Goal: Task Accomplishment & Management: Manage account settings

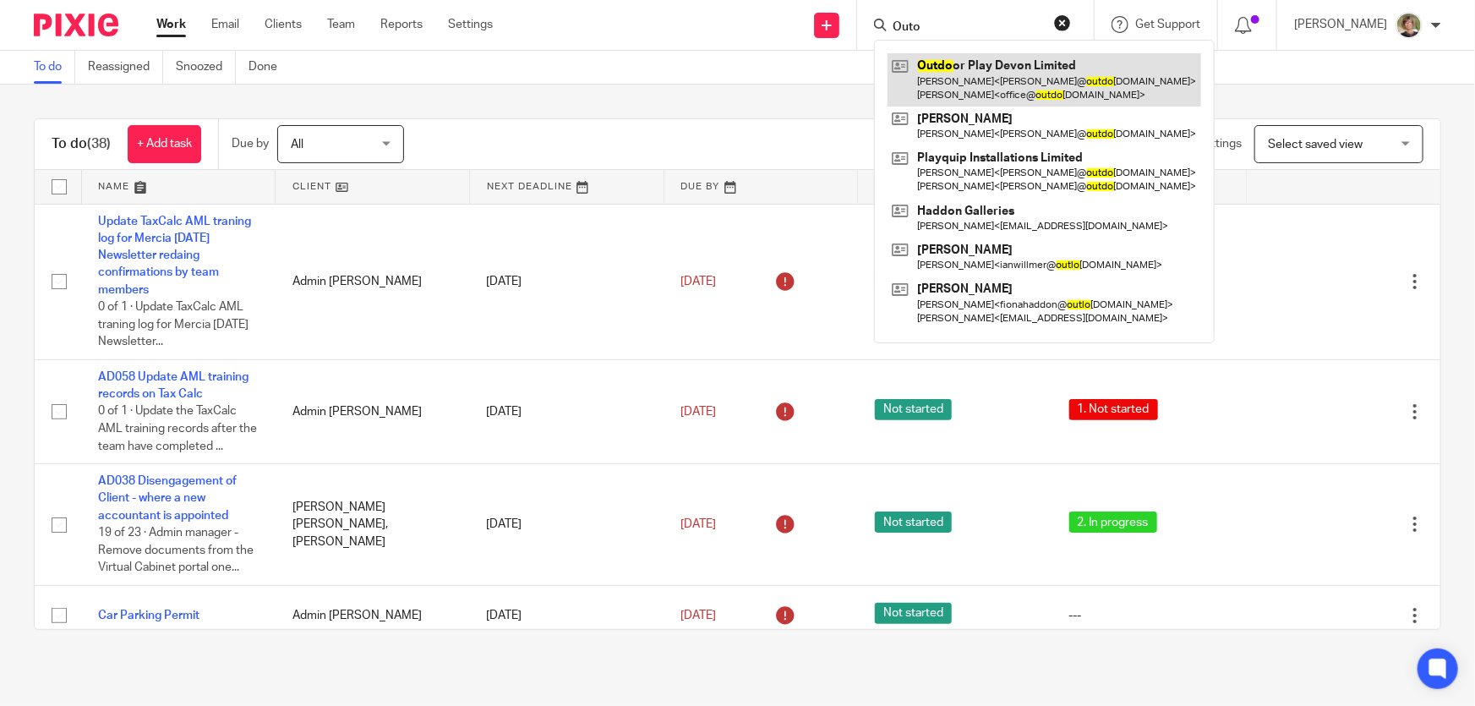
type input "Outo"
click at [972, 75] on link at bounding box center [1044, 79] width 314 height 52
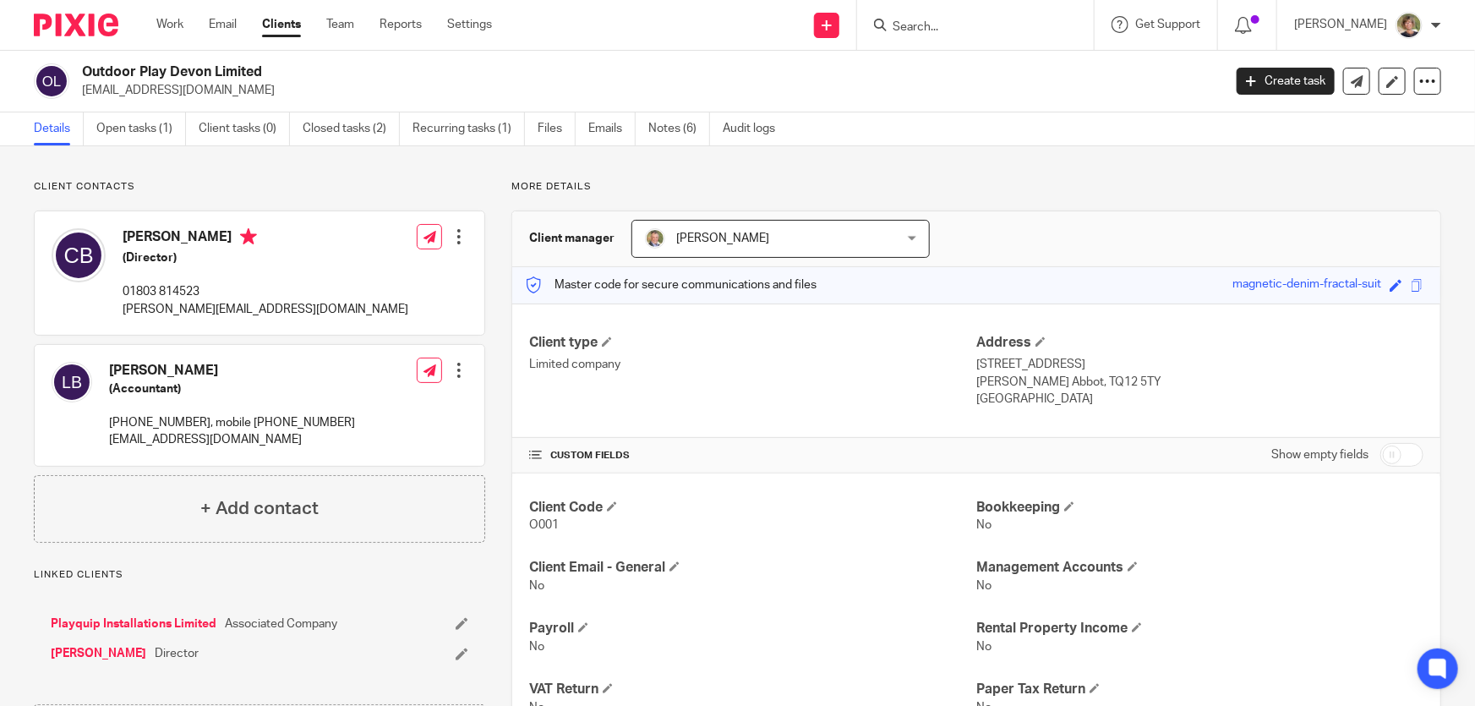
click at [161, 240] on h4 "Christopher Burley" at bounding box center [266, 238] width 286 height 21
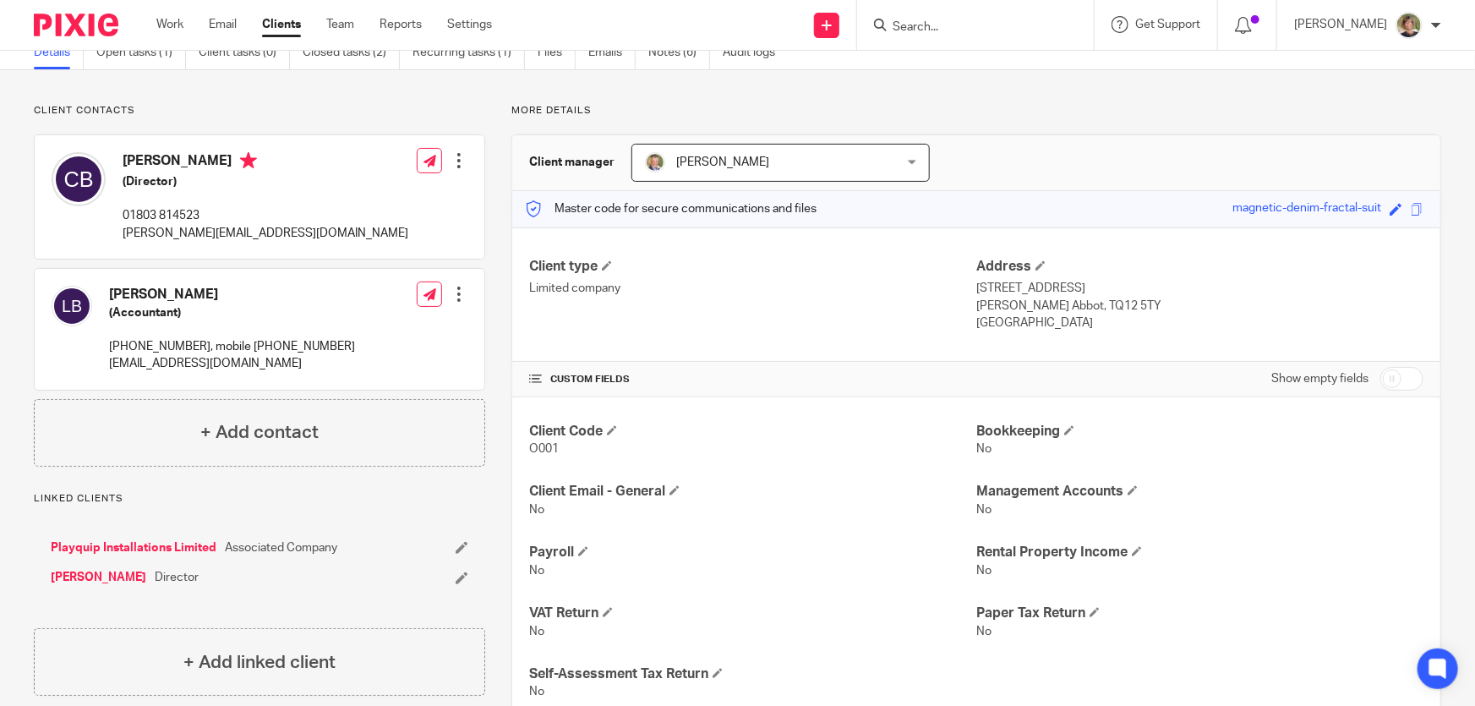
click at [128, 575] on link "Christopher Burley" at bounding box center [99, 577] width 96 height 17
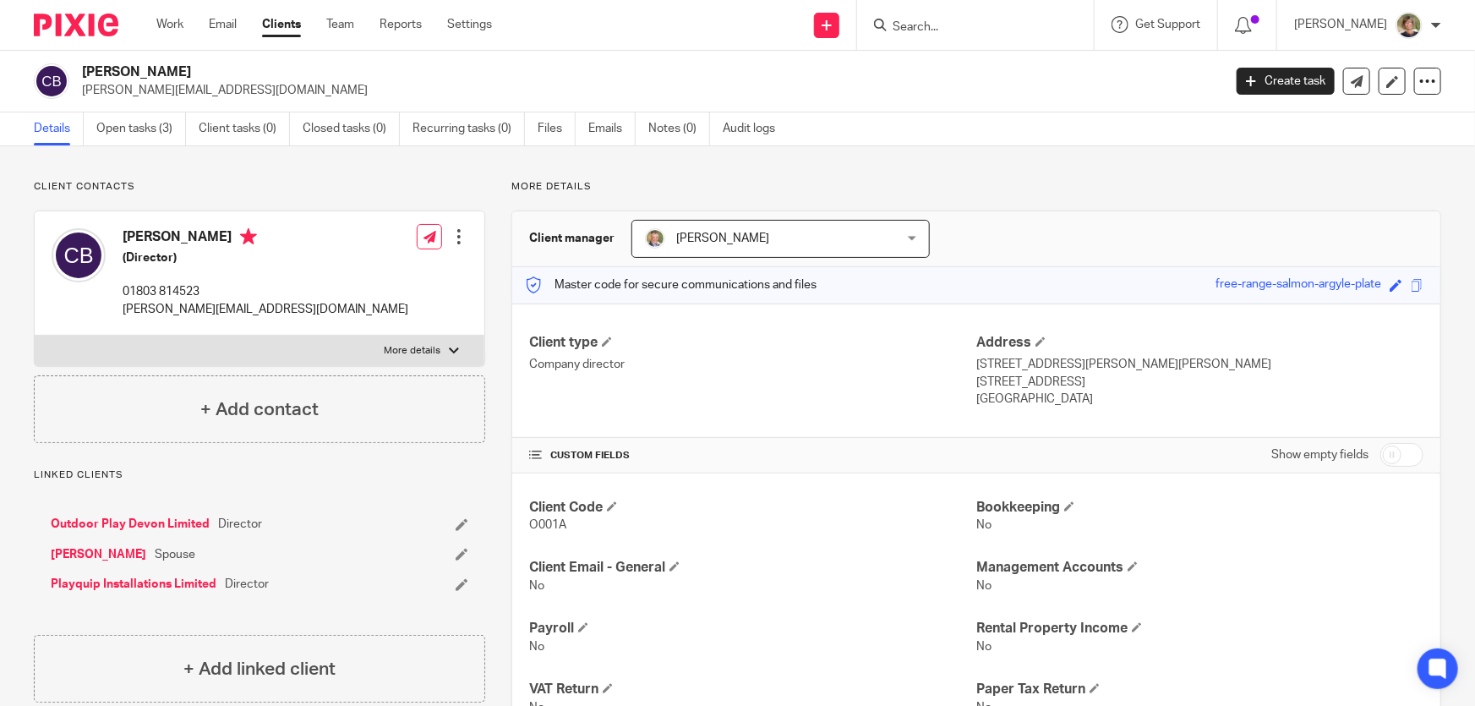
scroll to position [76, 0]
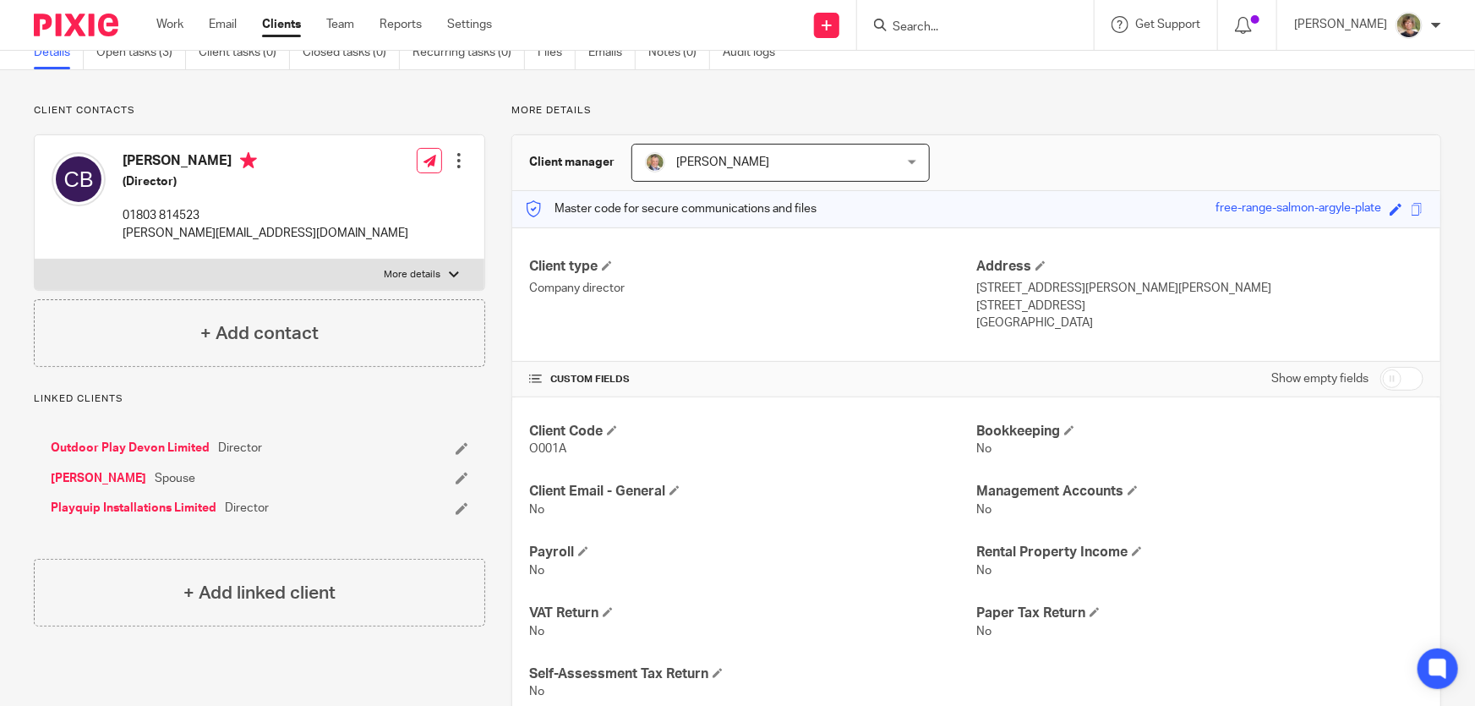
click at [81, 472] on link "Alana Burley" at bounding box center [99, 478] width 96 height 17
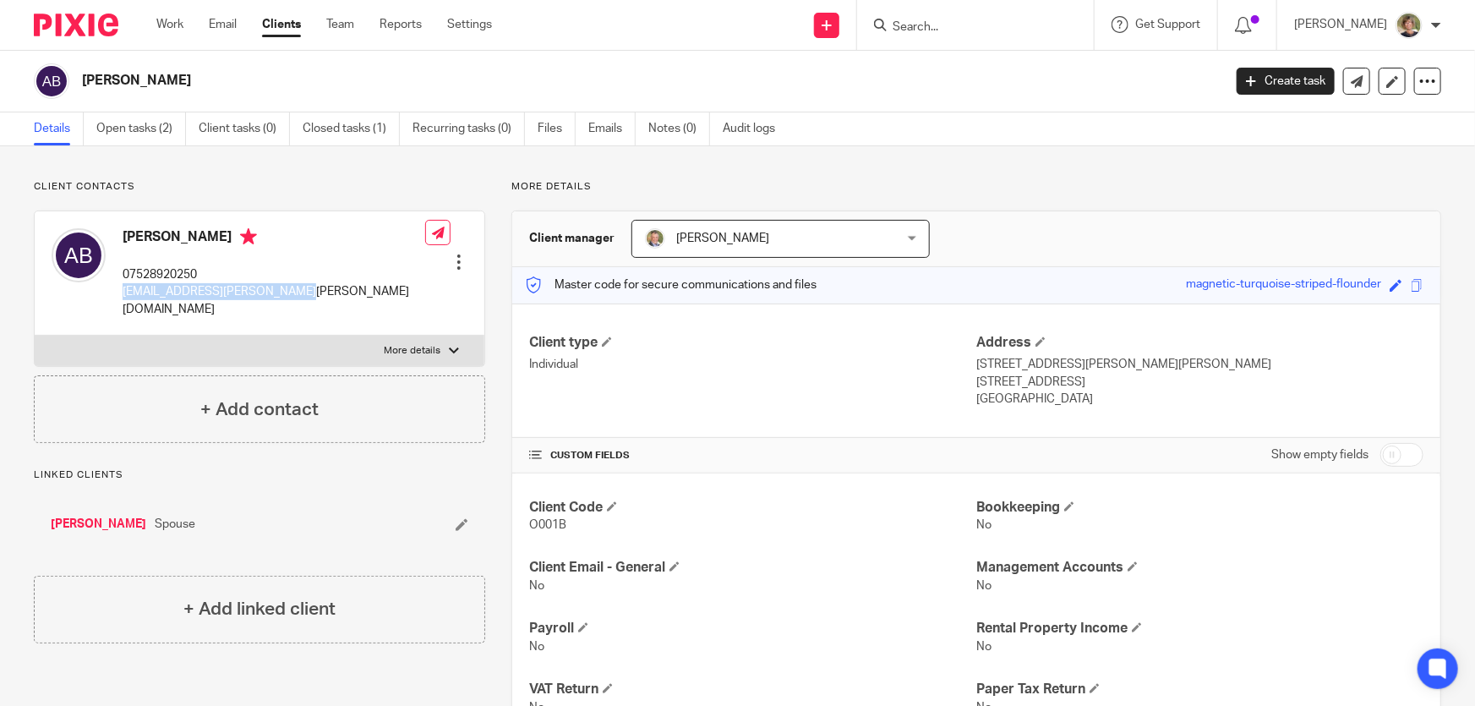
drag, startPoint x: 289, startPoint y: 292, endPoint x: 116, endPoint y: 287, distance: 173.3
click at [116, 287] on div "Alana Burley 07528920250 alana.jayne.burley@gmail.com Edit contact Create clien…" at bounding box center [260, 273] width 450 height 124
copy p "alana.jayne.burley@gmail.com"
click at [980, 17] on form at bounding box center [981, 24] width 180 height 21
click at [975, 20] on input "Search" at bounding box center [967, 27] width 152 height 15
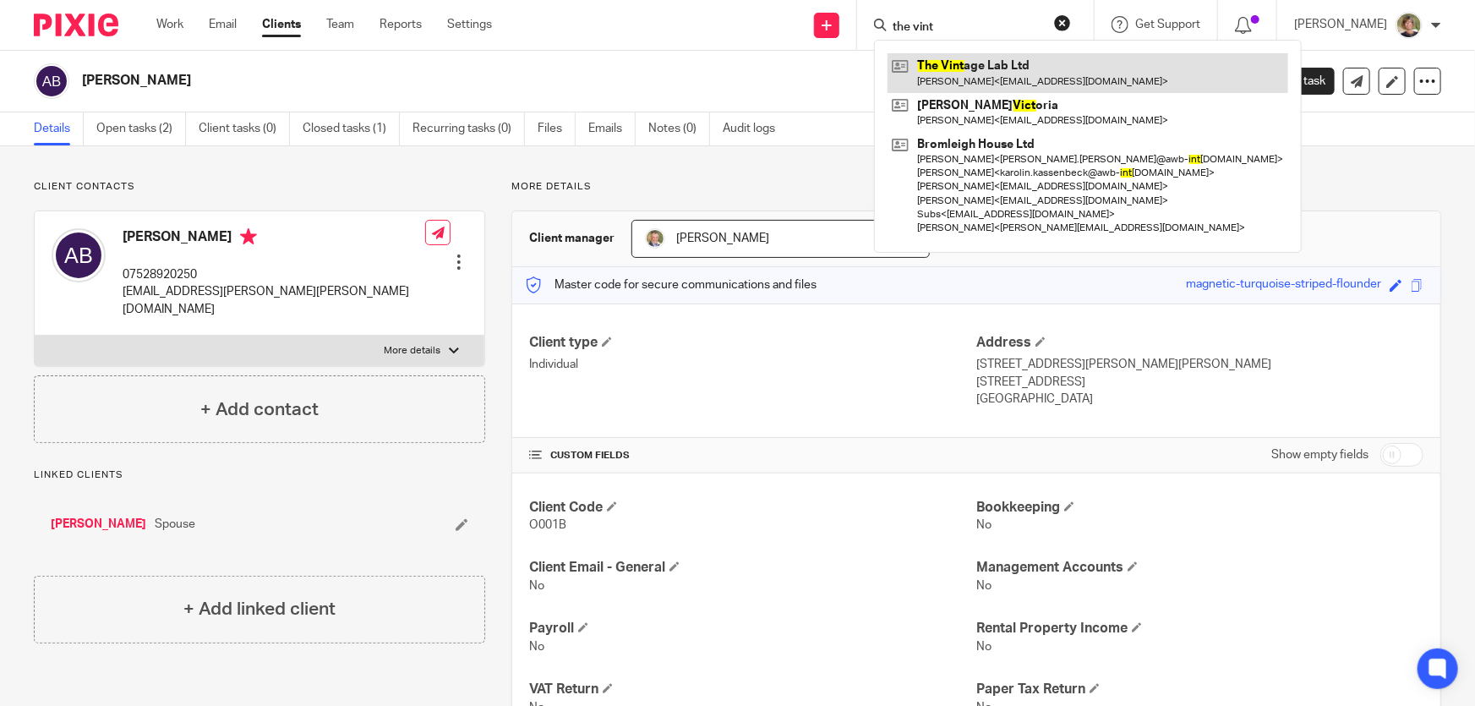
type input "the vint"
click at [978, 71] on link at bounding box center [1087, 72] width 401 height 39
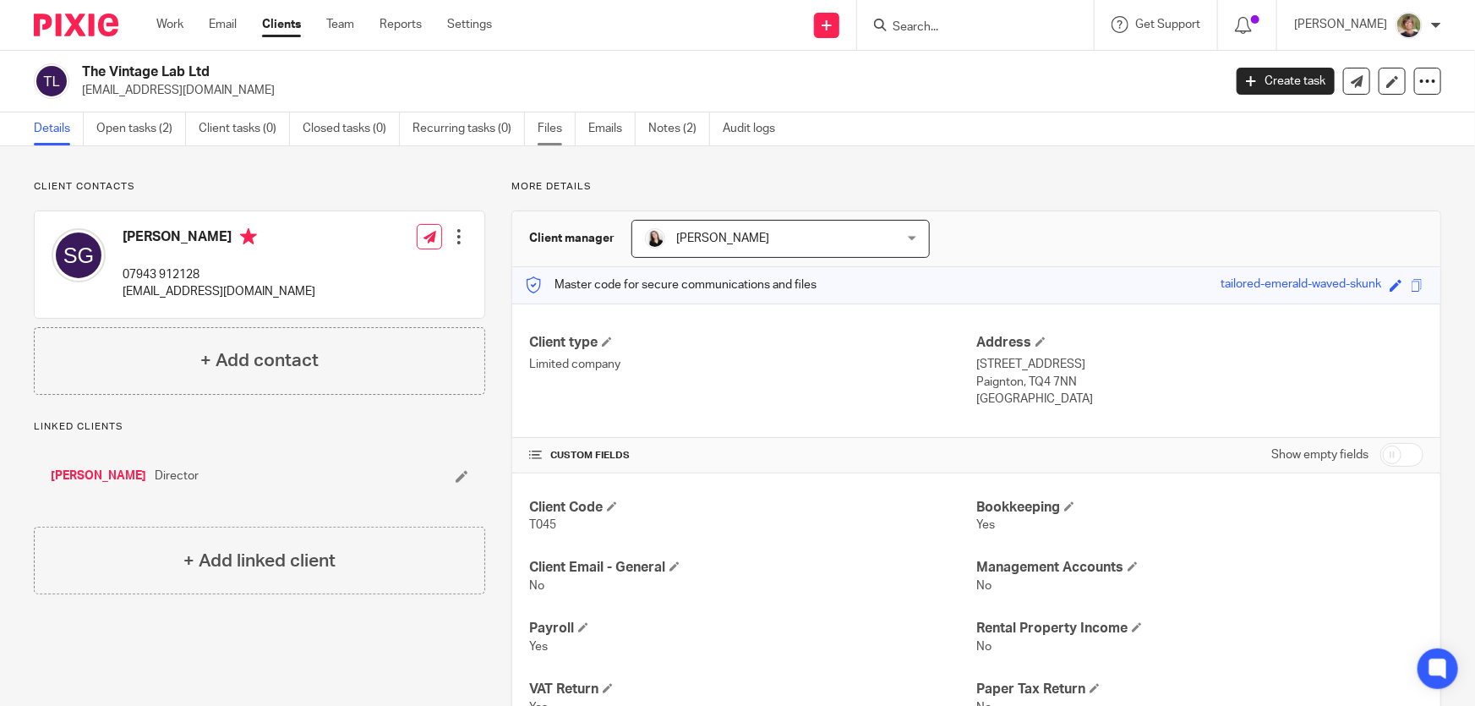
click at [545, 128] on link "Files" at bounding box center [557, 128] width 38 height 33
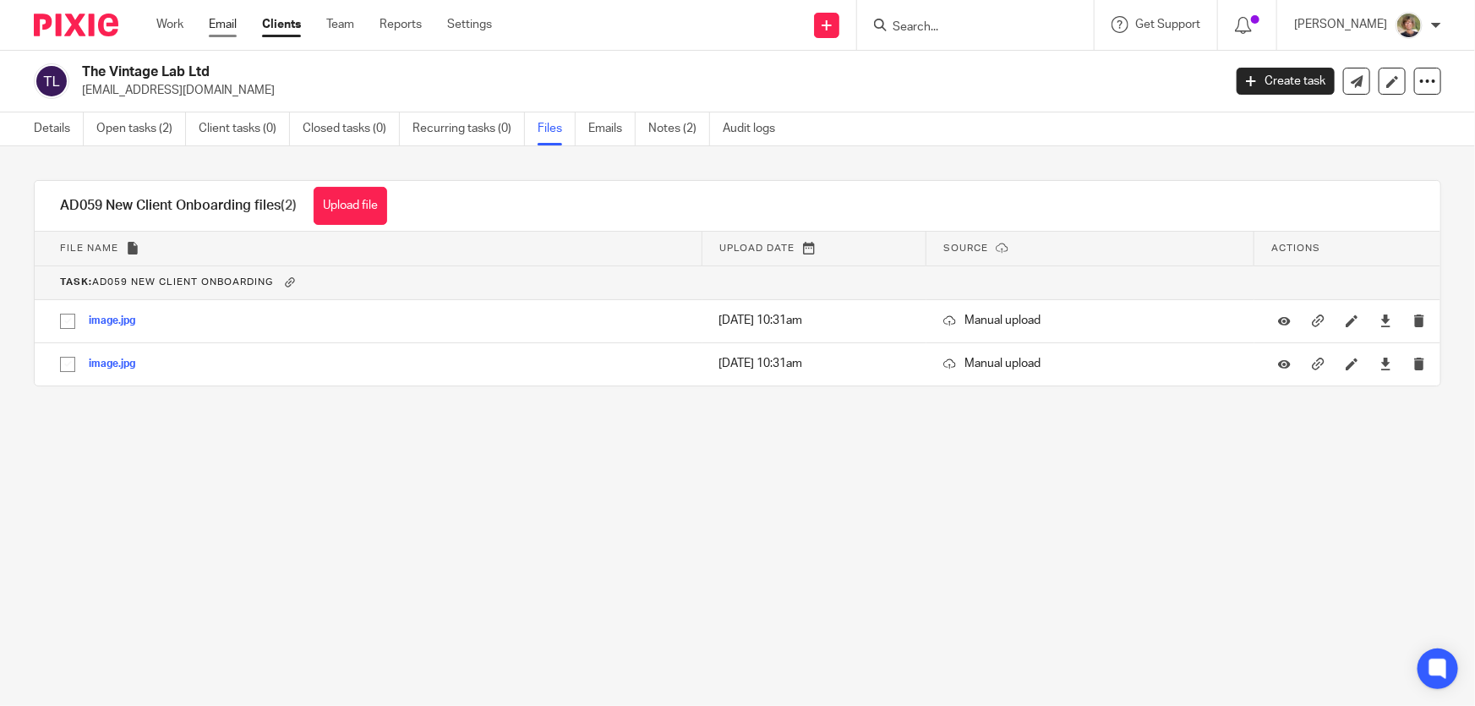
click at [212, 23] on link "Email" at bounding box center [223, 24] width 28 height 17
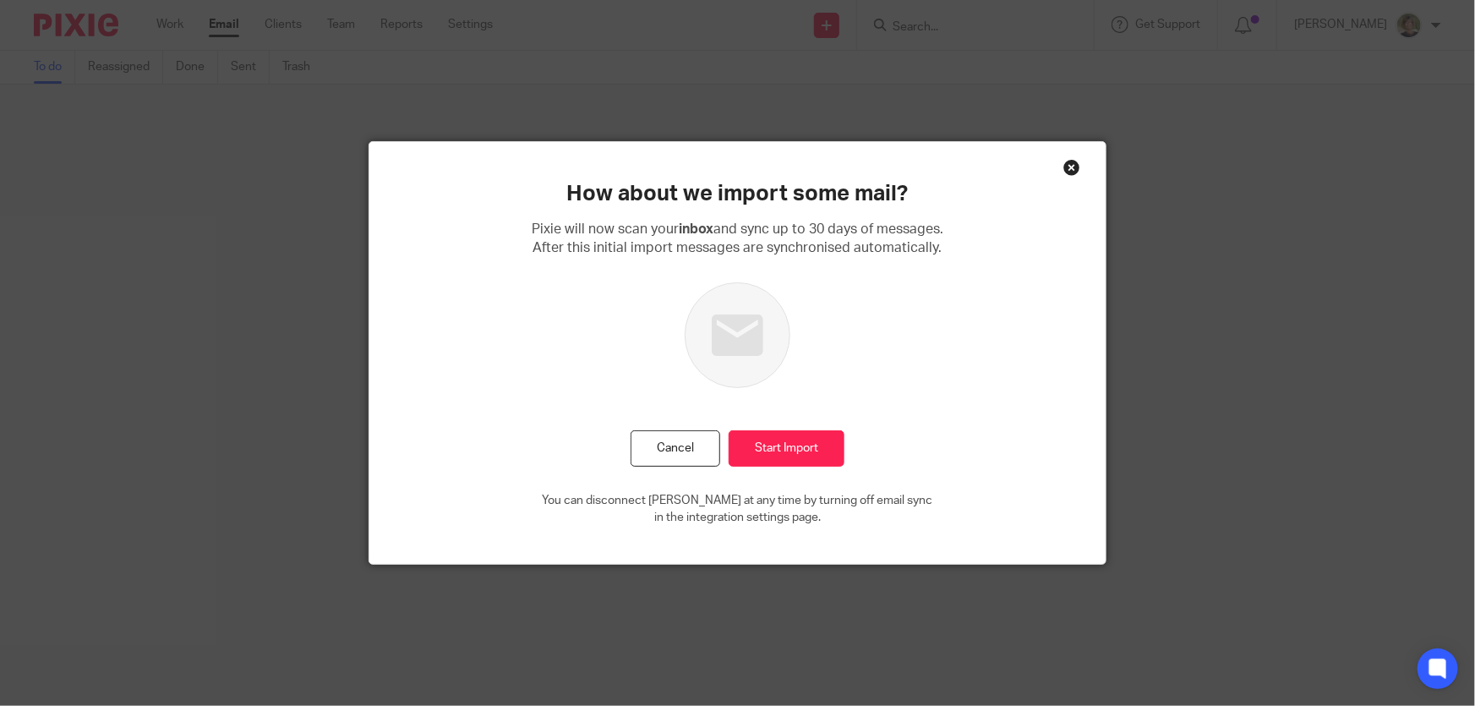
click at [1063, 162] on div "Close this dialog window" at bounding box center [1071, 167] width 17 height 17
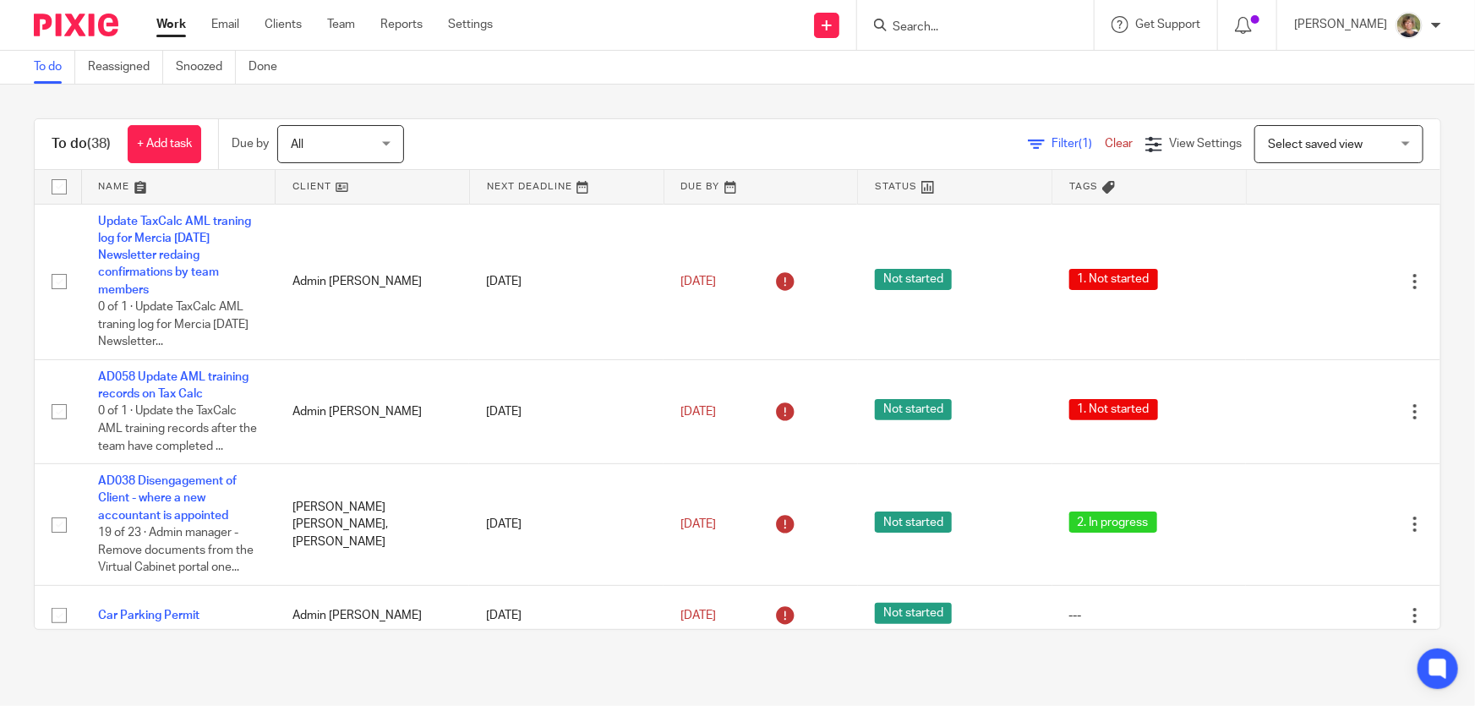
click at [949, 27] on input "Search" at bounding box center [967, 27] width 152 height 15
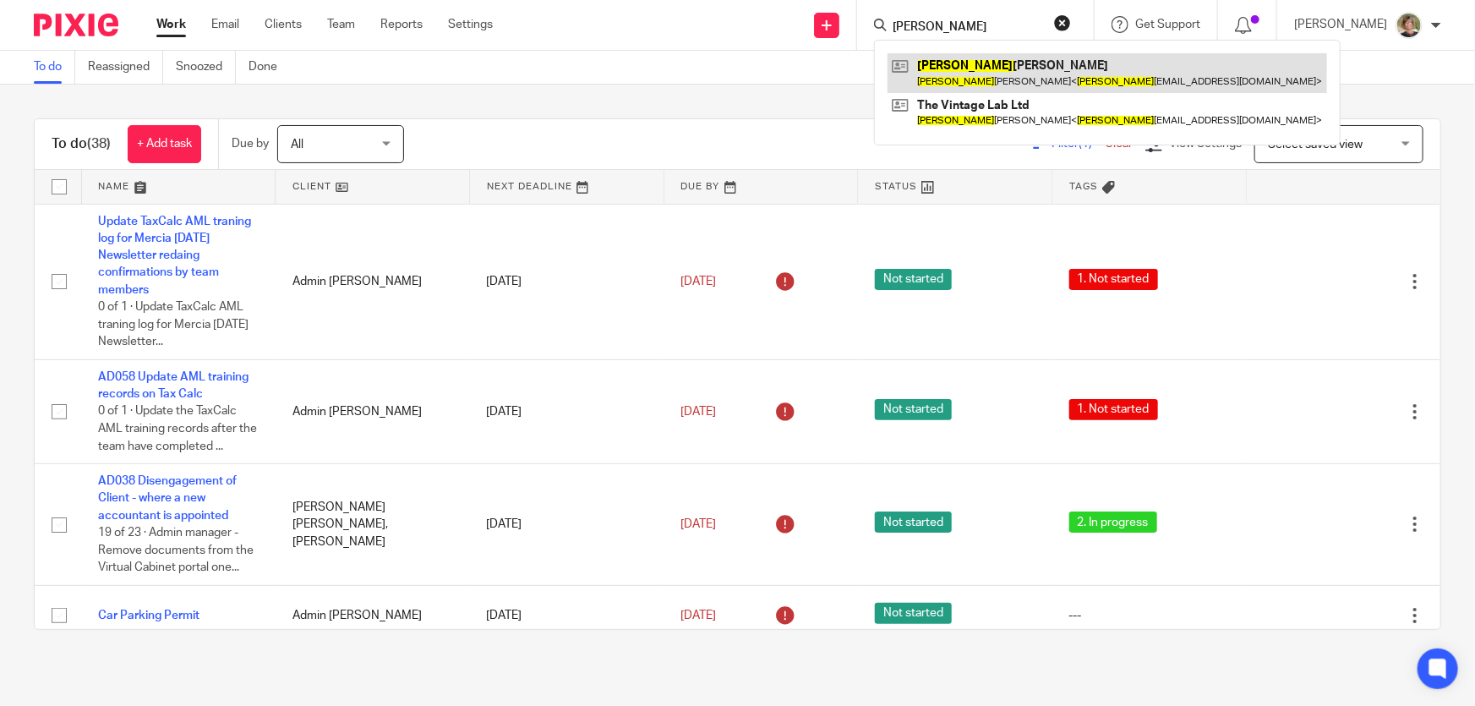
type input "scott"
click at [952, 62] on link at bounding box center [1107, 72] width 440 height 39
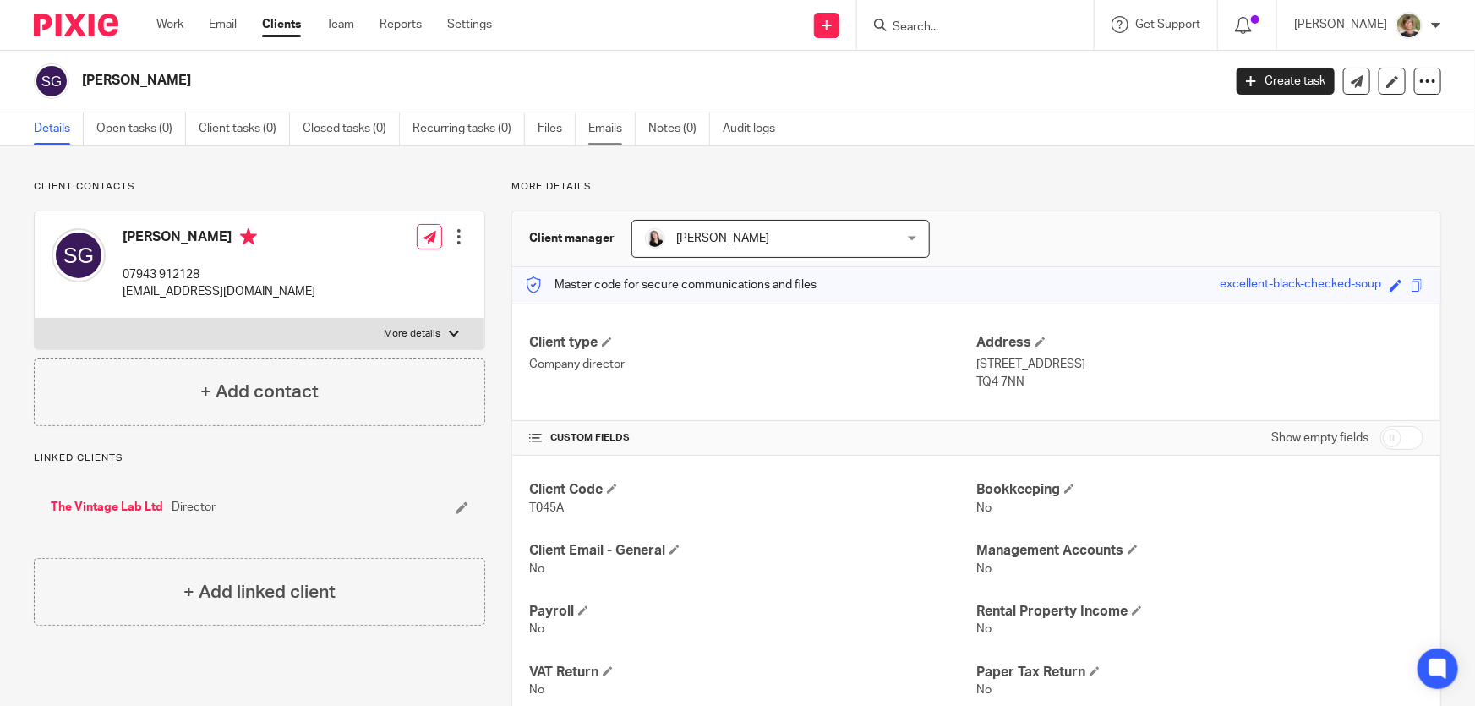
click at [607, 127] on link "Emails" at bounding box center [611, 128] width 47 height 33
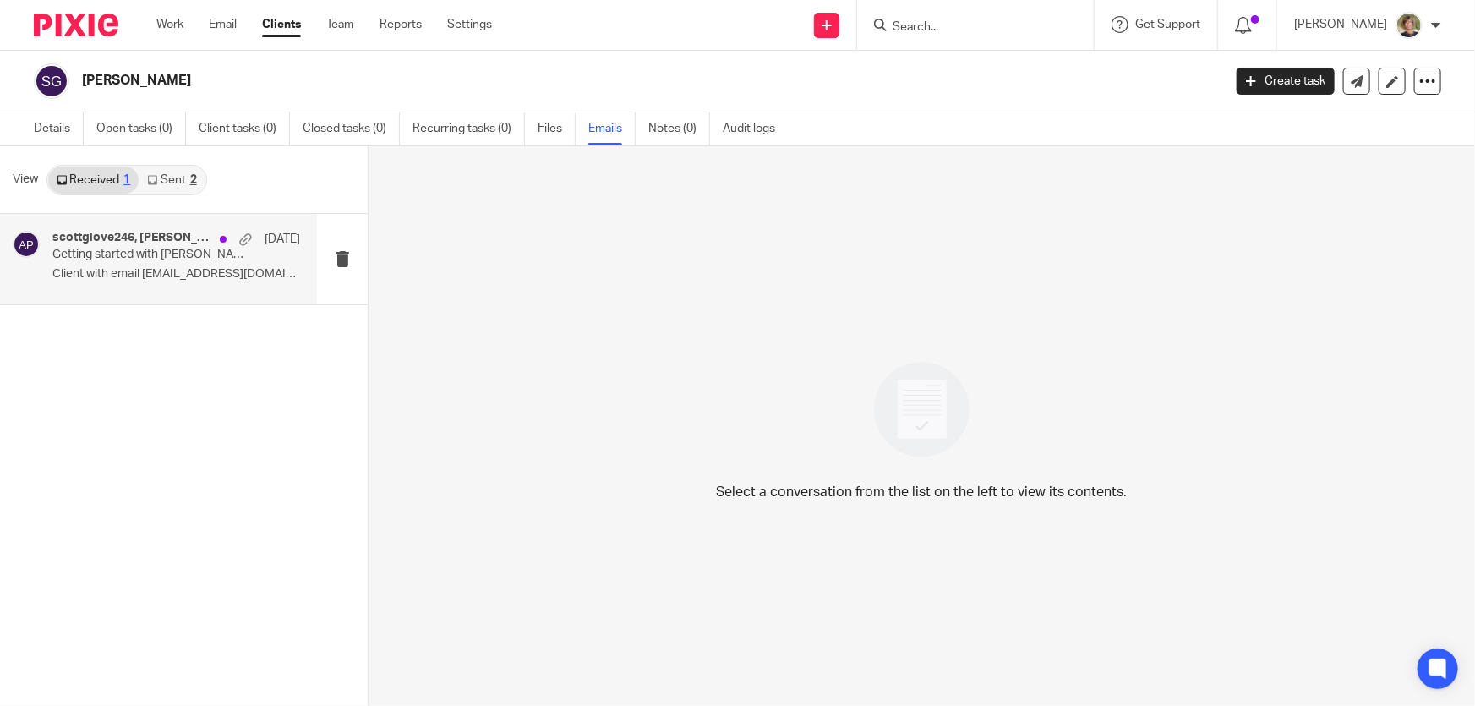
click at [210, 265] on div "scottglove246, [PERSON_NAME] [DATE] Getting started with [PERSON_NAME] & Co Cli…" at bounding box center [176, 259] width 248 height 57
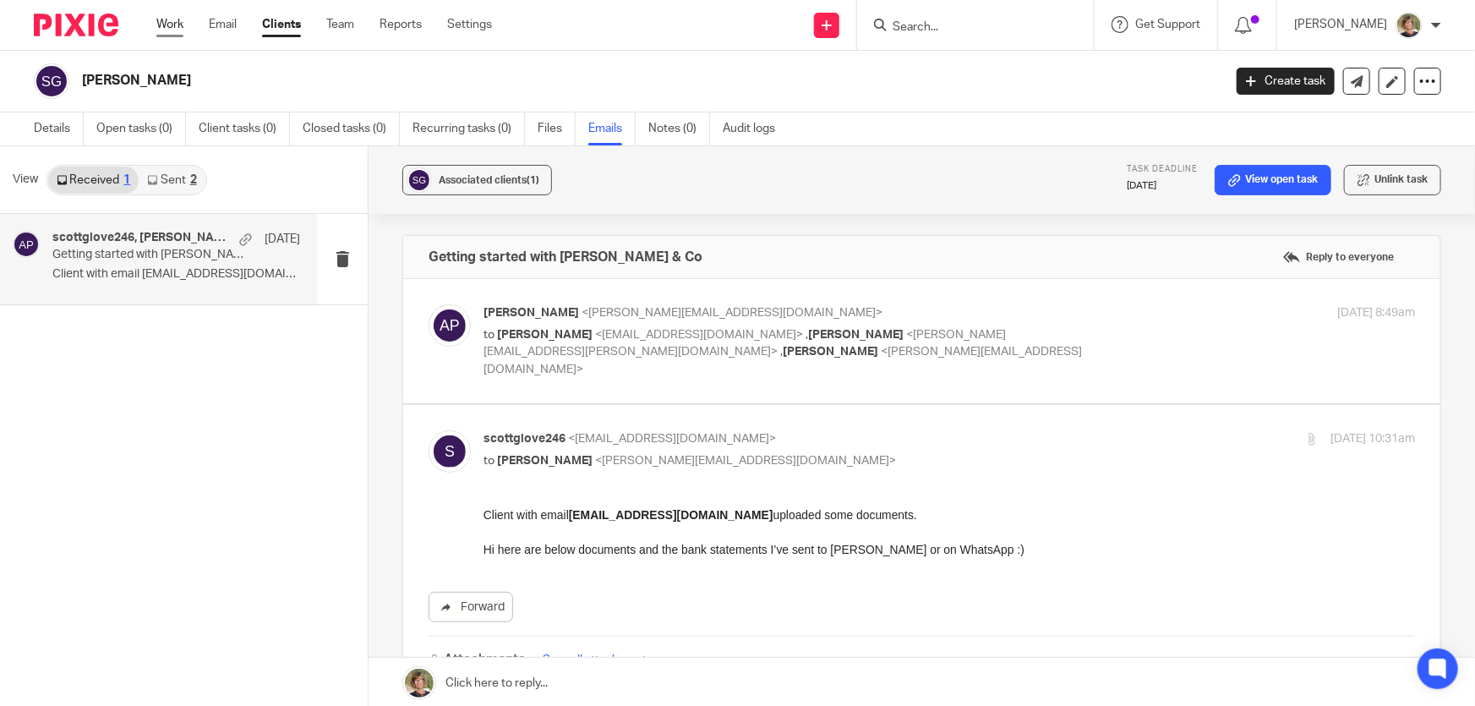
click at [169, 18] on link "Work" at bounding box center [169, 24] width 27 height 17
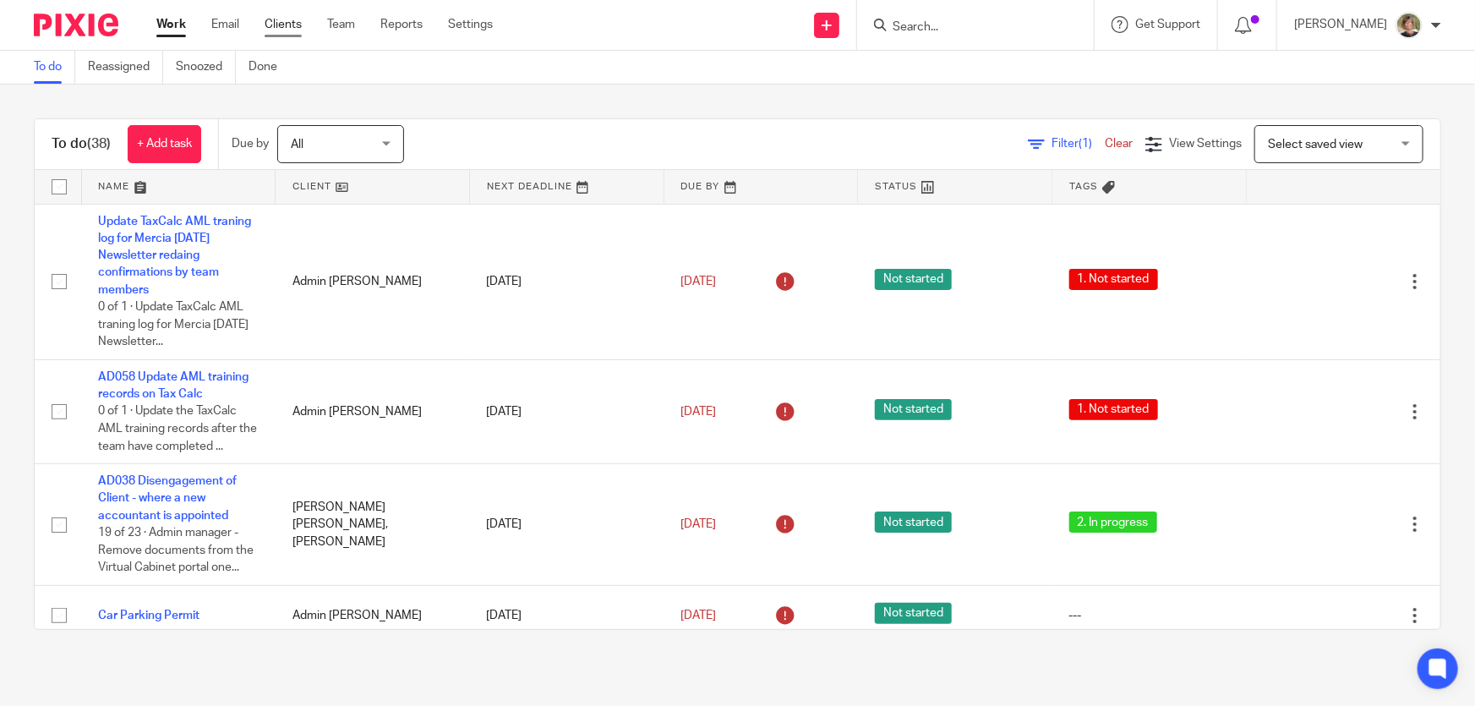
click at [287, 18] on link "Clients" at bounding box center [283, 24] width 37 height 17
click at [938, 24] on input "Search" at bounding box center [967, 27] width 152 height 15
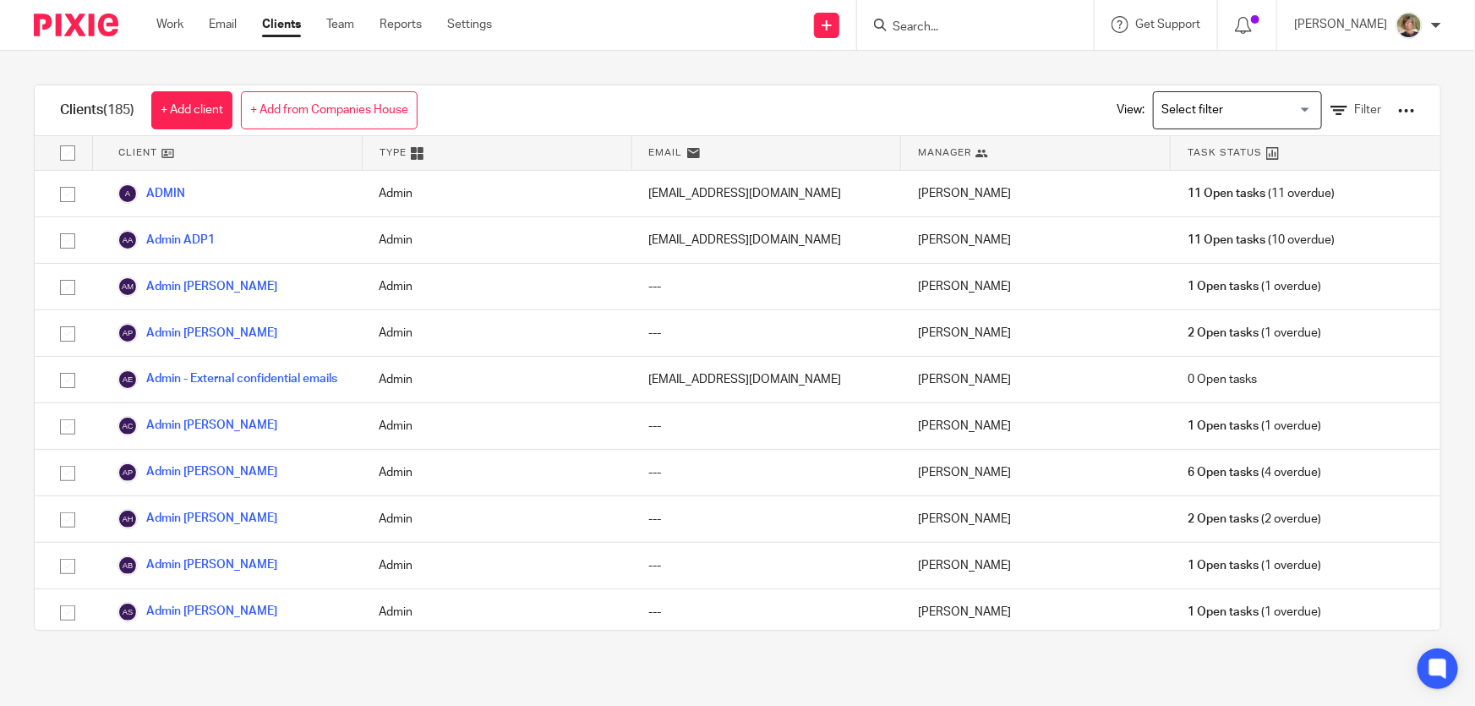
click at [989, 30] on input "Search" at bounding box center [967, 27] width 152 height 15
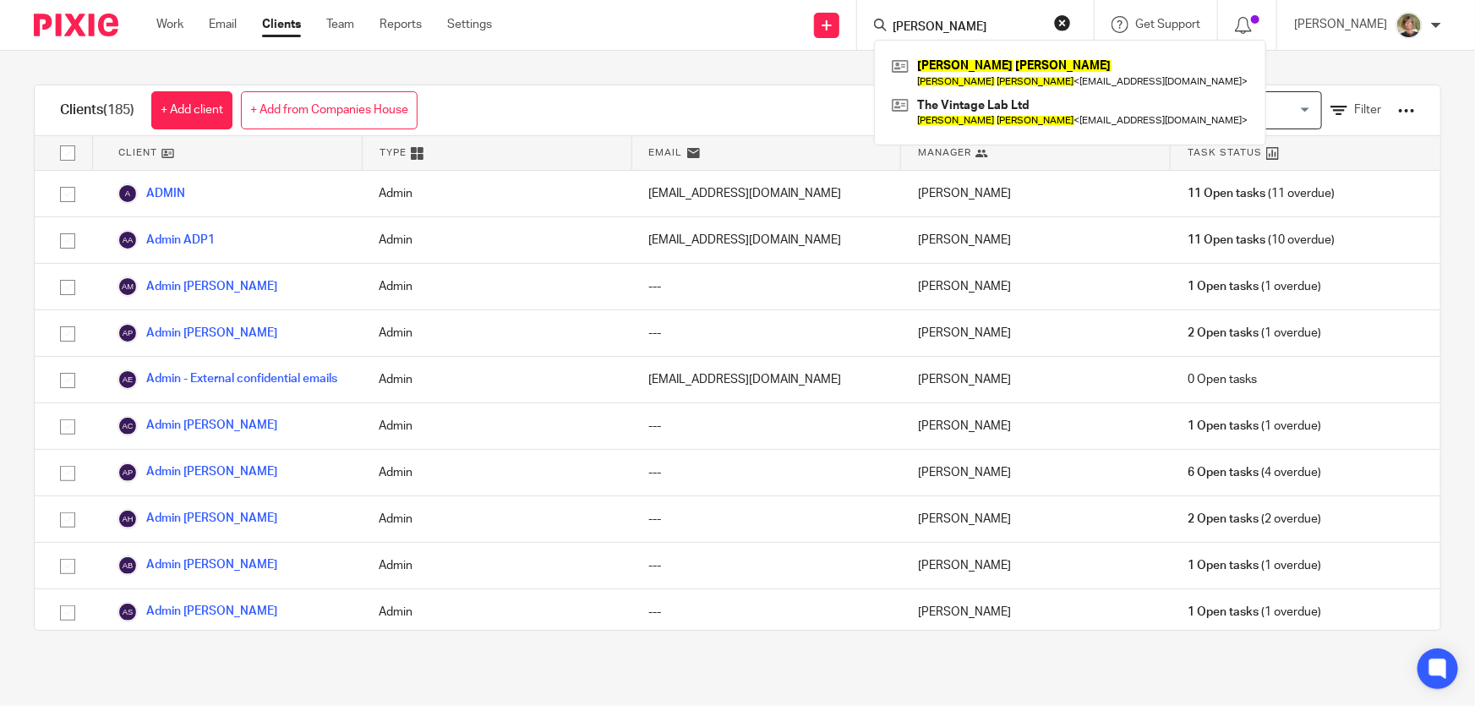
type input "scott glover"
click button "submit" at bounding box center [0, 0] width 0 height 0
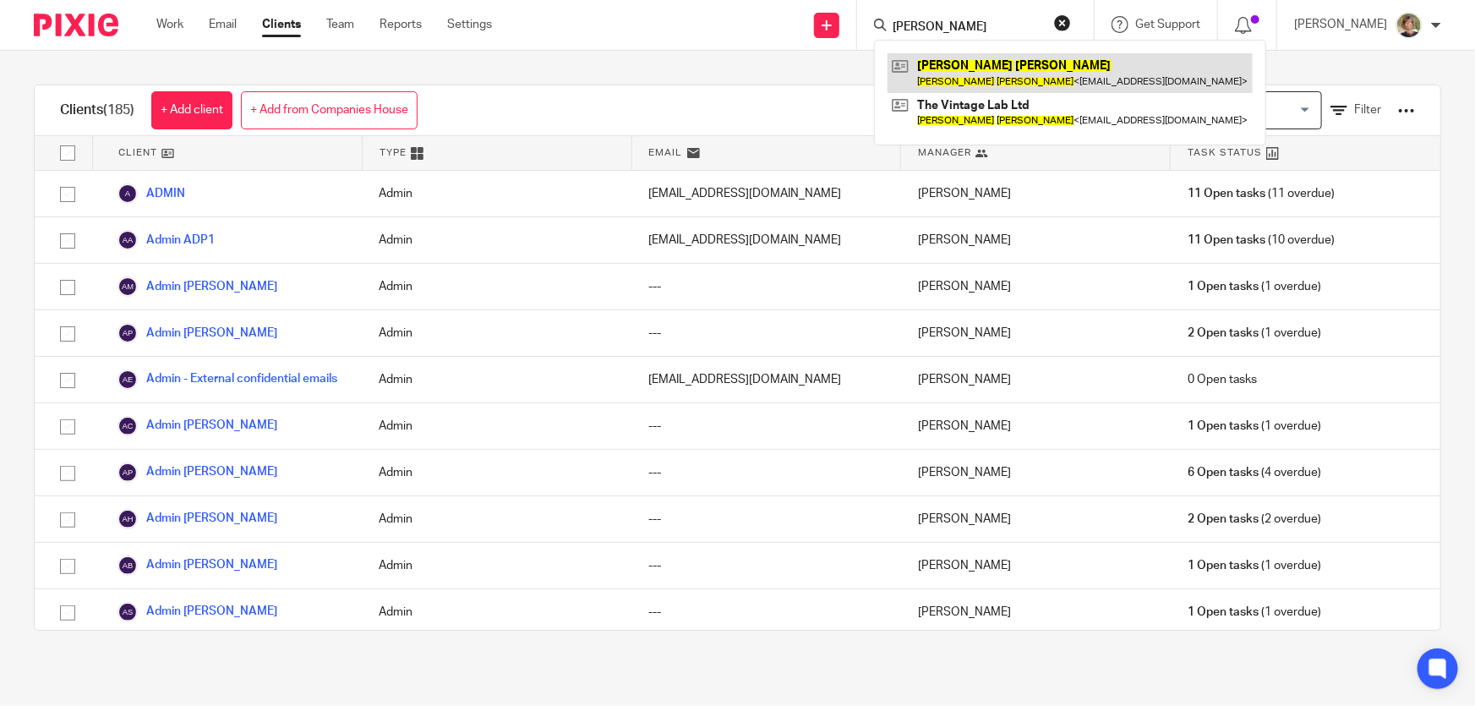
click at [1035, 70] on link at bounding box center [1069, 72] width 365 height 39
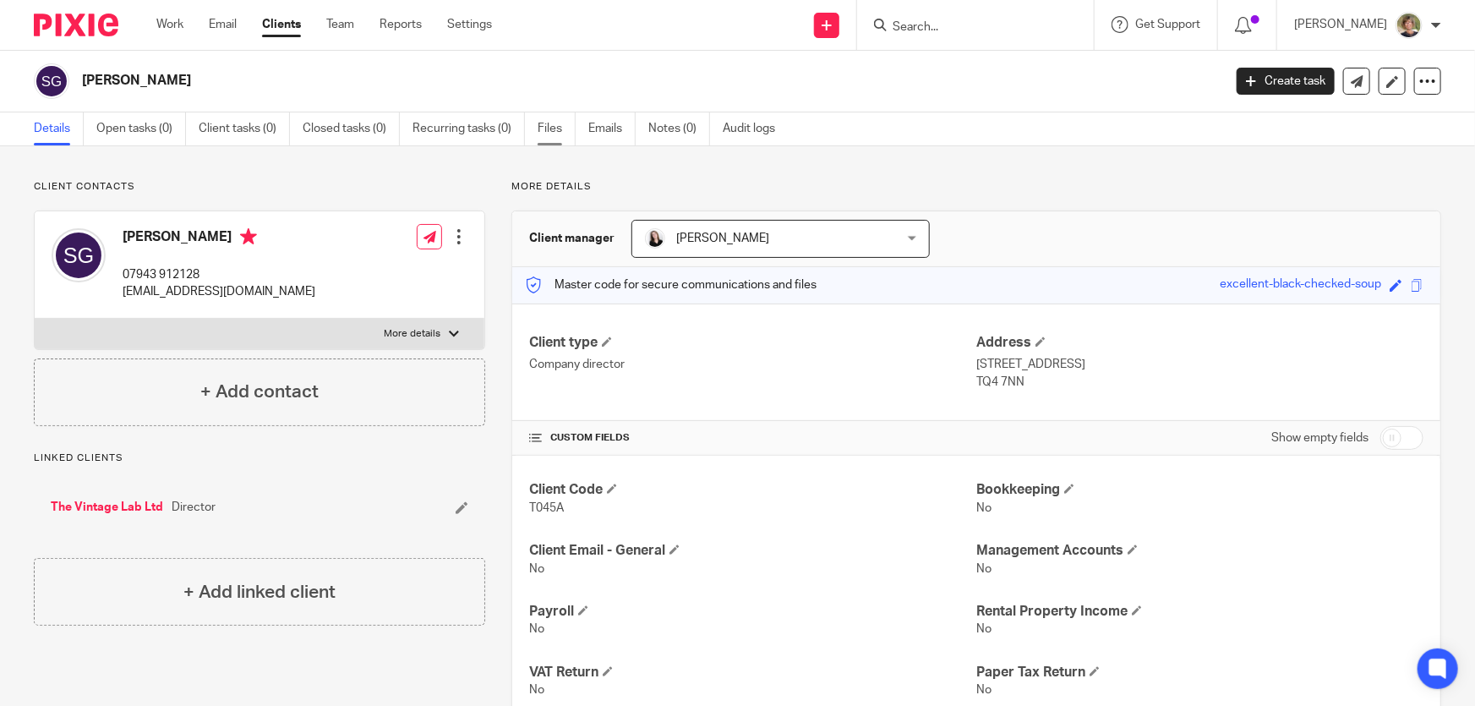
click at [552, 123] on link "Files" at bounding box center [557, 128] width 38 height 33
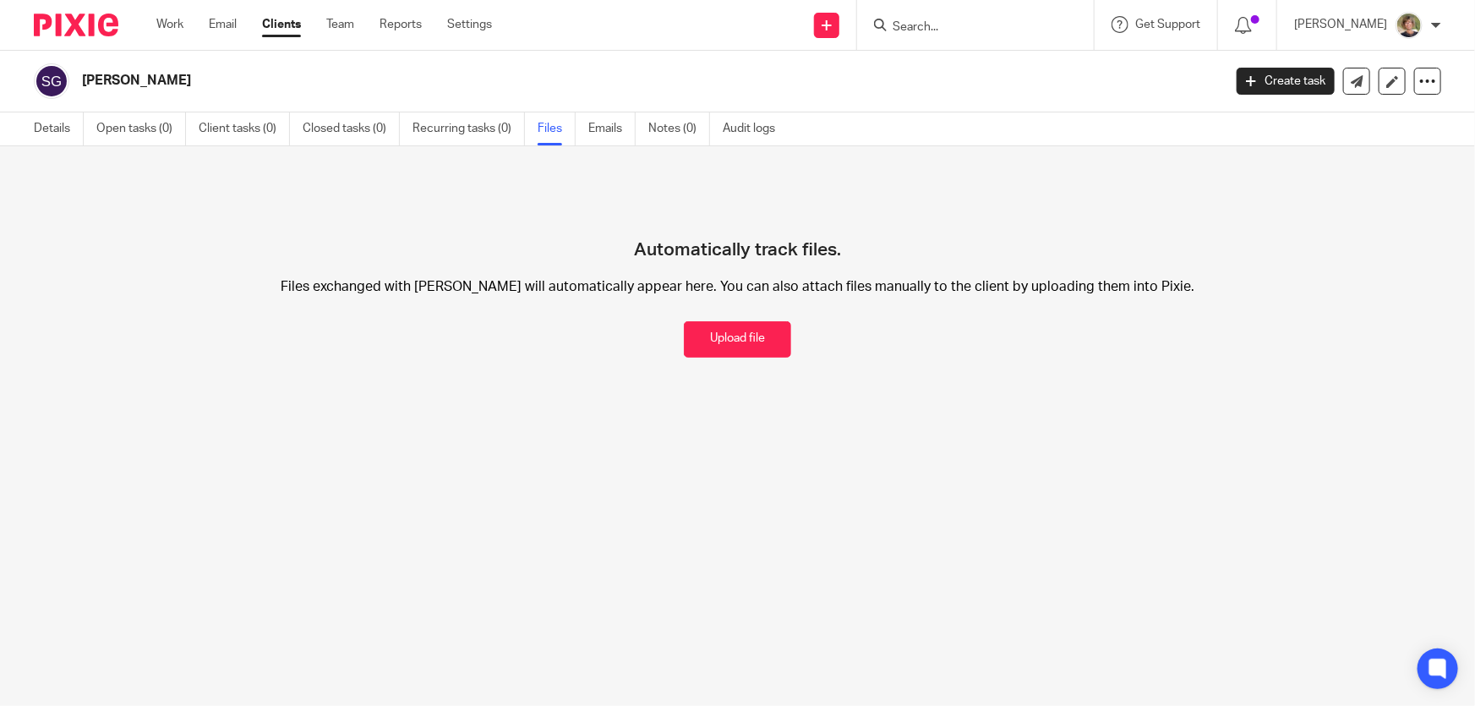
click at [988, 23] on input "Search" at bounding box center [967, 27] width 152 height 15
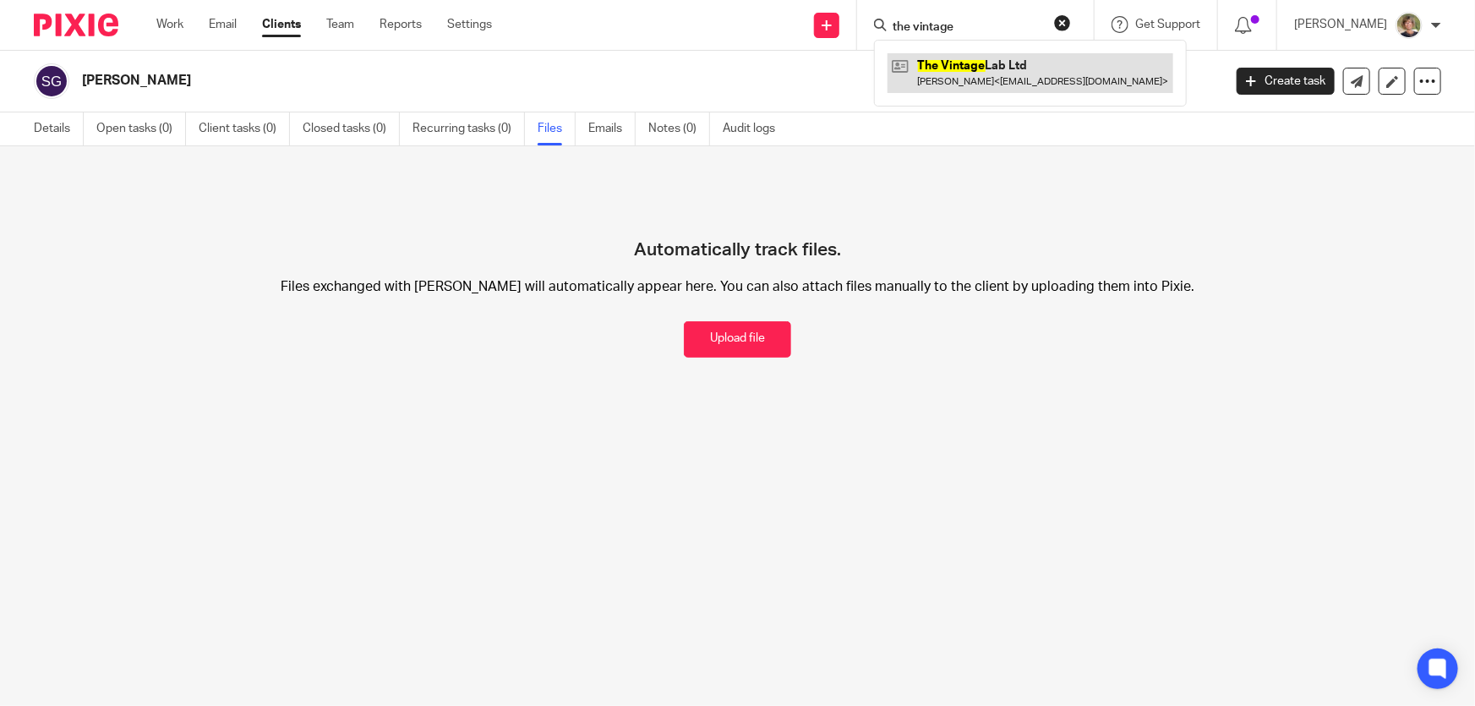
type input "the vintage"
click at [1014, 60] on link at bounding box center [1030, 72] width 286 height 39
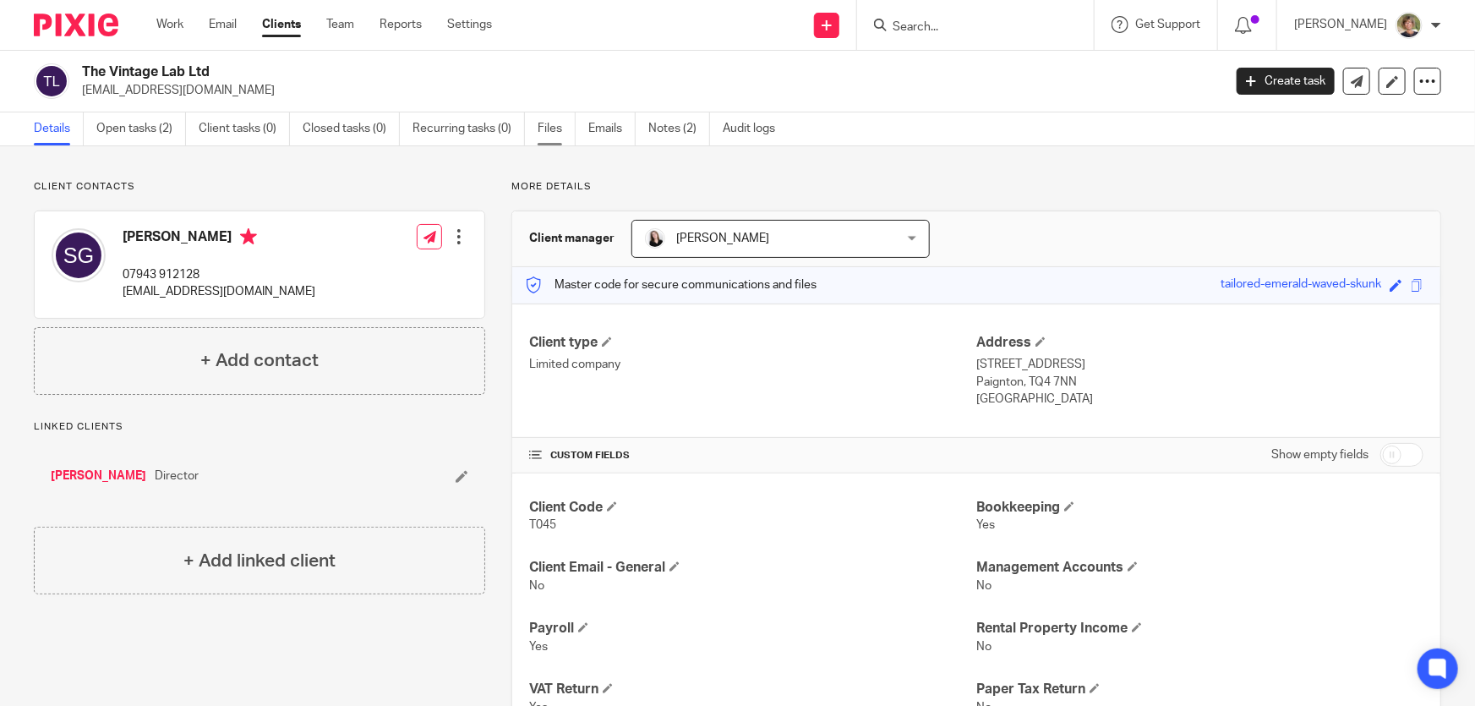
click at [561, 129] on link "Files" at bounding box center [557, 128] width 38 height 33
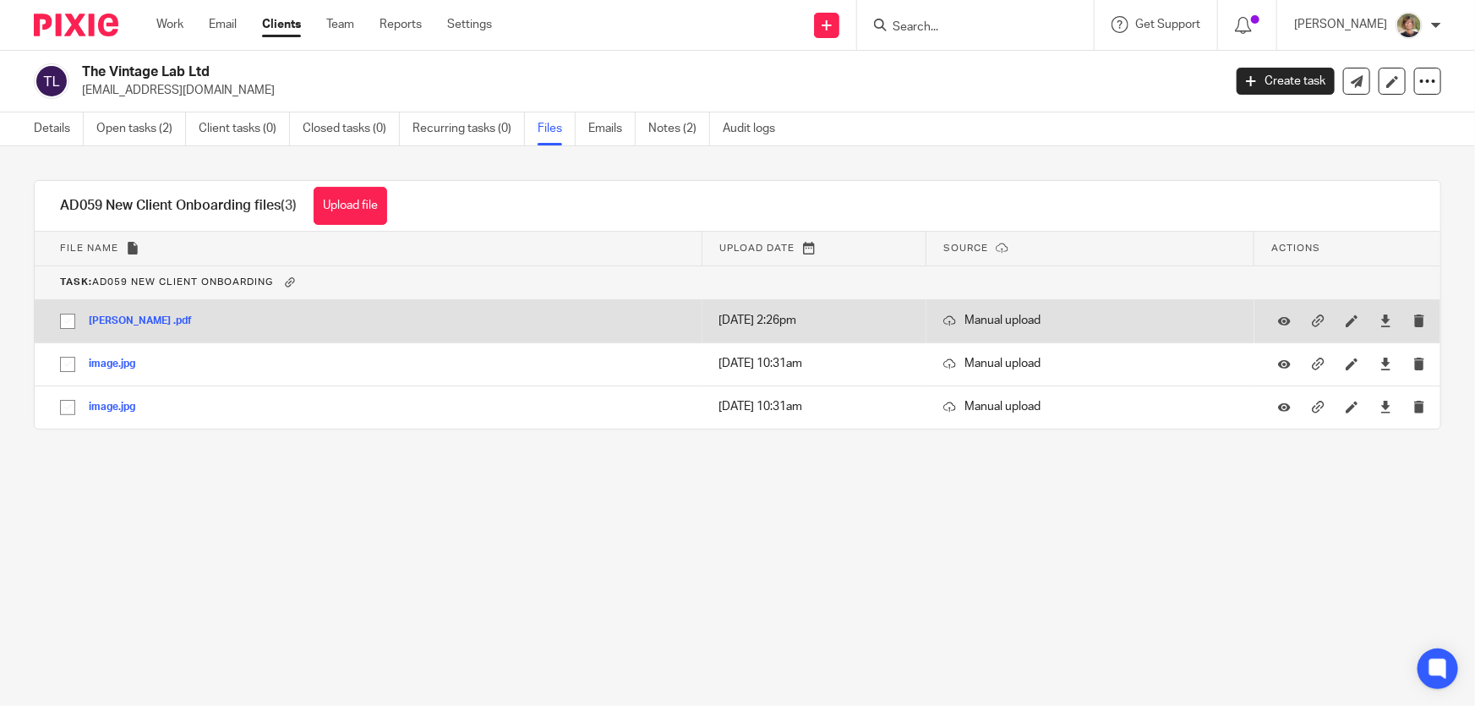
click at [114, 318] on button "Andrew price .pdf" at bounding box center [147, 321] width 116 height 12
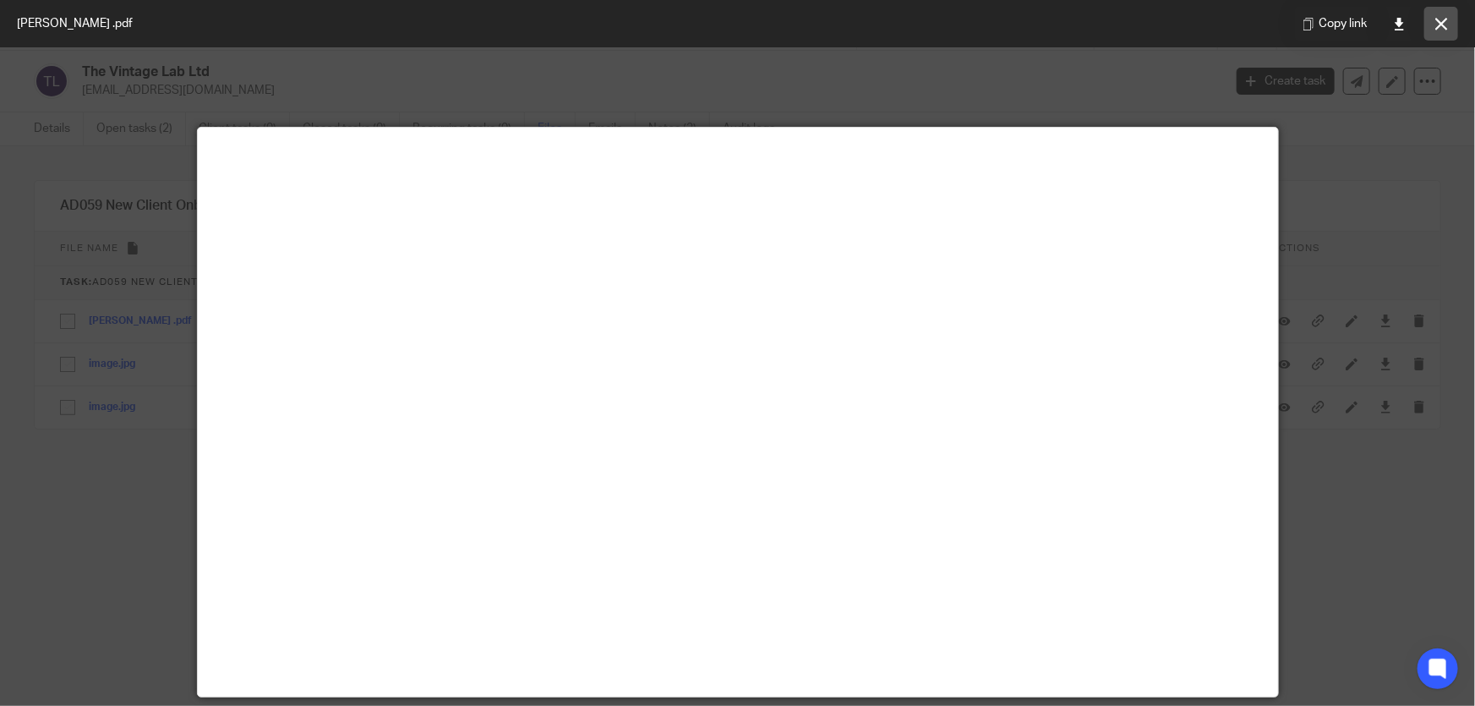
click at [1448, 17] on button at bounding box center [1441, 24] width 34 height 34
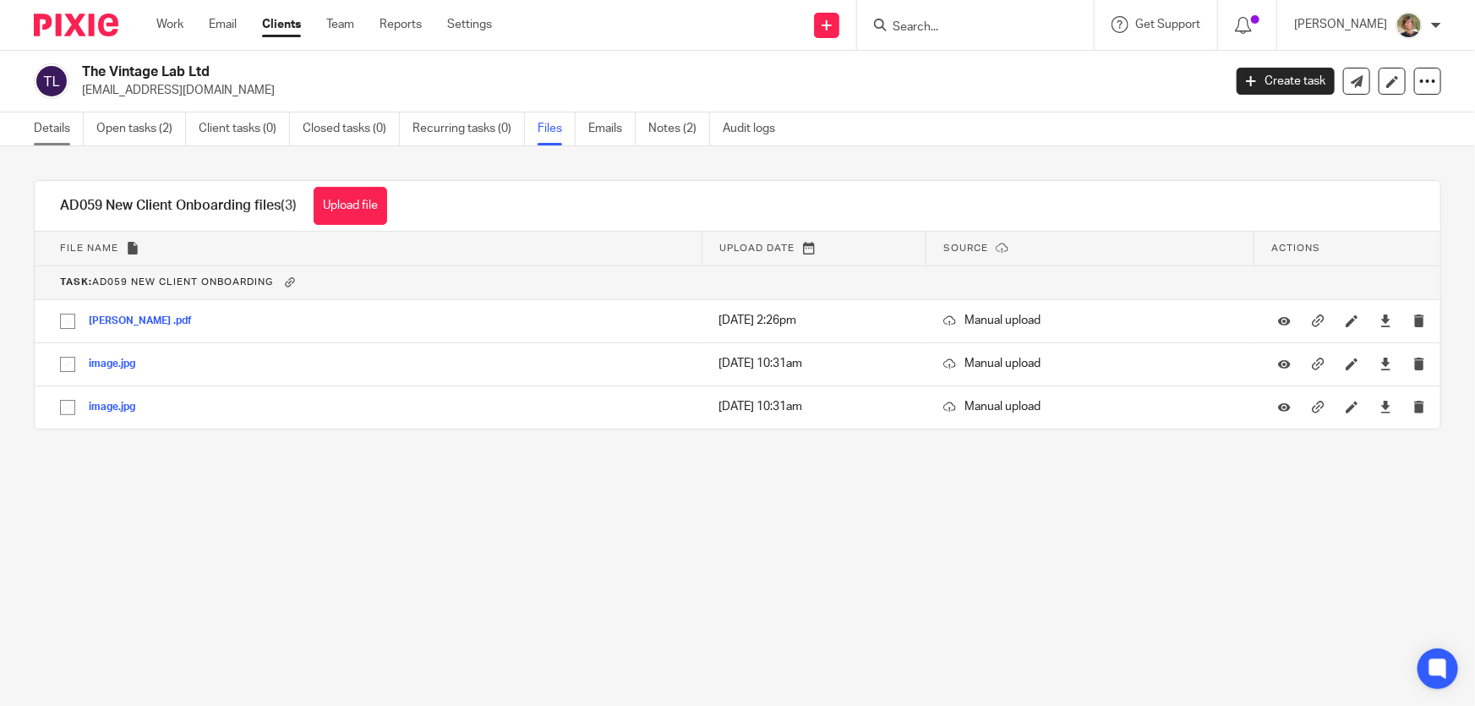
click at [56, 127] on link "Details" at bounding box center [59, 128] width 50 height 33
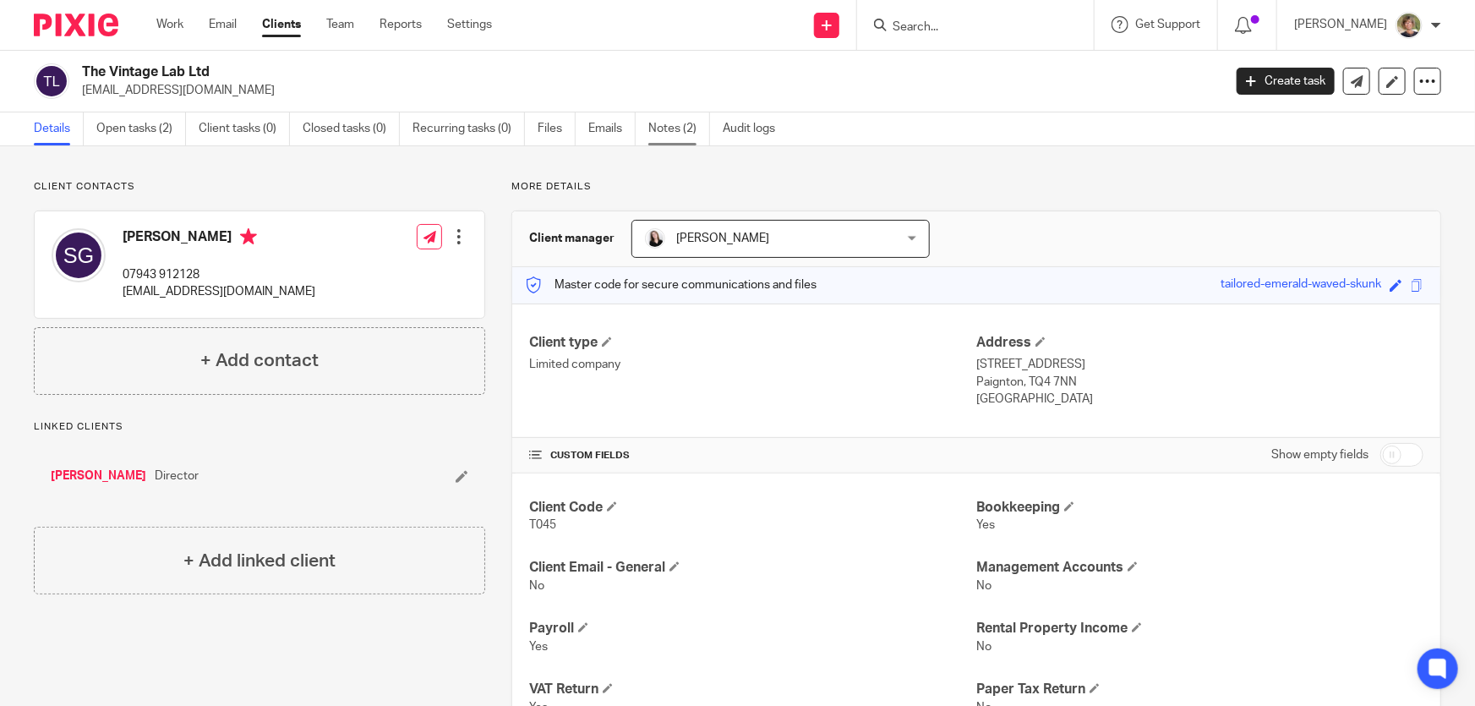
drag, startPoint x: 650, startPoint y: 123, endPoint x: 668, endPoint y: 127, distance: 18.2
click at [652, 123] on link "Notes (2)" at bounding box center [679, 128] width 62 height 33
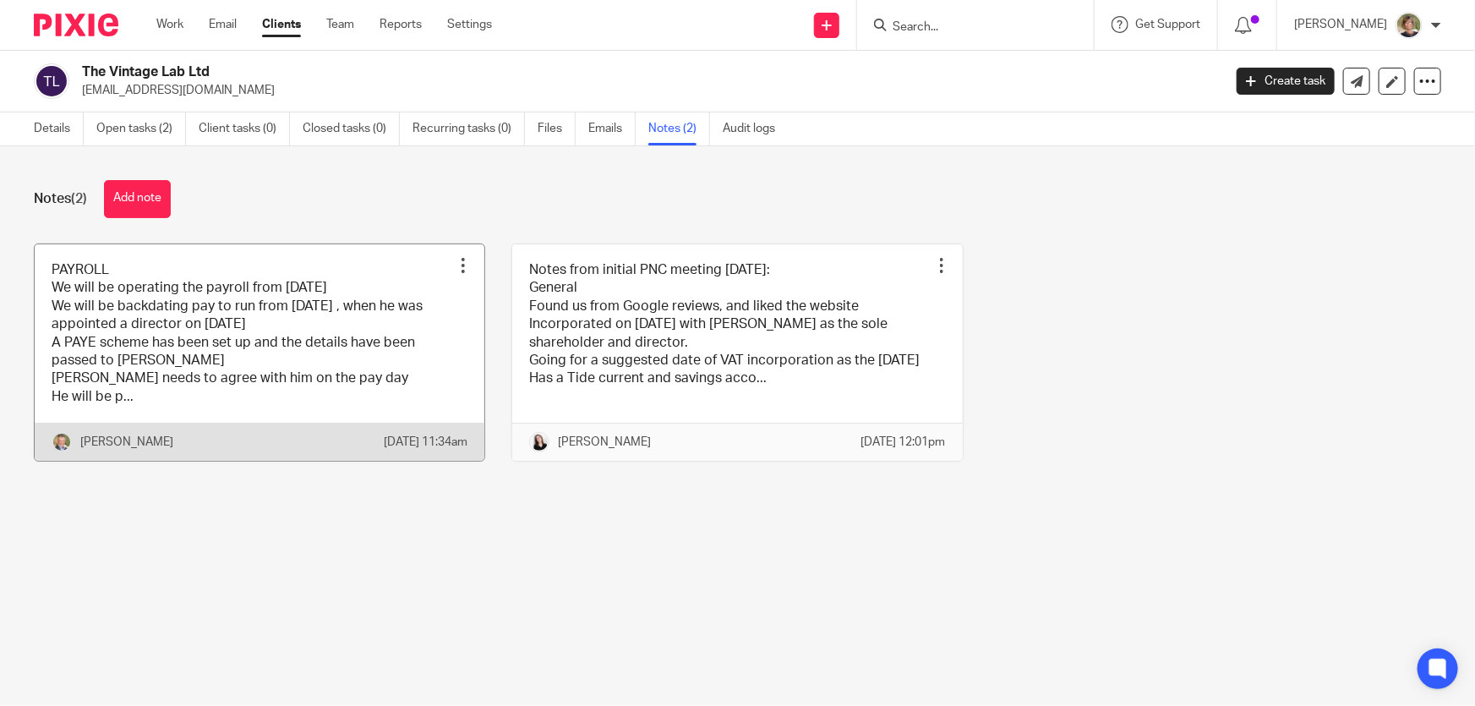
click at [456, 390] on link at bounding box center [260, 352] width 450 height 217
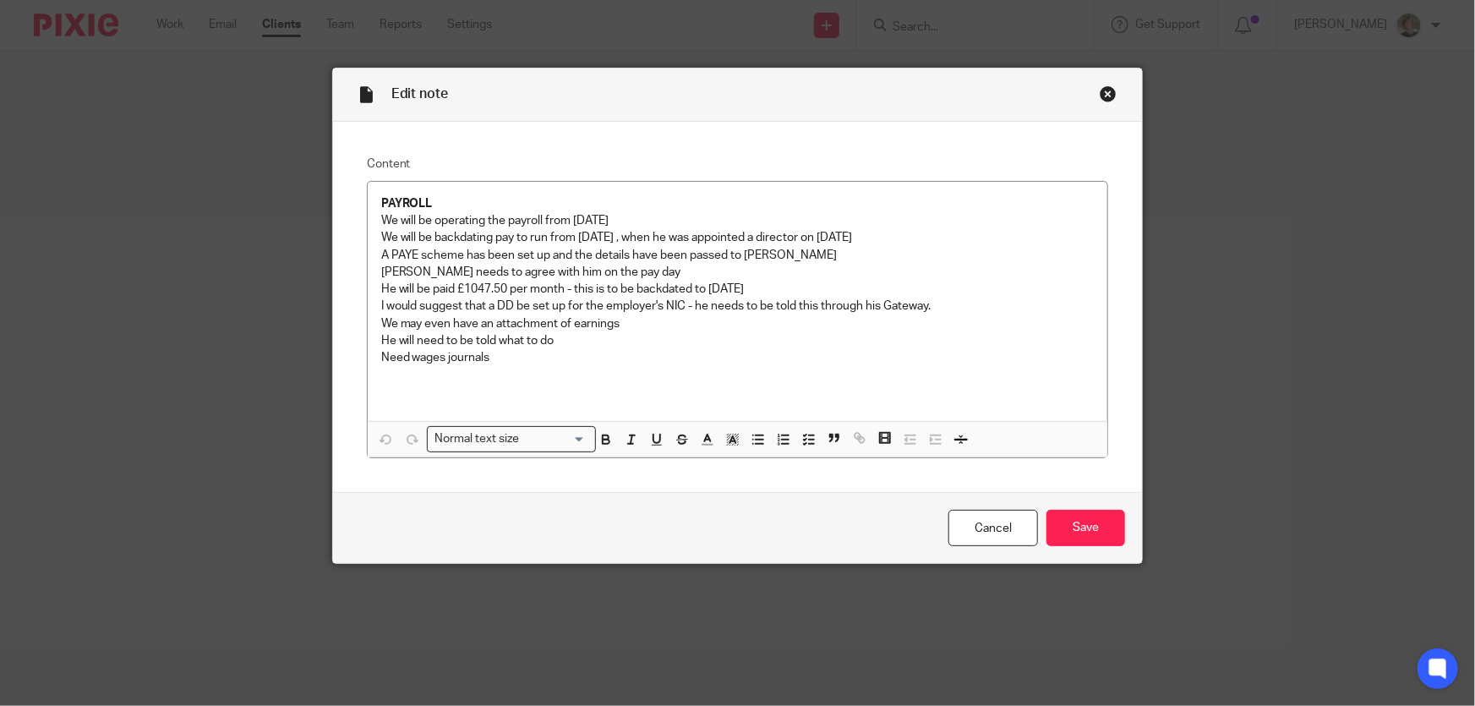
click at [1102, 90] on div "Close this dialog window" at bounding box center [1108, 93] width 17 height 17
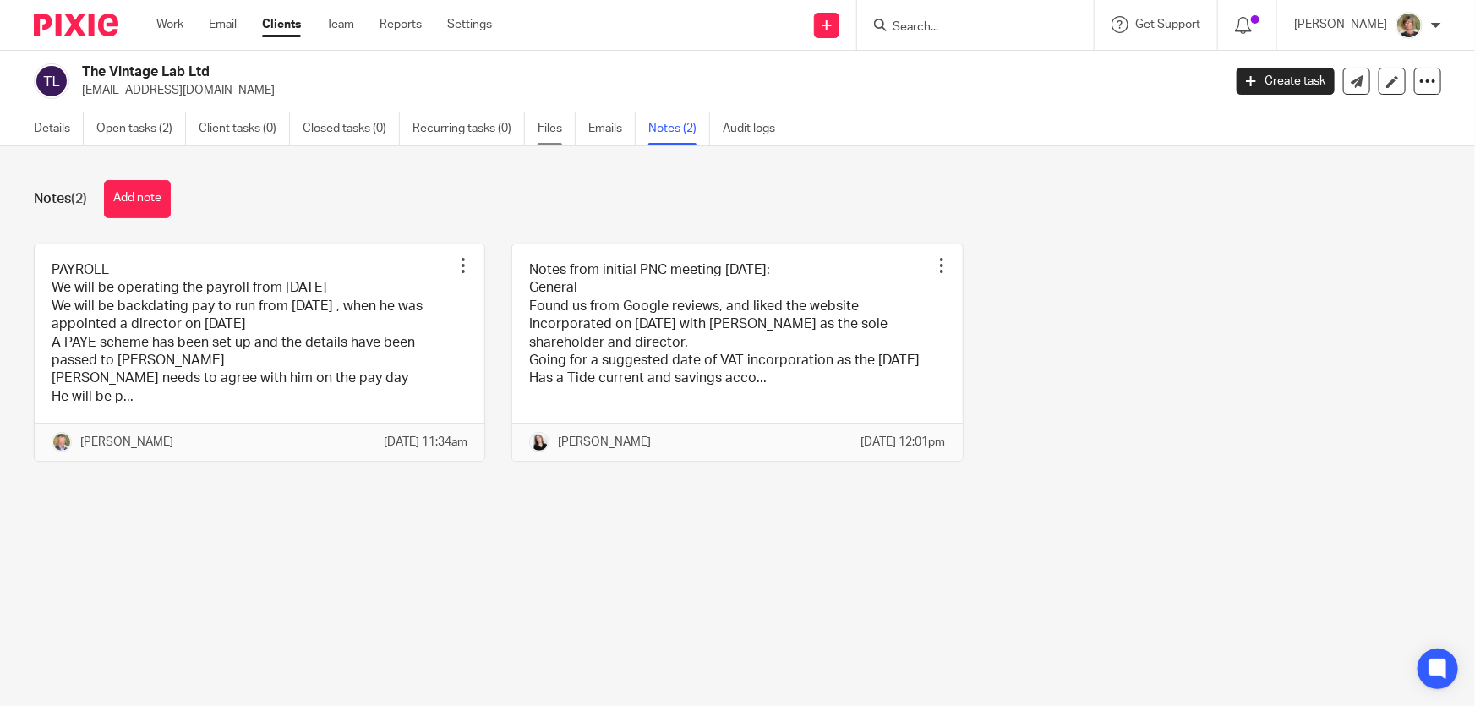
click at [547, 127] on link "Files" at bounding box center [557, 128] width 38 height 33
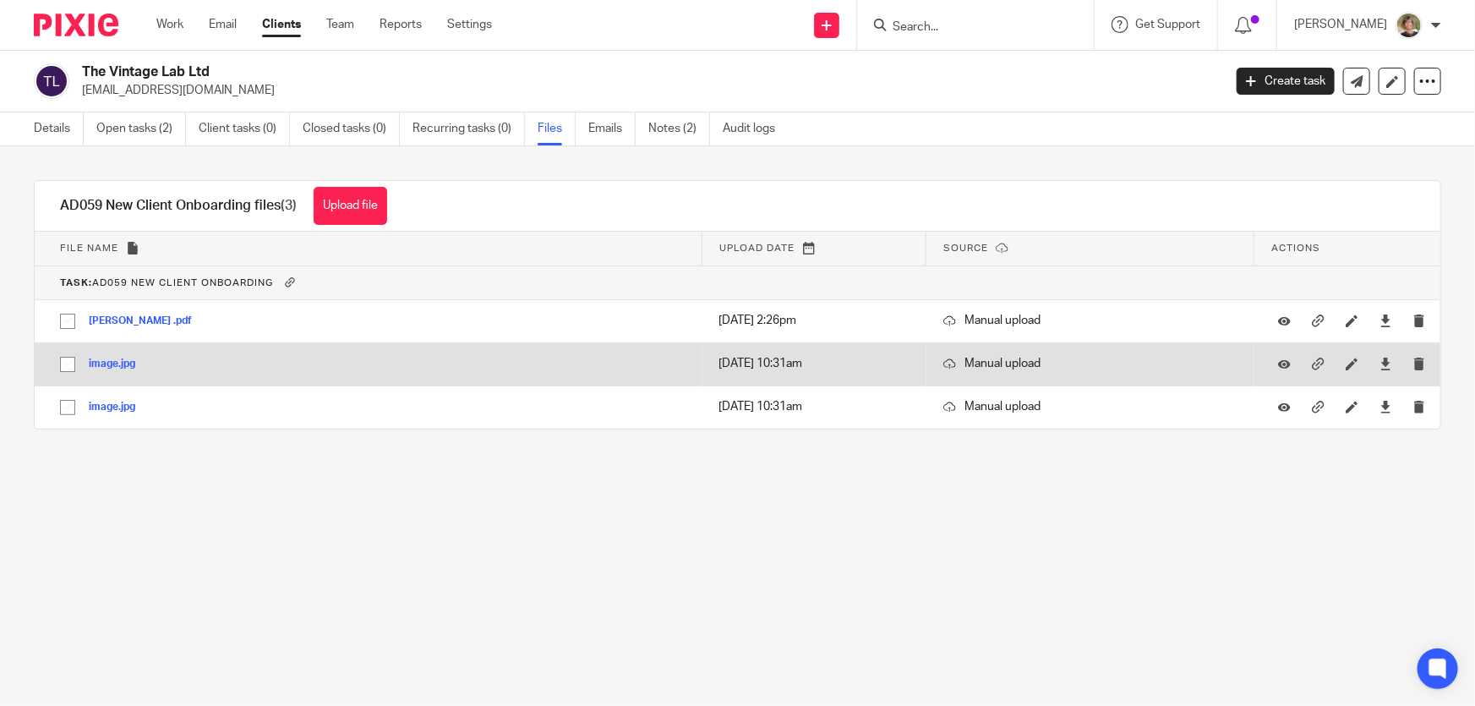
click at [122, 363] on button "image.jpg" at bounding box center [118, 364] width 59 height 12
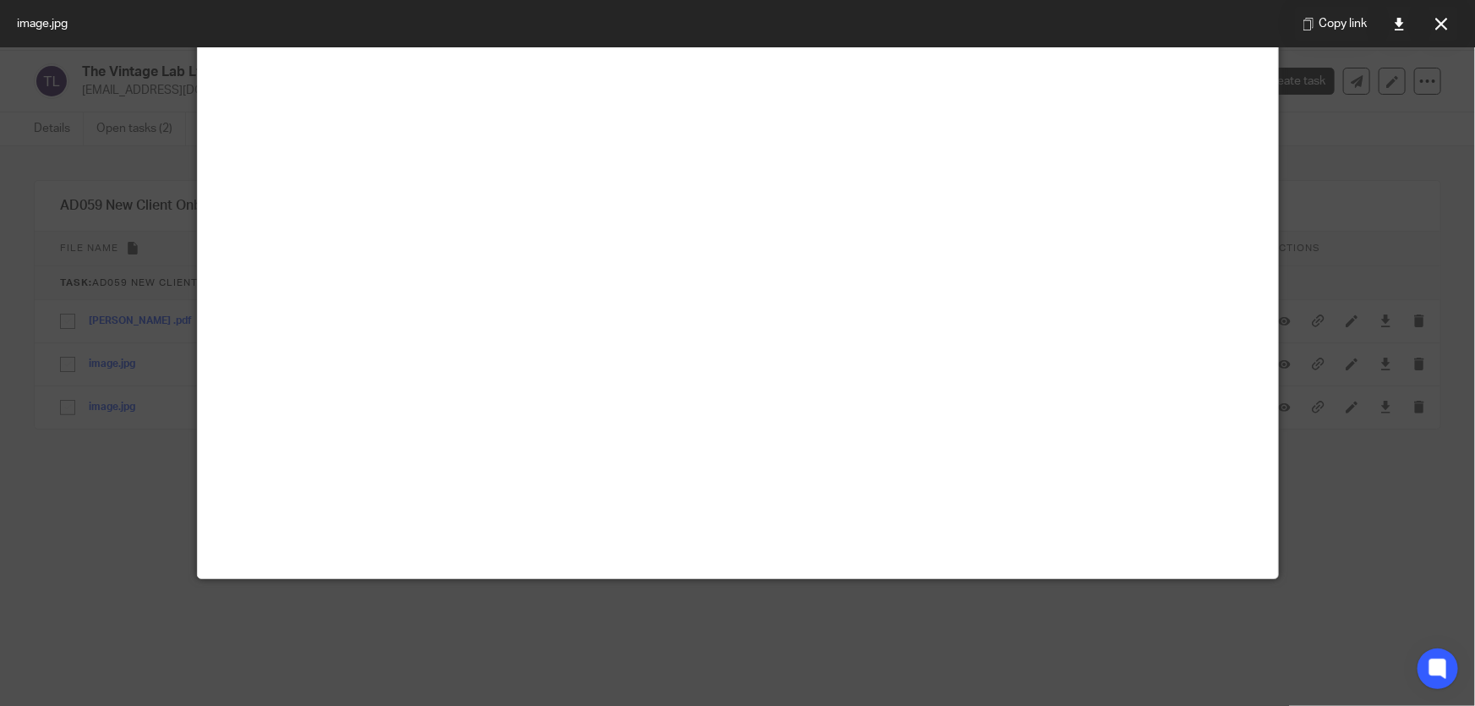
scroll to position [461, 0]
click at [1444, 24] on icon at bounding box center [1441, 24] width 13 height 13
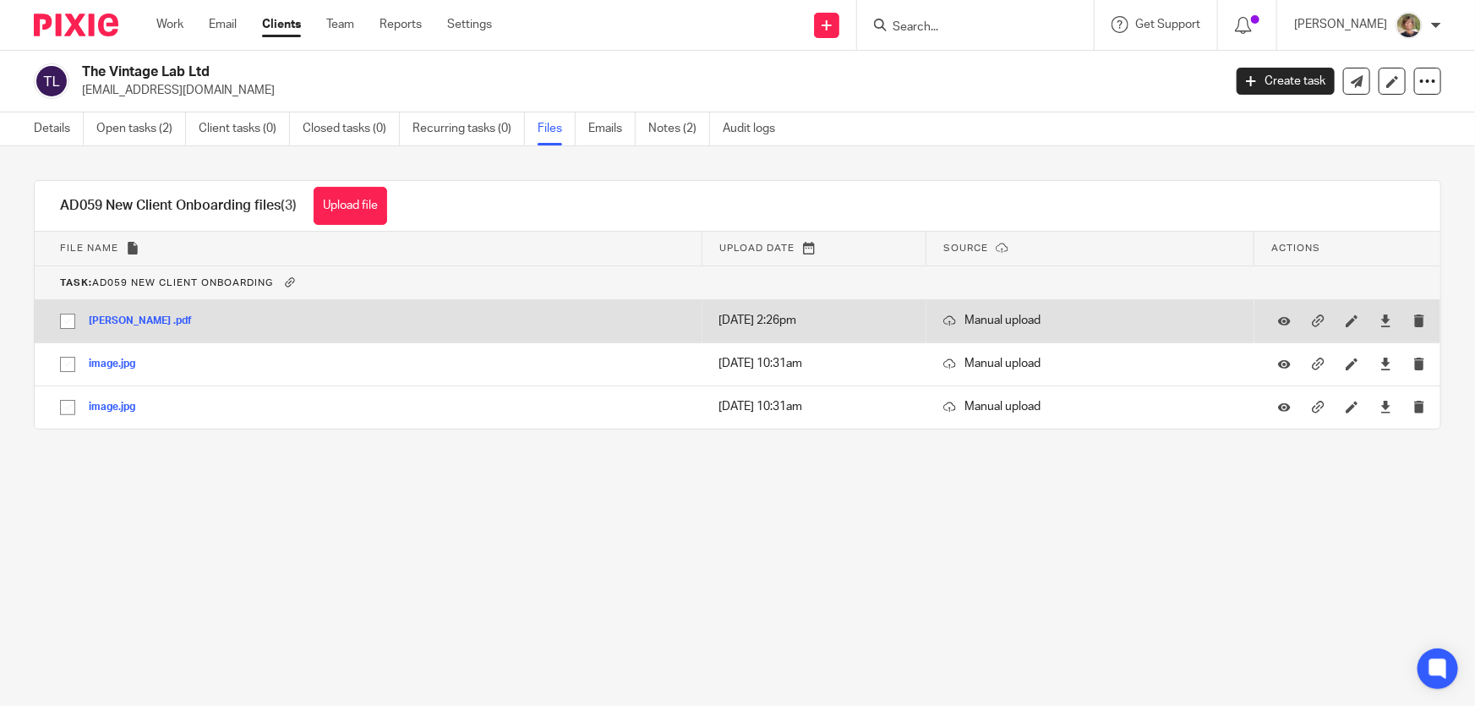
click at [136, 311] on td "Andrew price .pdf Andrew price Save" at bounding box center [369, 320] width 668 height 43
click at [131, 313] on div "[PERSON_NAME] .pdf" at bounding box center [147, 320] width 116 height 17
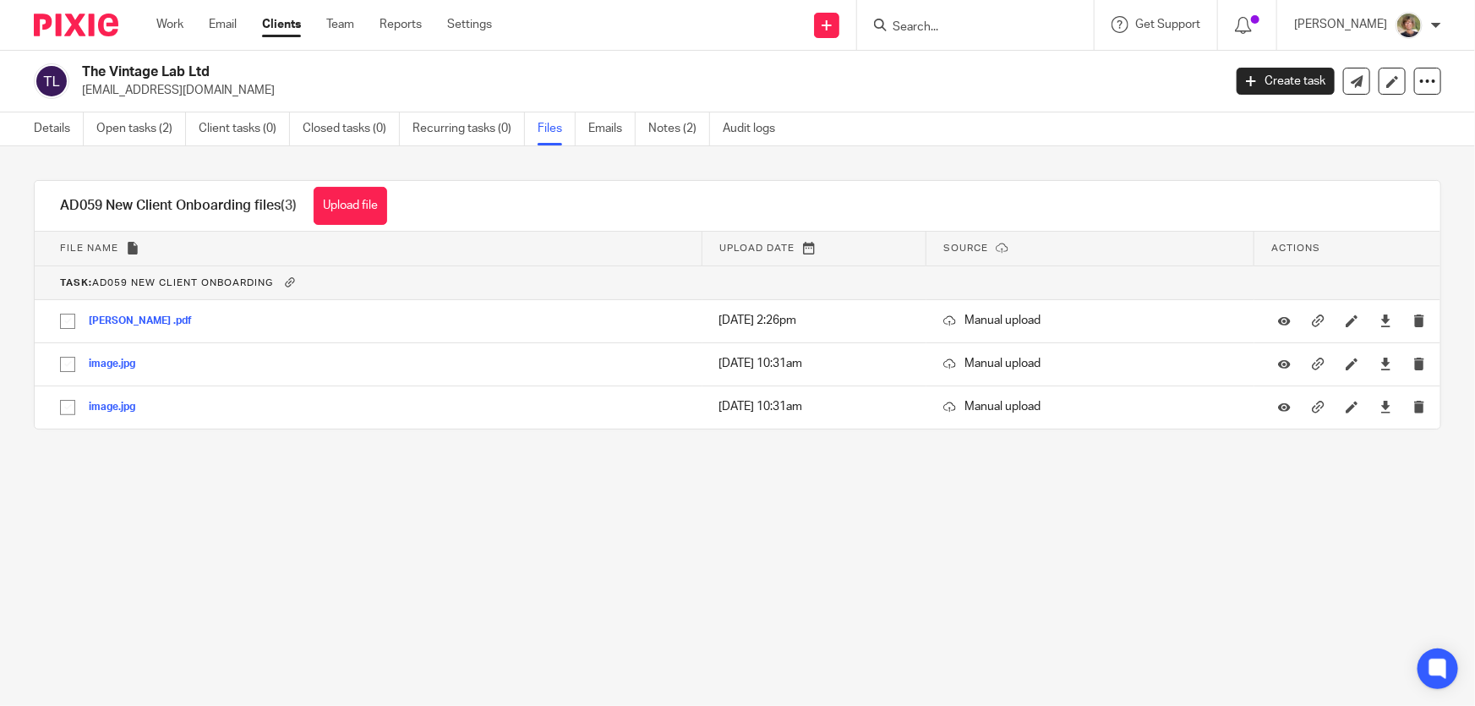
click at [552, 131] on link "Files" at bounding box center [557, 128] width 38 height 33
click at [672, 127] on link "Notes (2)" at bounding box center [679, 128] width 62 height 33
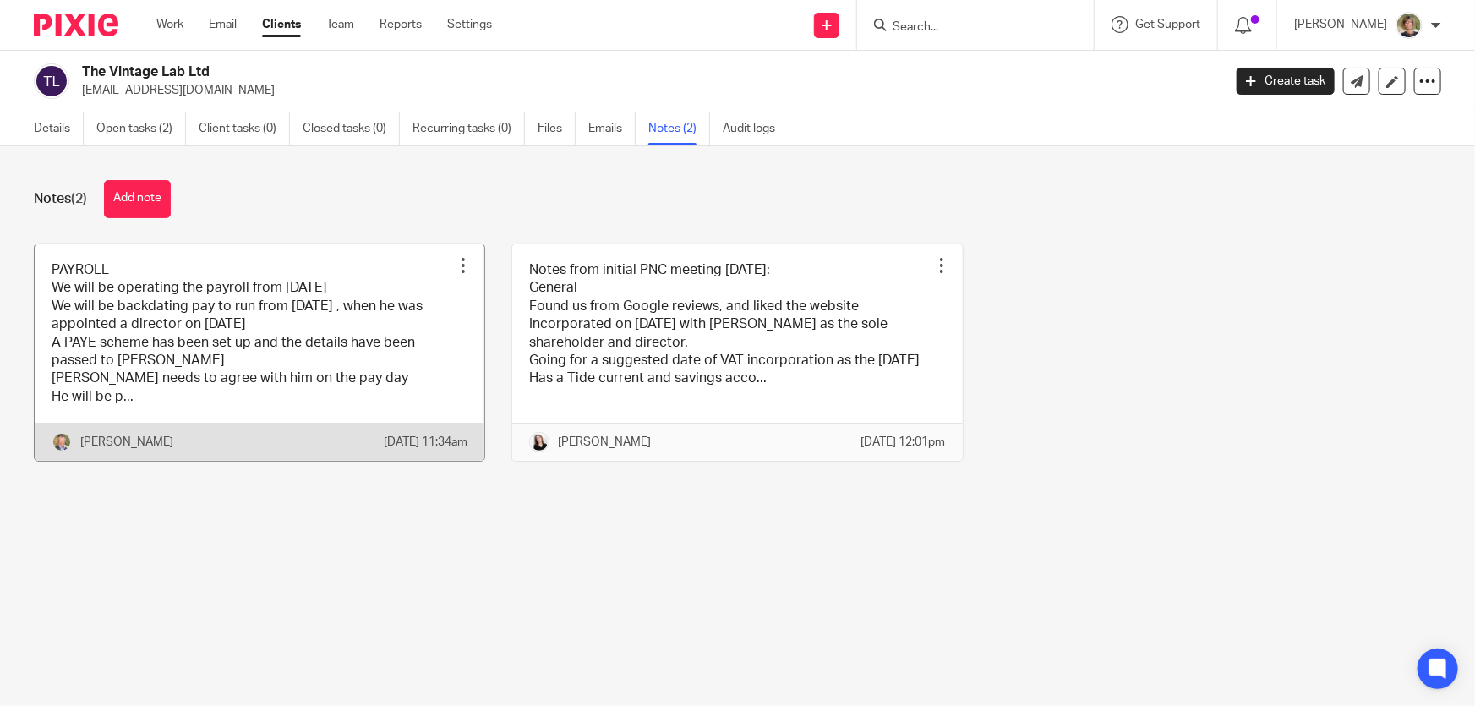
click at [211, 418] on link at bounding box center [260, 352] width 450 height 217
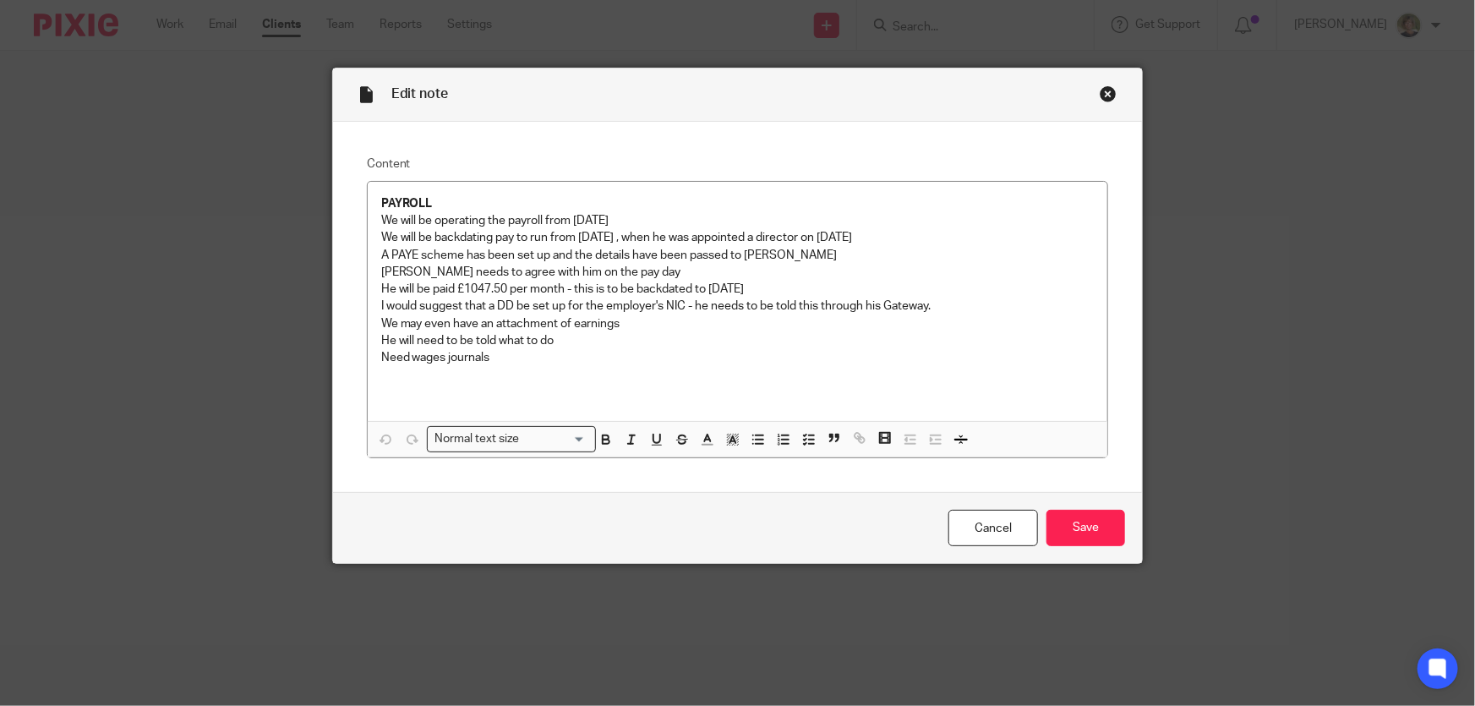
click at [1102, 87] on div "Close this dialog window" at bounding box center [1108, 93] width 17 height 17
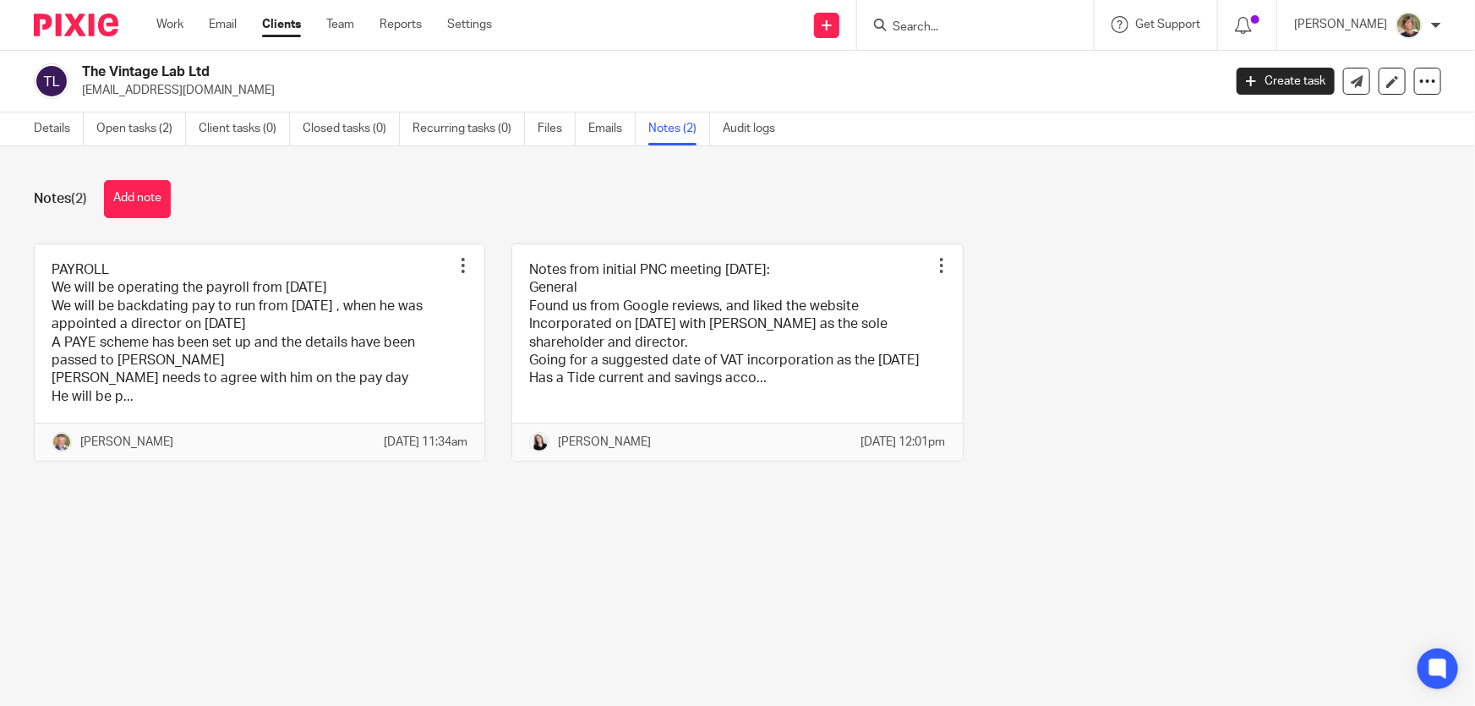
click at [139, 65] on h2 "The Vintage Lab Ltd" at bounding box center [534, 72] width 904 height 18
click at [177, 23] on ul "Work Email Clients Team Reports Settings" at bounding box center [336, 24] width 361 height 17
click at [50, 130] on link "Details" at bounding box center [59, 128] width 50 height 33
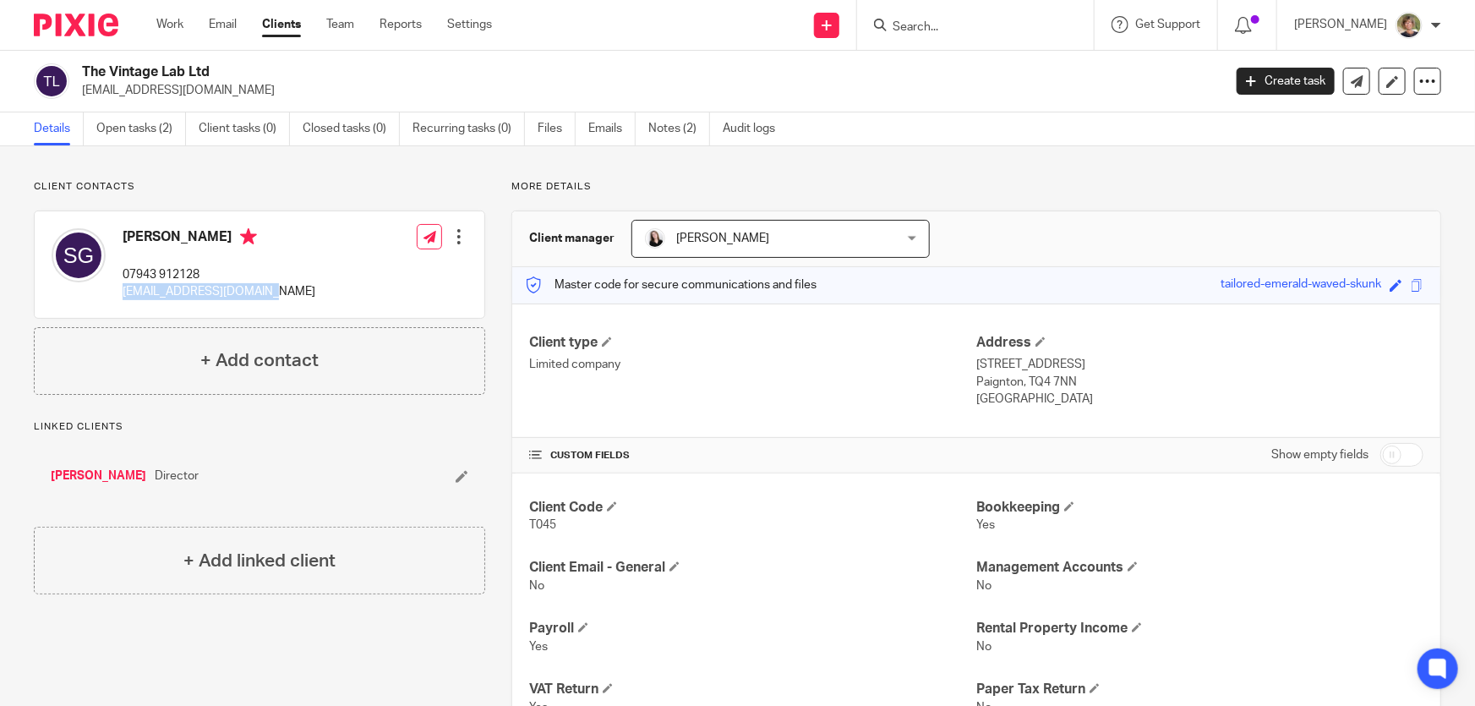
drag, startPoint x: 277, startPoint y: 292, endPoint x: 128, endPoint y: 296, distance: 148.8
click at [124, 296] on div "[PERSON_NAME] 07943 912128 [EMAIL_ADDRESS][DOMAIN_NAME] Edit contact Create cli…" at bounding box center [260, 264] width 450 height 106
copy p "[EMAIL_ADDRESS][DOMAIN_NAME]"
click at [172, 23] on link "Work" at bounding box center [169, 24] width 27 height 17
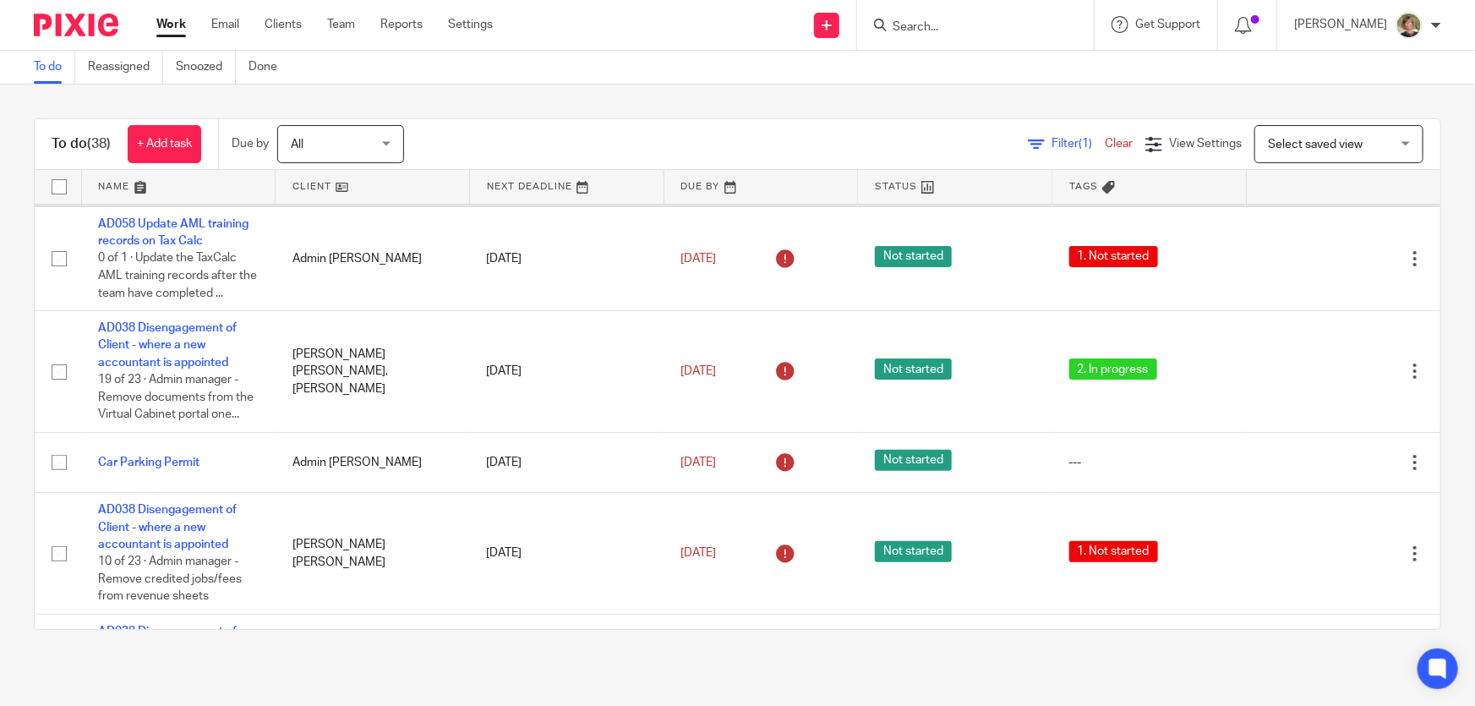
scroll to position [230, 0]
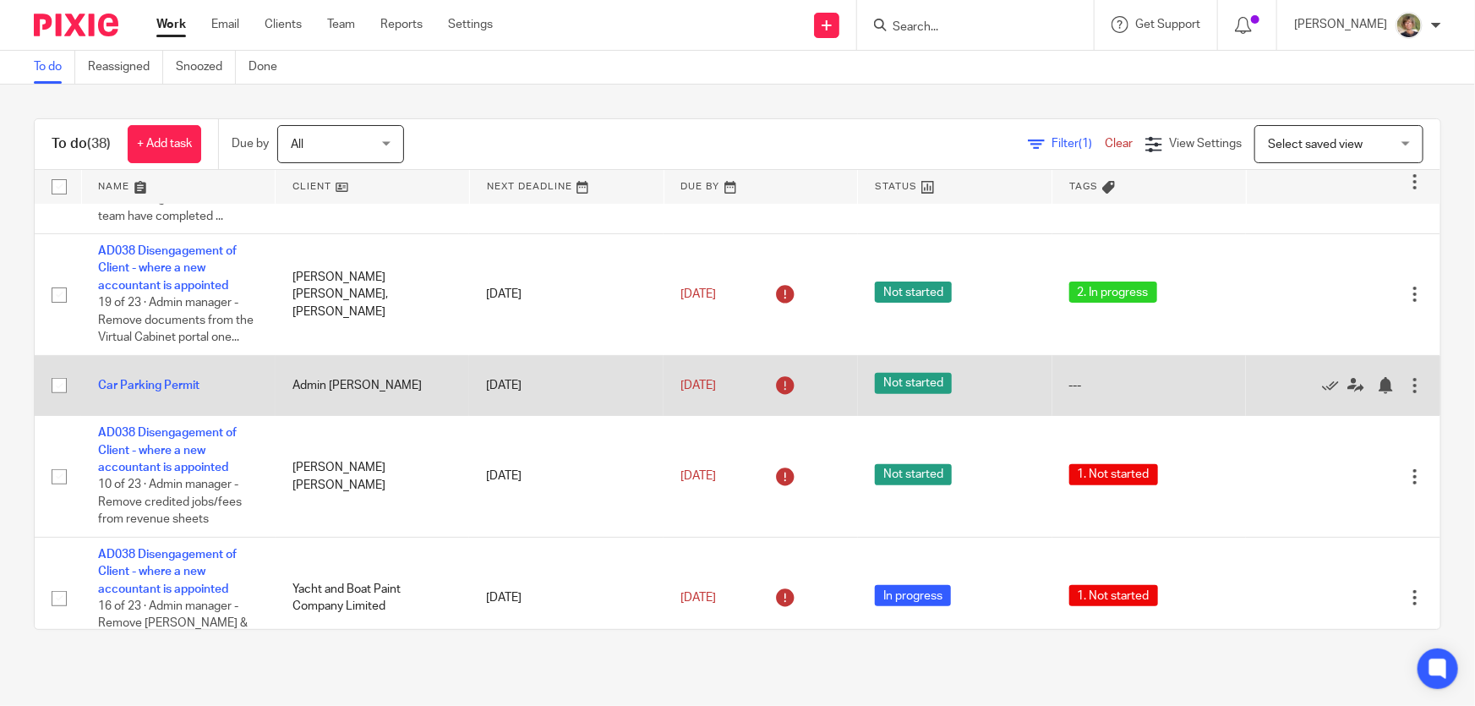
click at [54, 385] on input "checkbox" at bounding box center [59, 385] width 32 height 32
checkbox input "true"
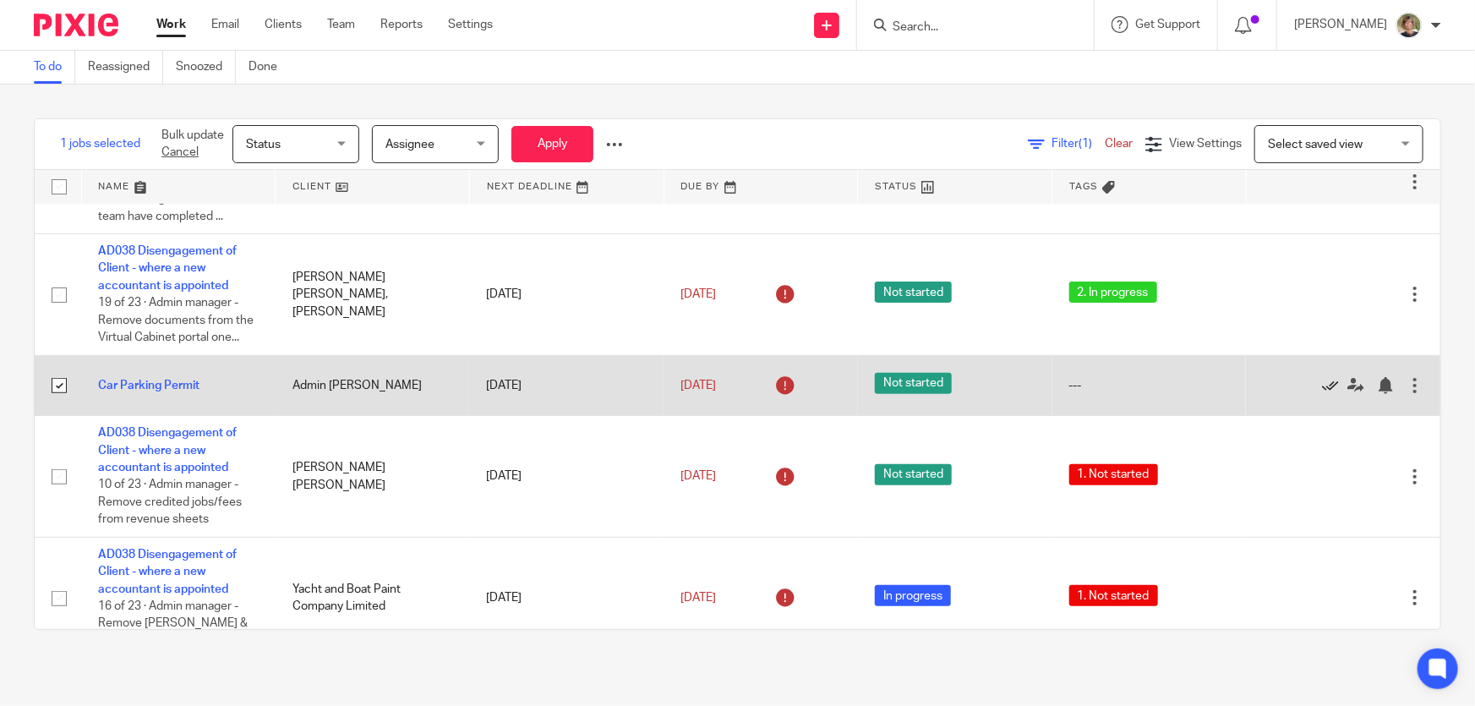
click at [1322, 379] on icon at bounding box center [1330, 385] width 17 height 17
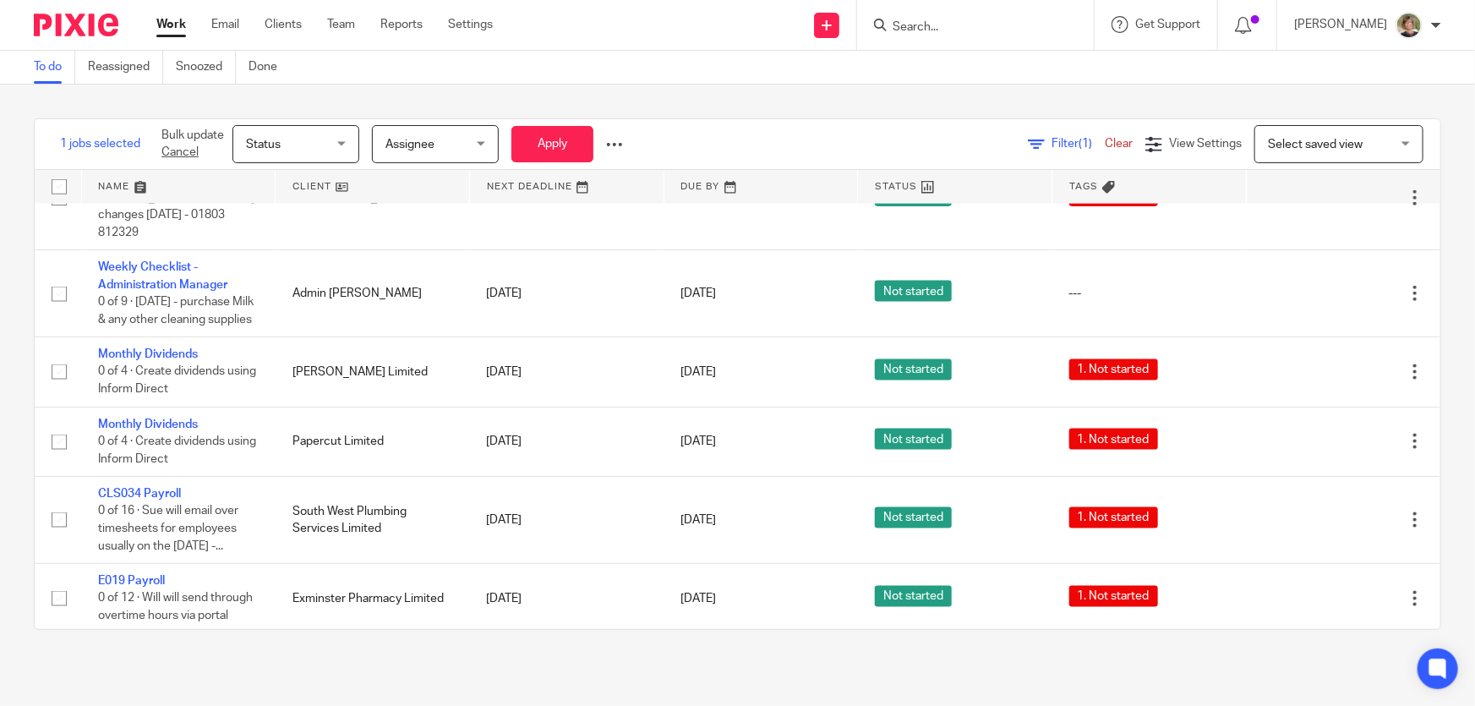
scroll to position [1229, 0]
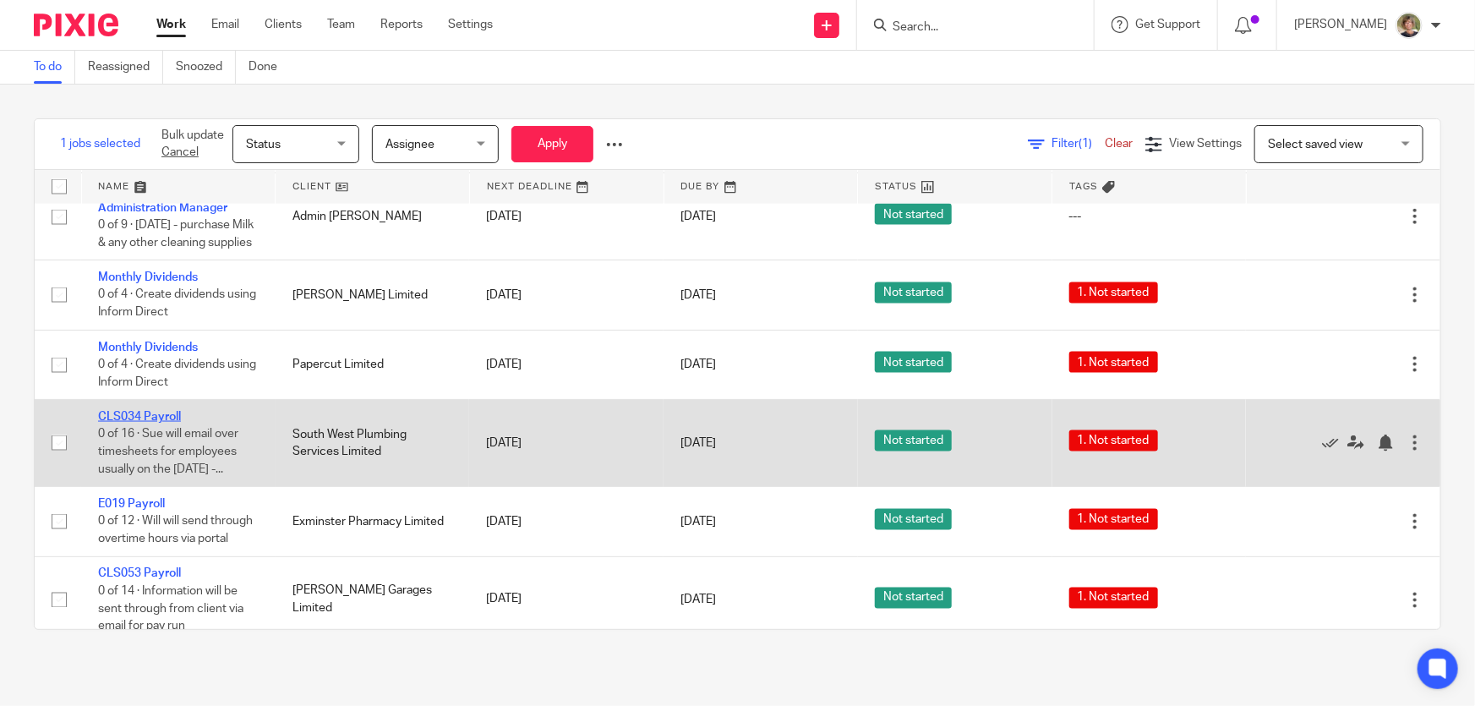
click at [171, 411] on link "CLS034 Payroll" at bounding box center [139, 417] width 83 height 12
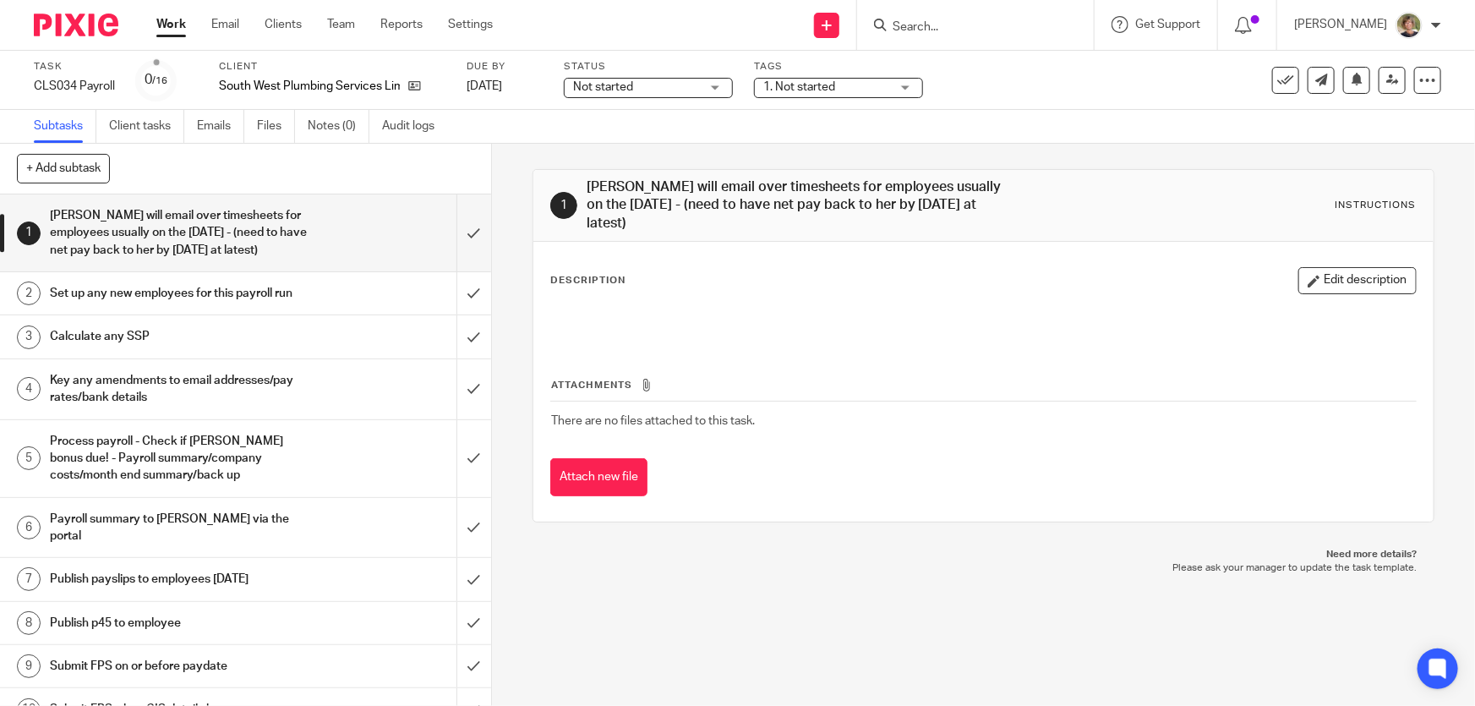
click at [718, 89] on div "Not started Not started" at bounding box center [648, 88] width 169 height 20
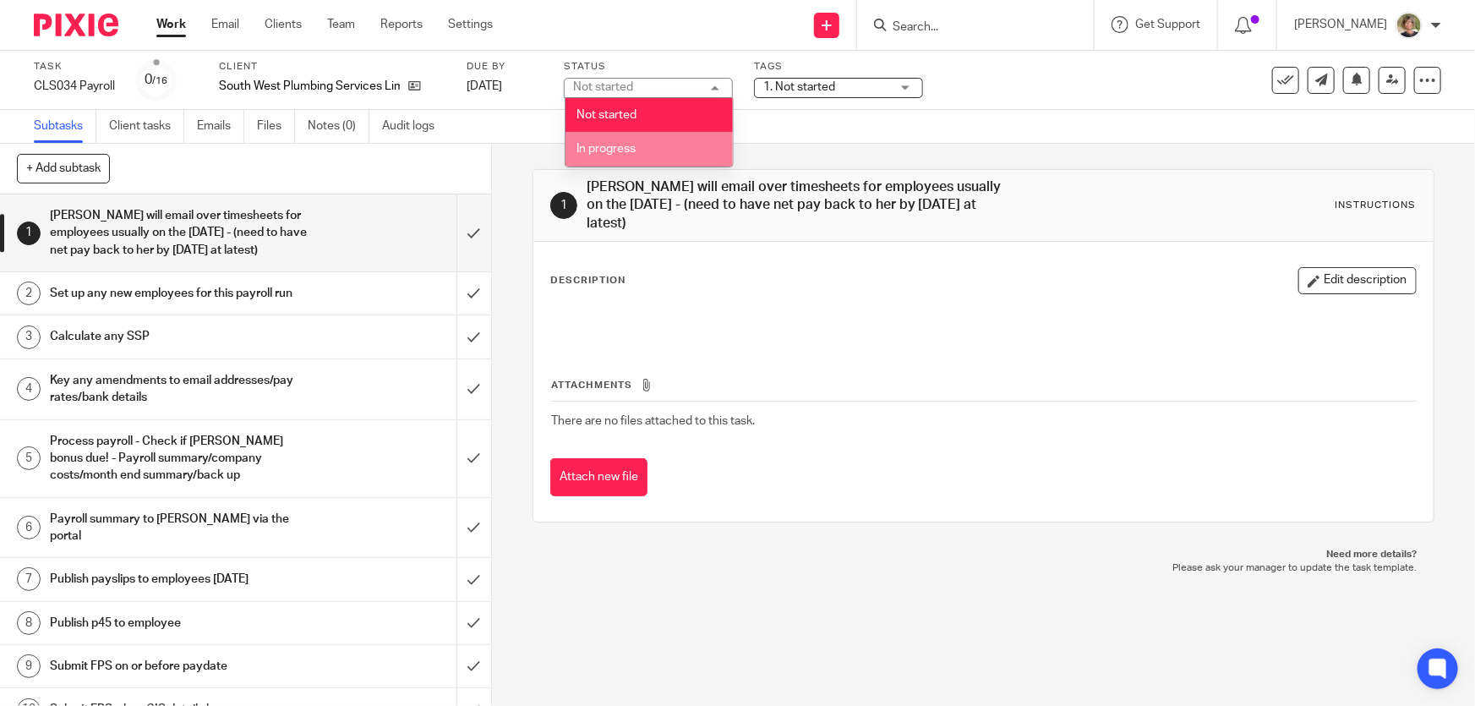
click at [617, 146] on span "In progress" at bounding box center [605, 149] width 59 height 12
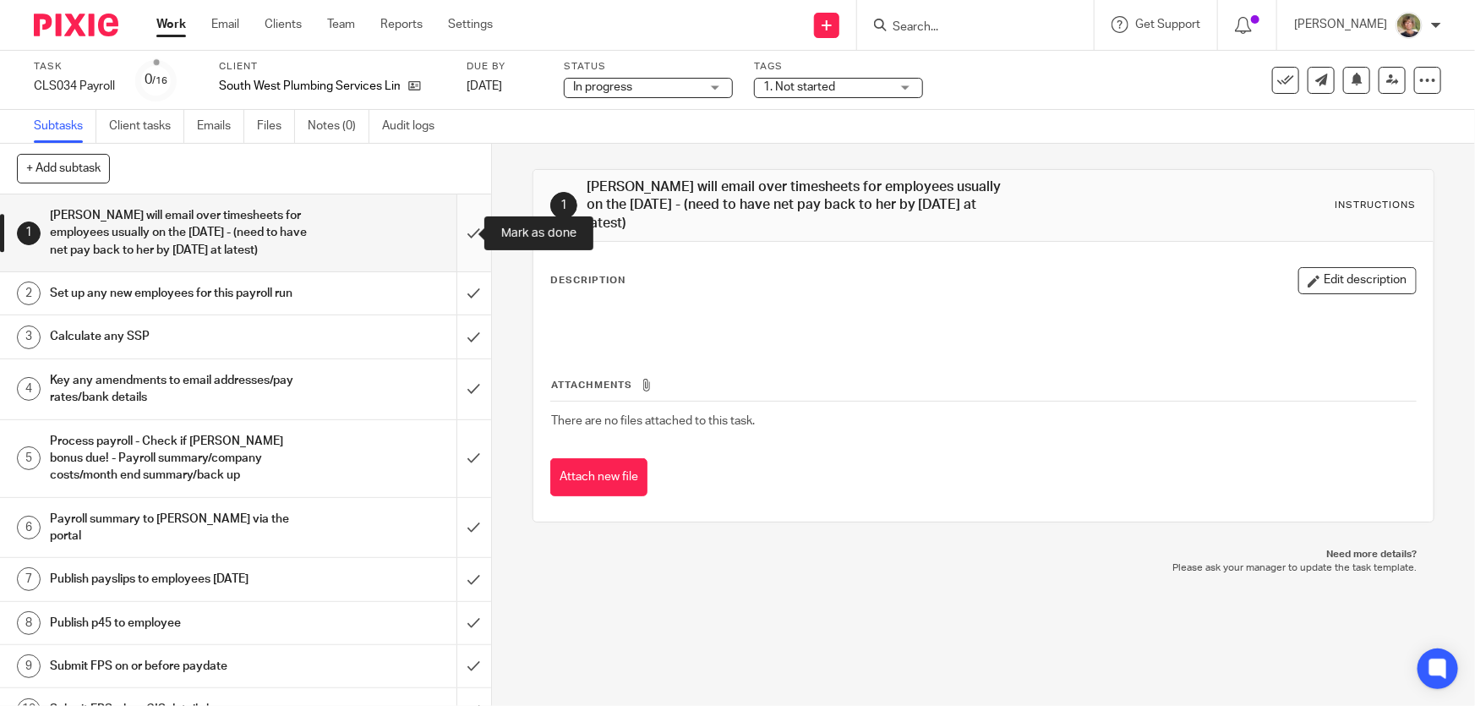
click at [450, 229] on input "submit" at bounding box center [245, 232] width 491 height 77
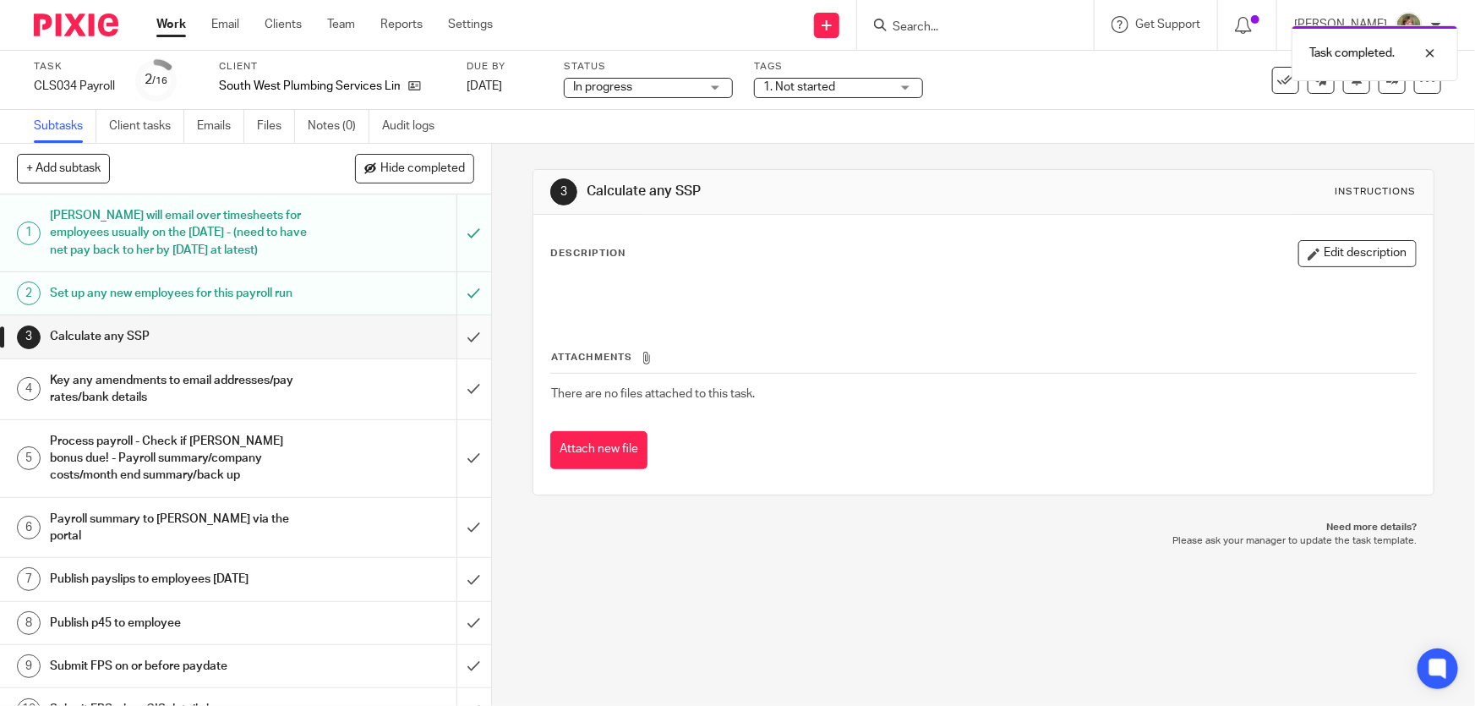
click at [456, 338] on input "submit" at bounding box center [245, 336] width 491 height 42
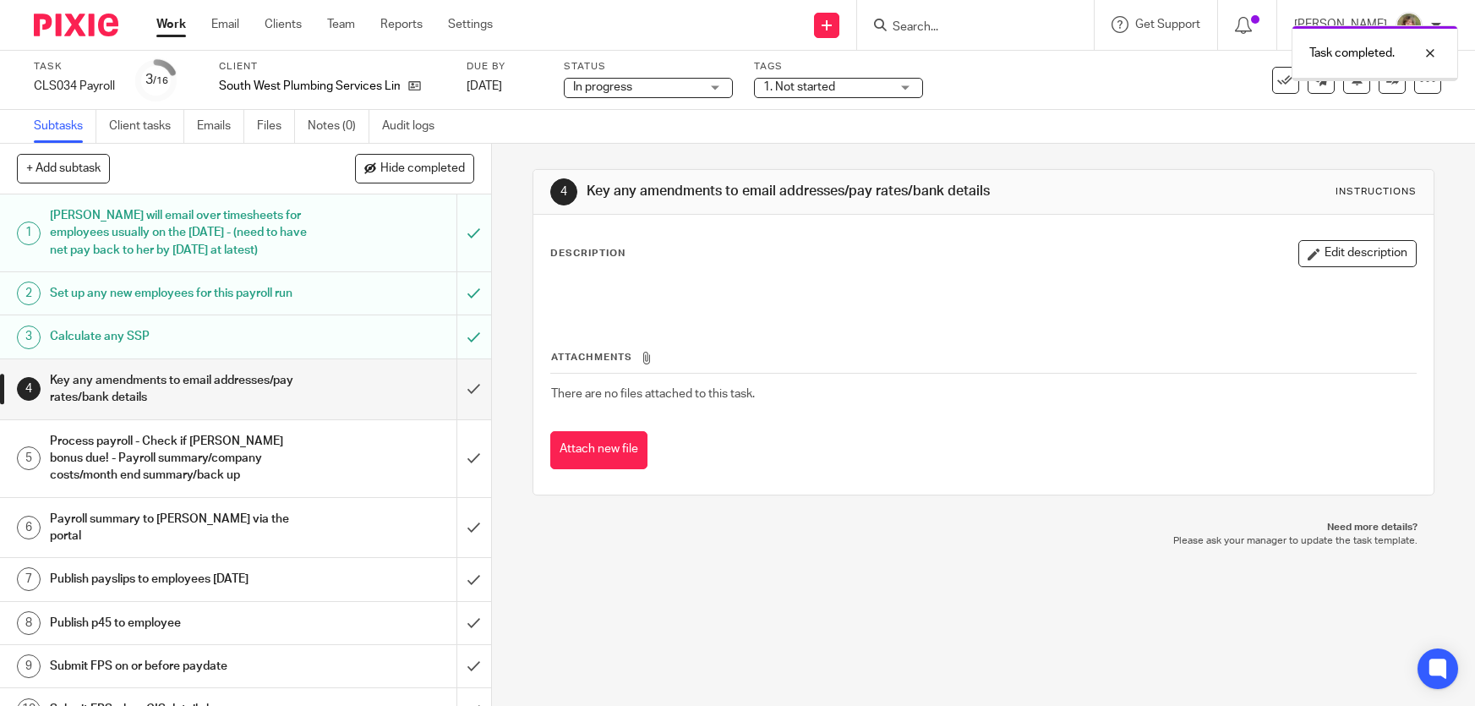
click at [467, 389] on input "submit" at bounding box center [245, 389] width 491 height 60
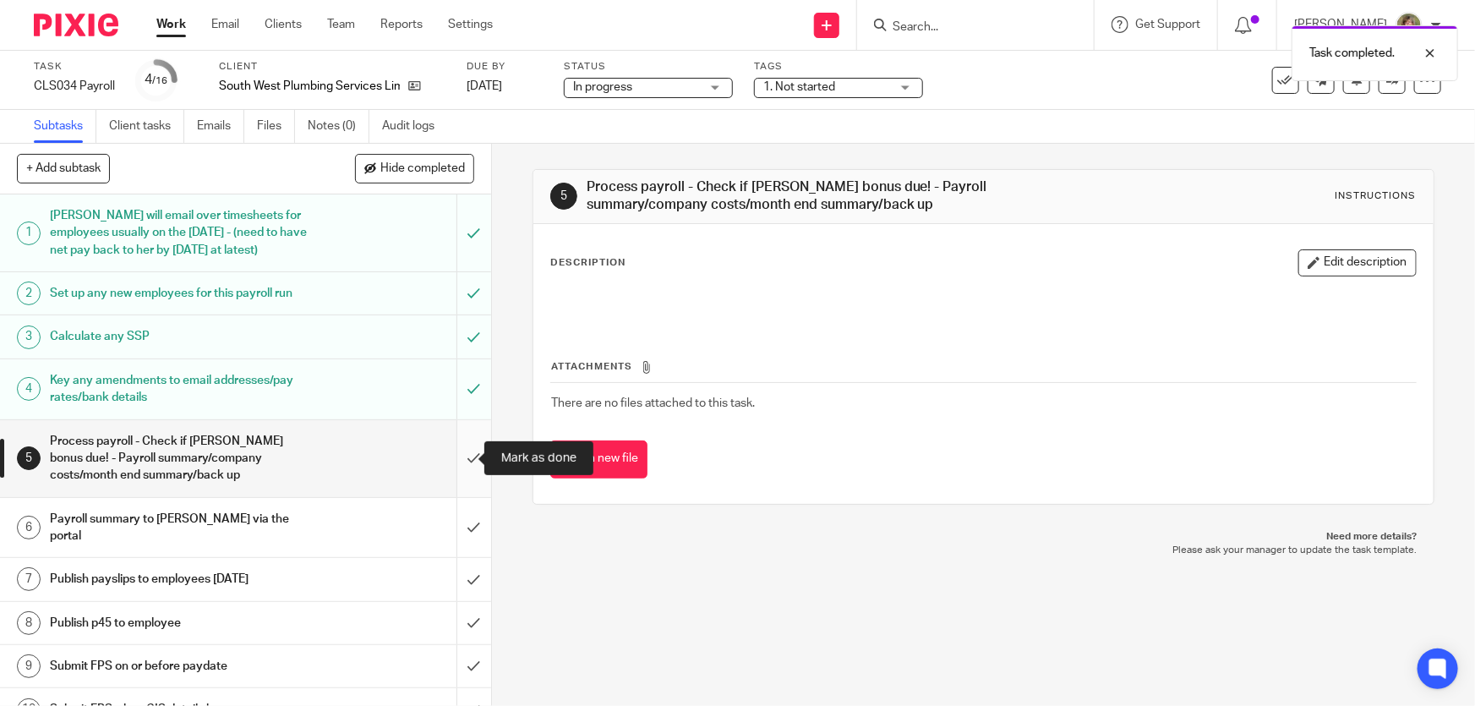
click at [456, 454] on input "submit" at bounding box center [245, 458] width 491 height 77
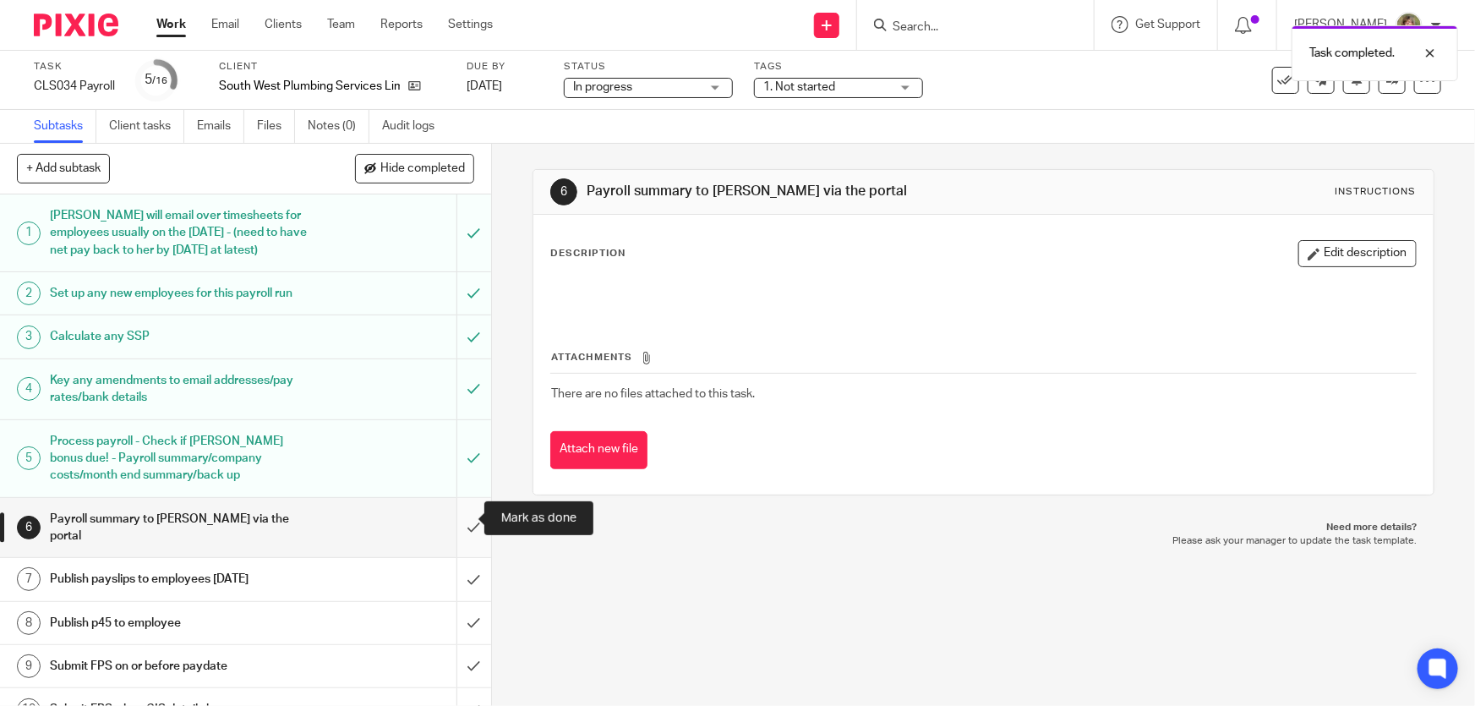
click at [456, 516] on input "submit" at bounding box center [245, 528] width 491 height 60
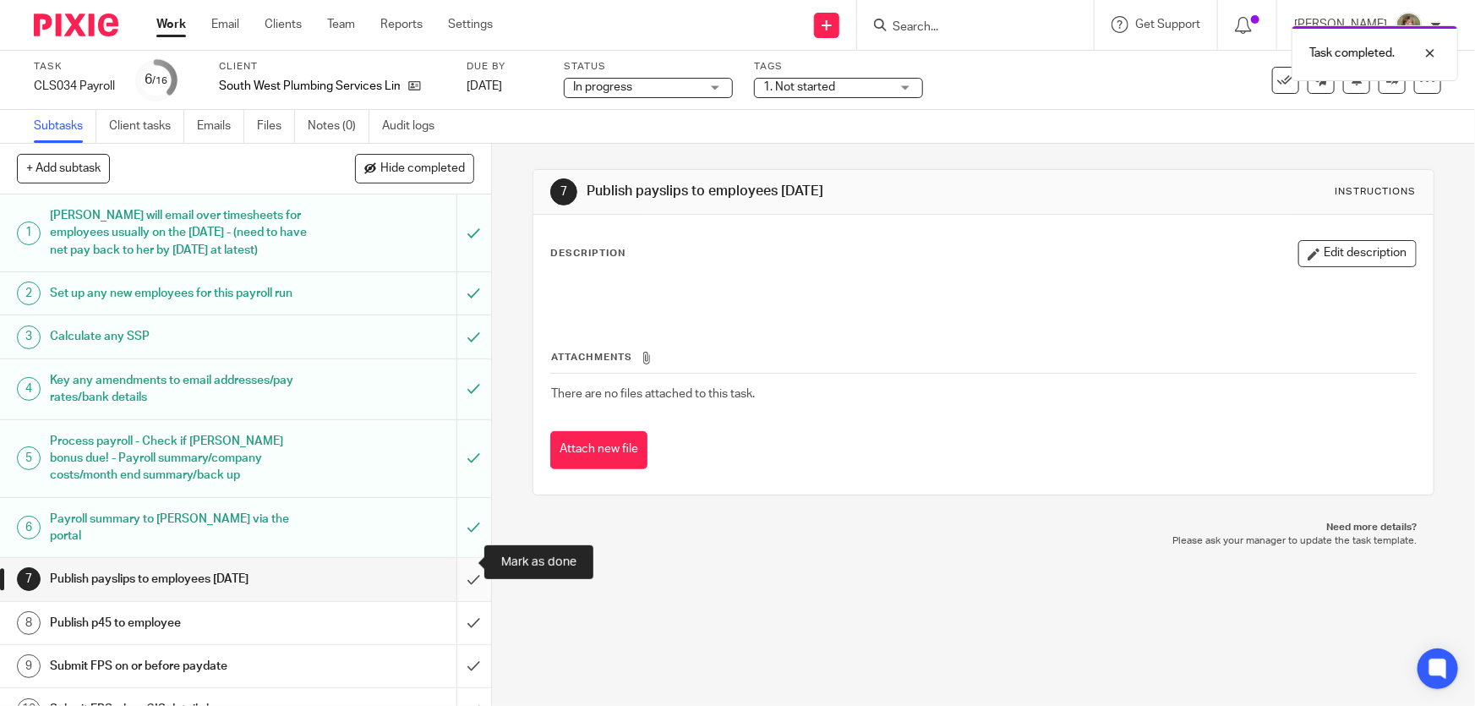
click at [455, 559] on input "submit" at bounding box center [245, 579] width 491 height 42
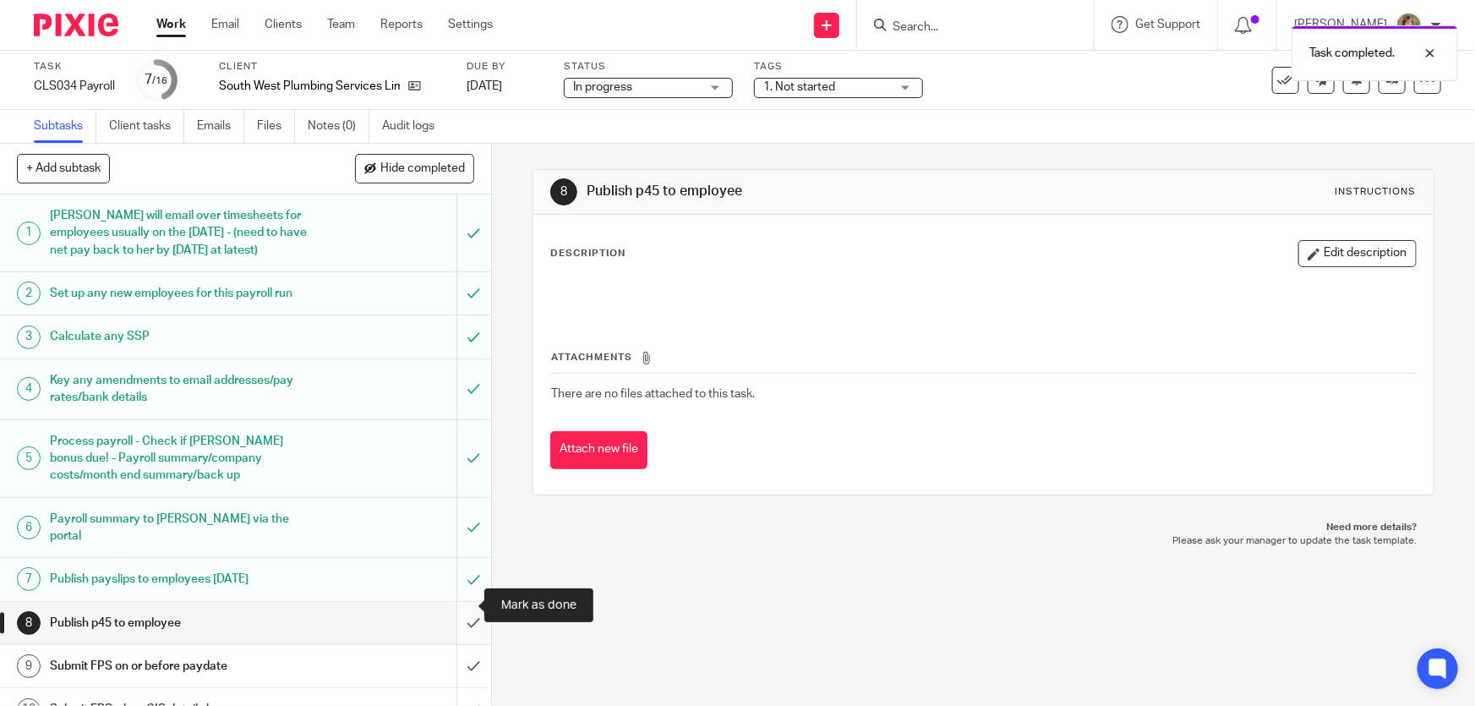
click at [456, 606] on input "submit" at bounding box center [245, 623] width 491 height 42
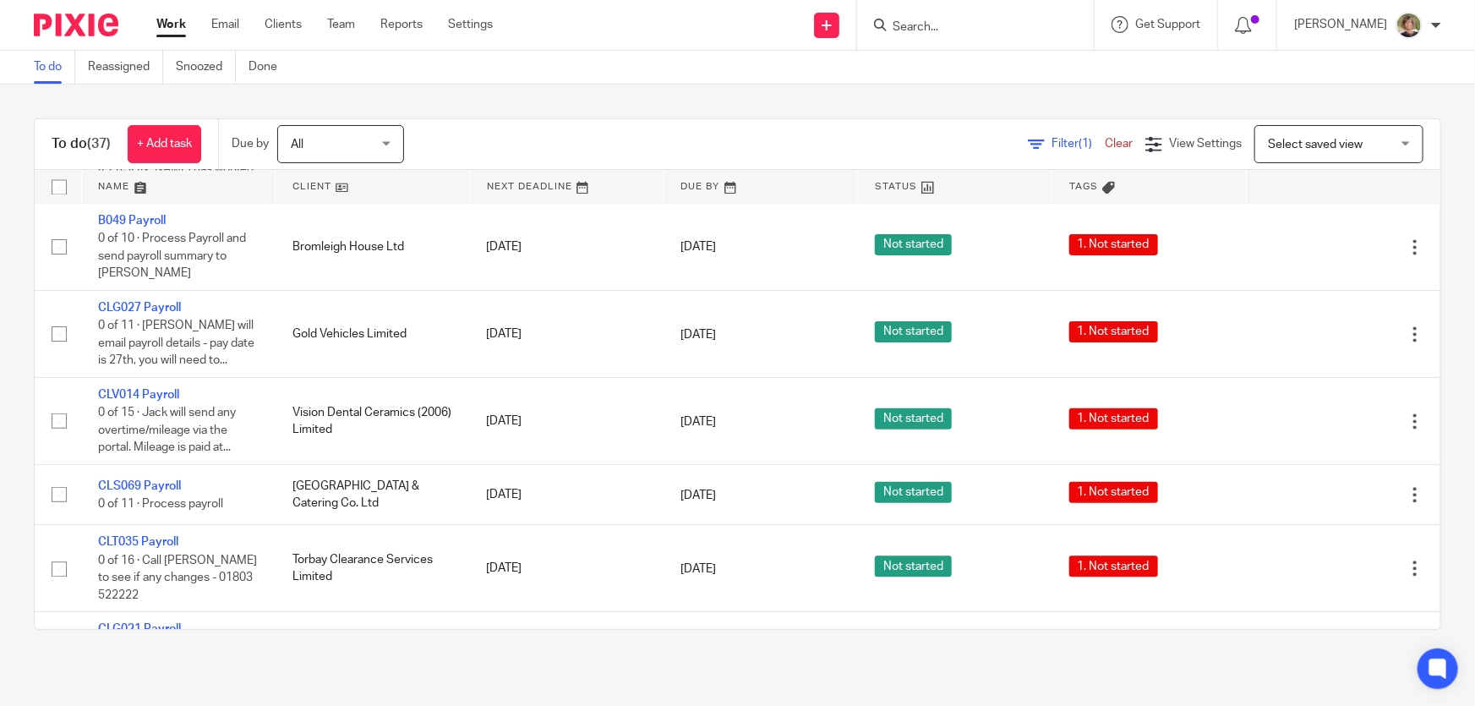
scroll to position [1920, 0]
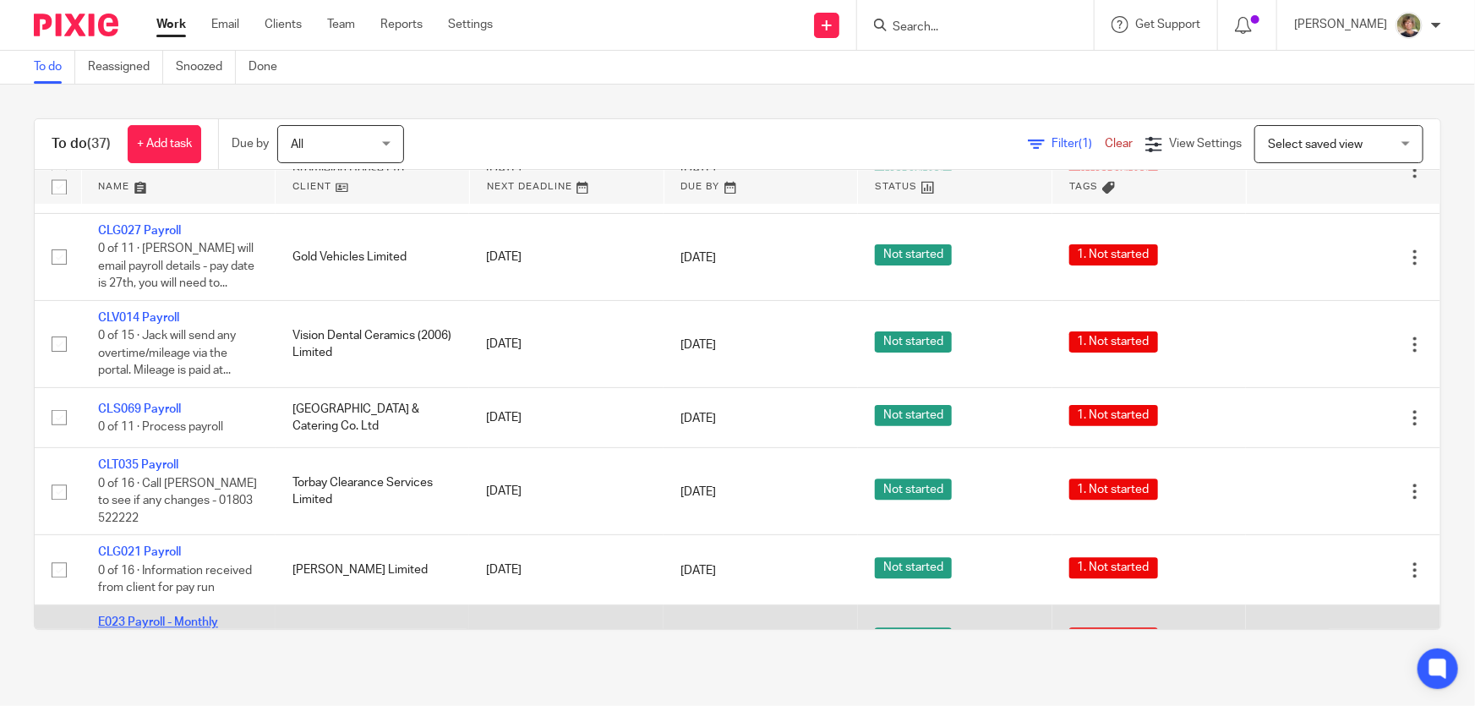
click at [152, 616] on link "E023 Payroll - Monthly" at bounding box center [158, 622] width 120 height 12
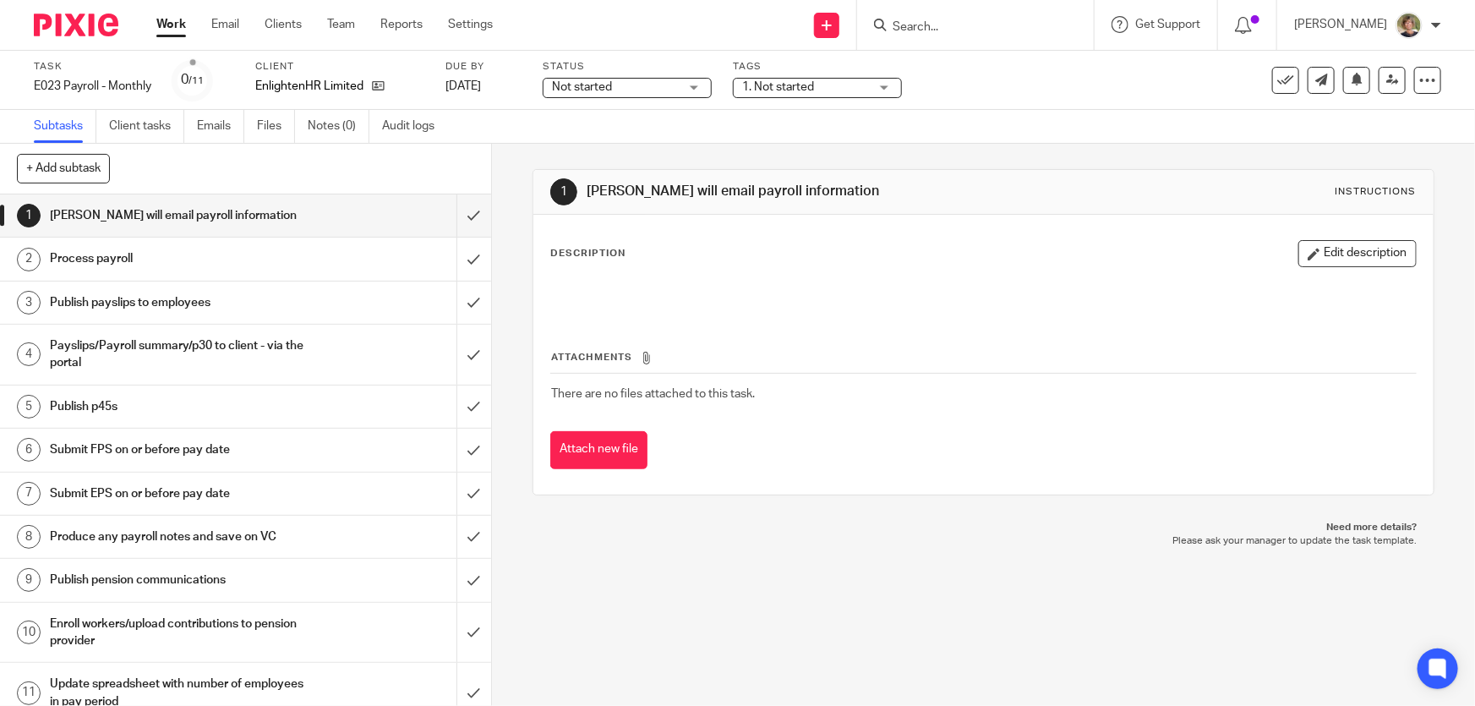
click at [695, 85] on div "Not started Not started" at bounding box center [627, 88] width 169 height 20
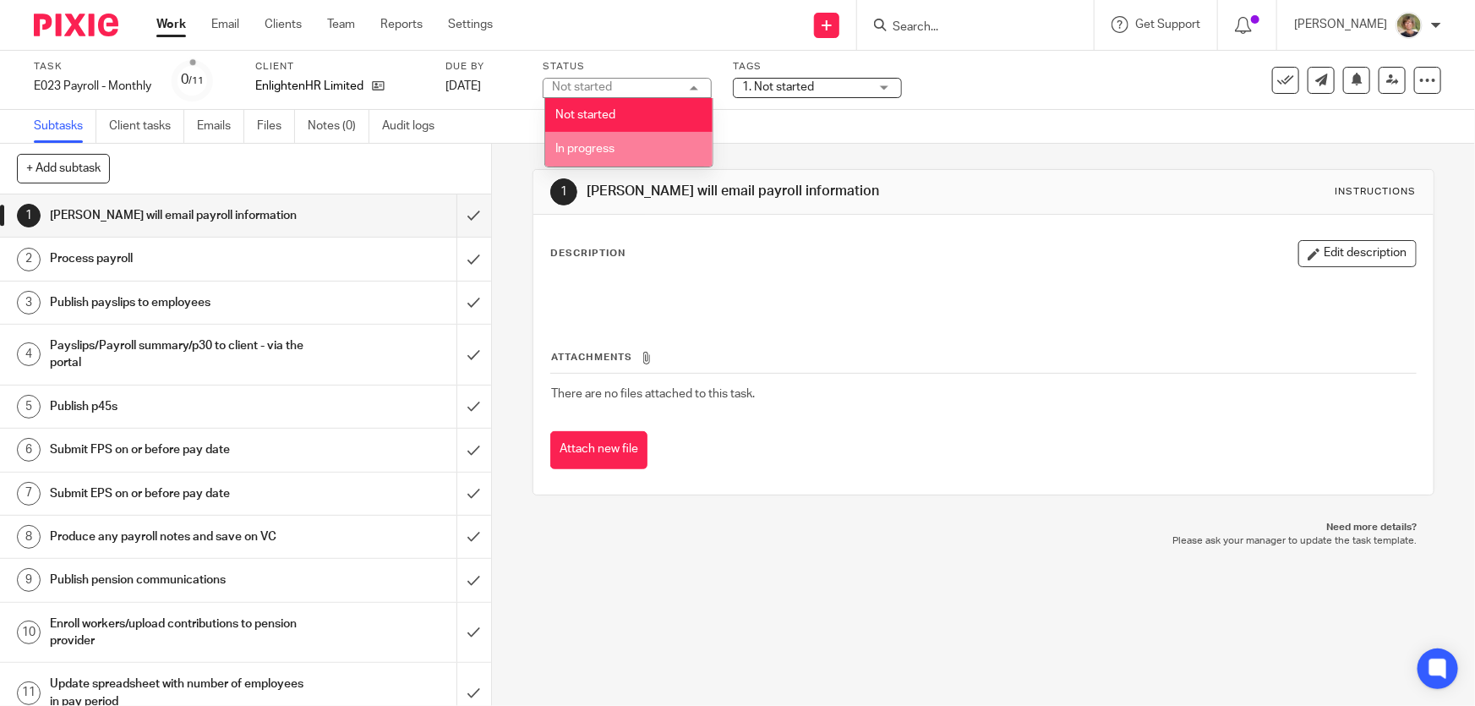
click at [592, 146] on span "In progress" at bounding box center [585, 149] width 59 height 12
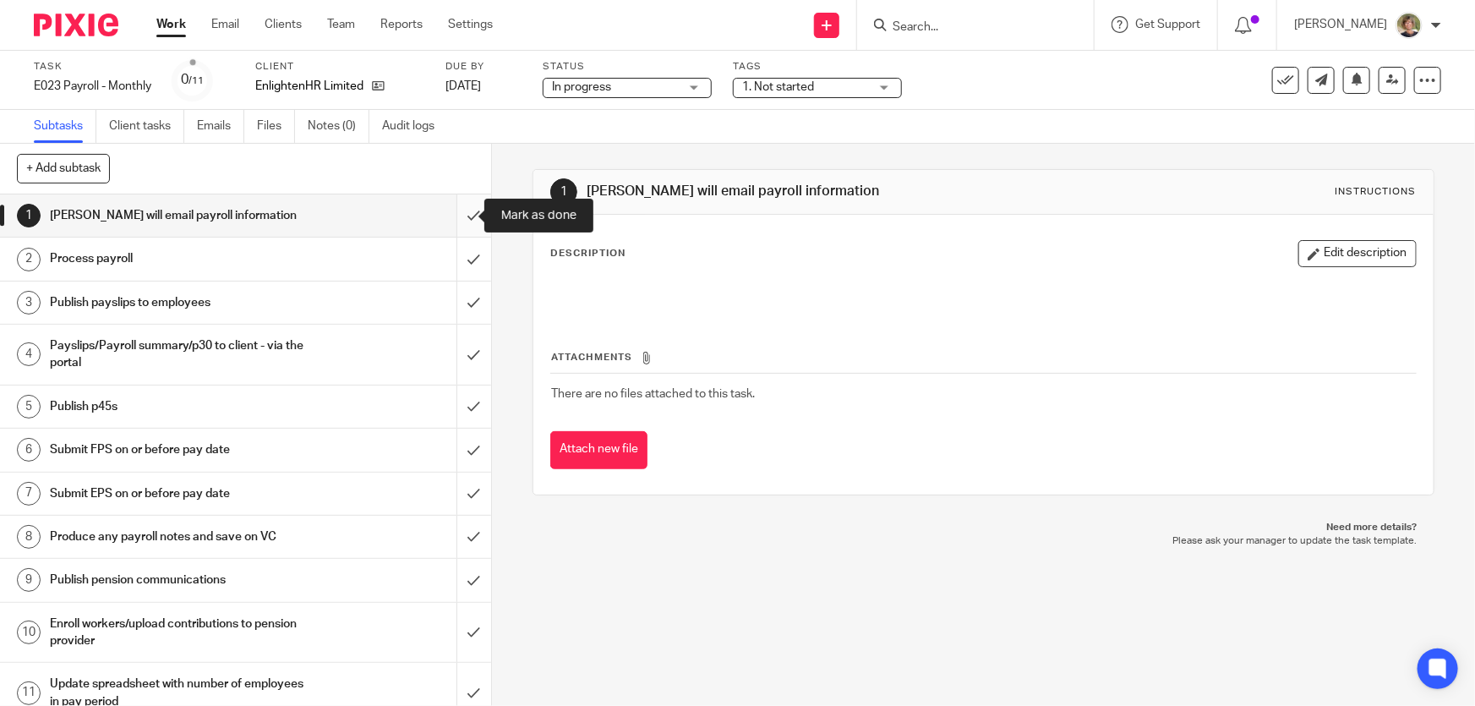
click at [454, 211] on input "submit" at bounding box center [245, 215] width 491 height 42
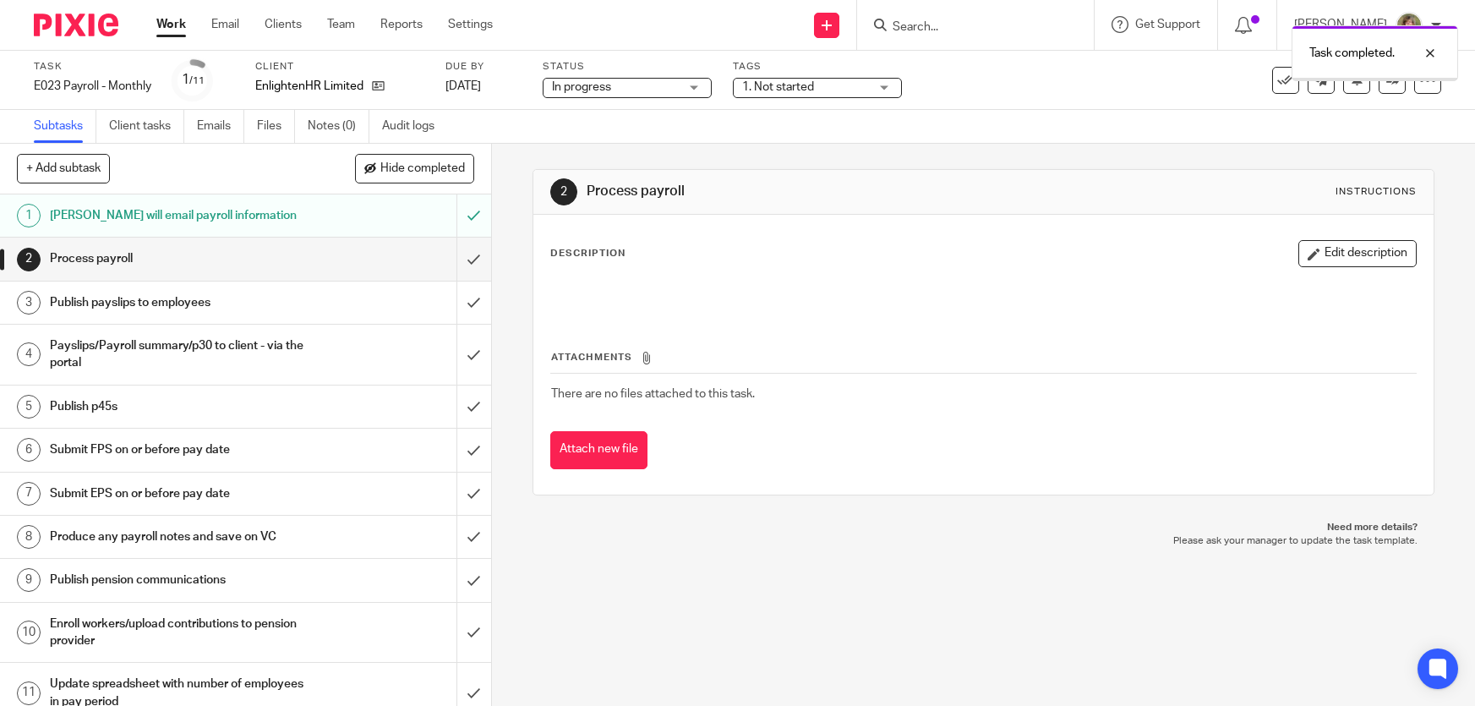
click at [456, 256] on input "submit" at bounding box center [245, 259] width 491 height 42
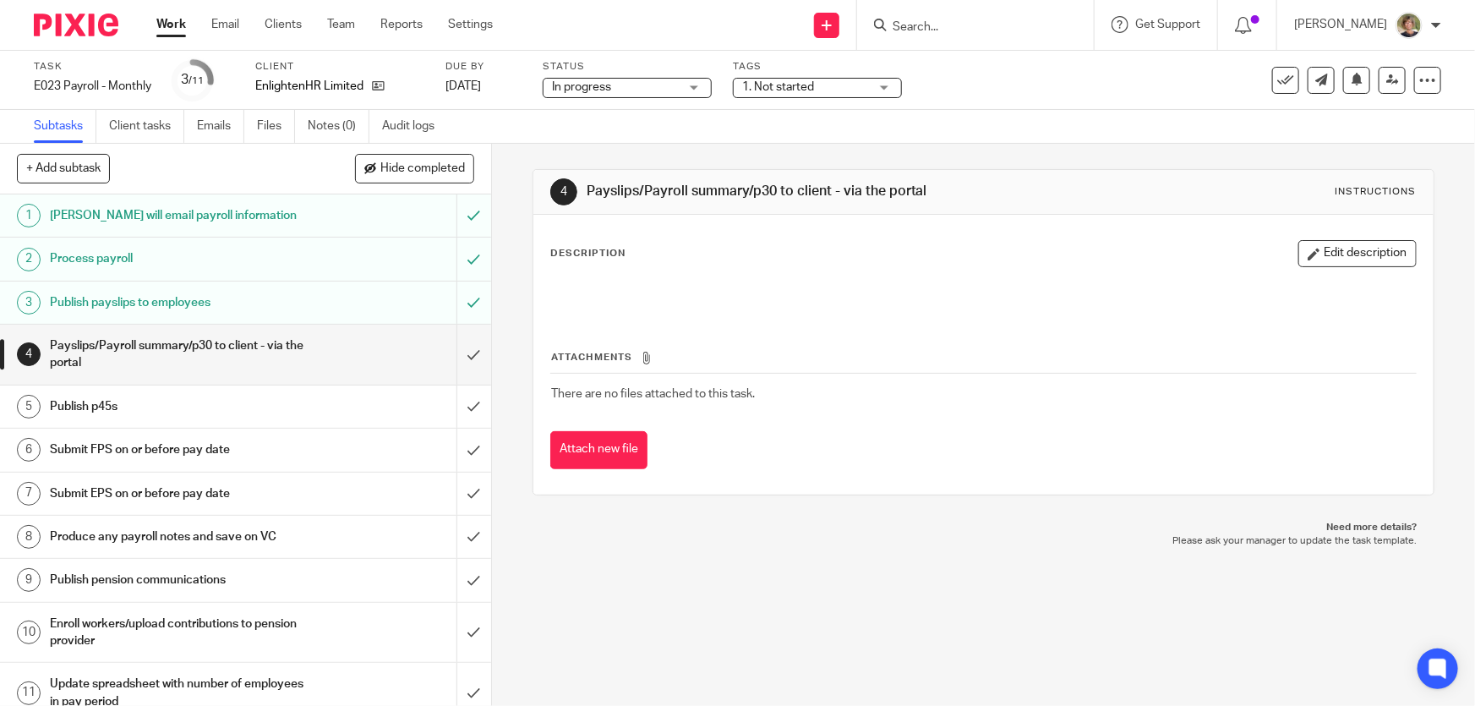
click at [458, 355] on input "submit" at bounding box center [245, 355] width 491 height 60
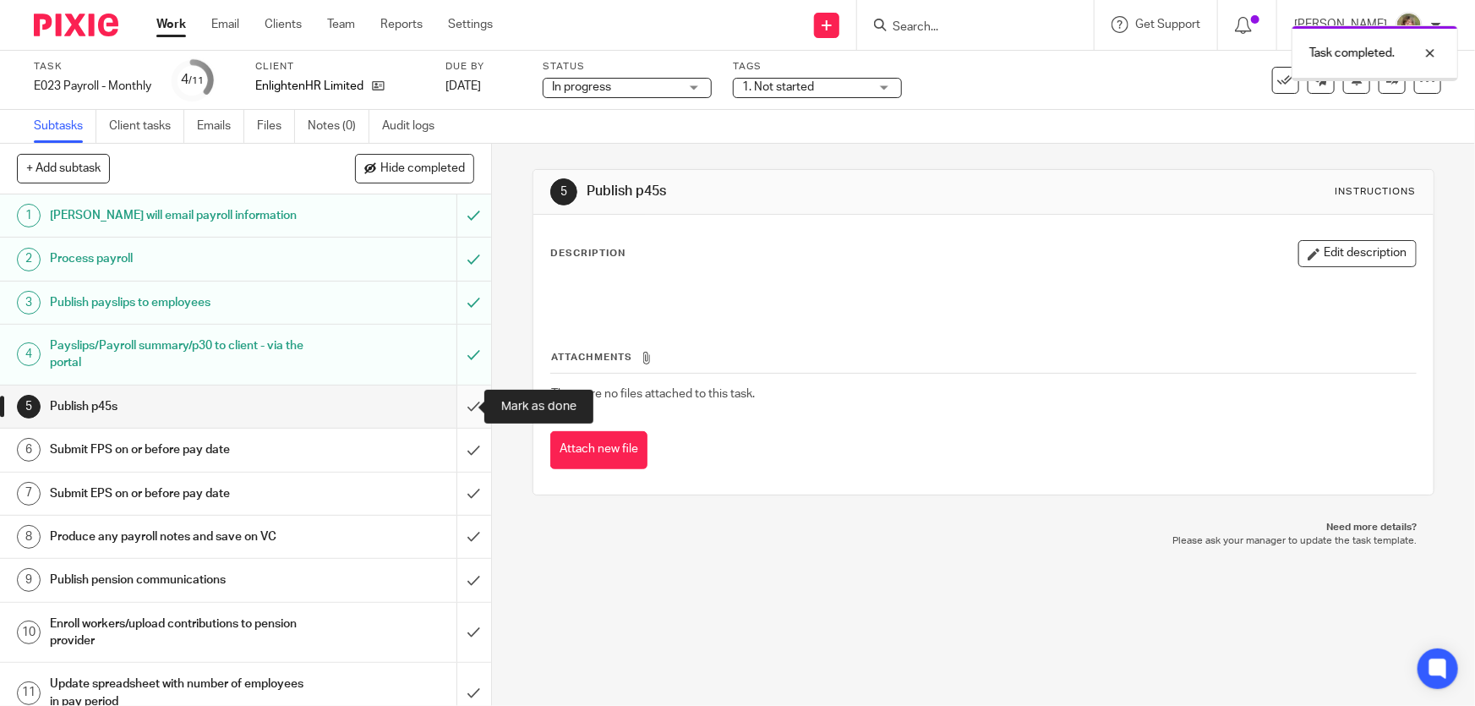
click at [457, 403] on input "submit" at bounding box center [245, 406] width 491 height 42
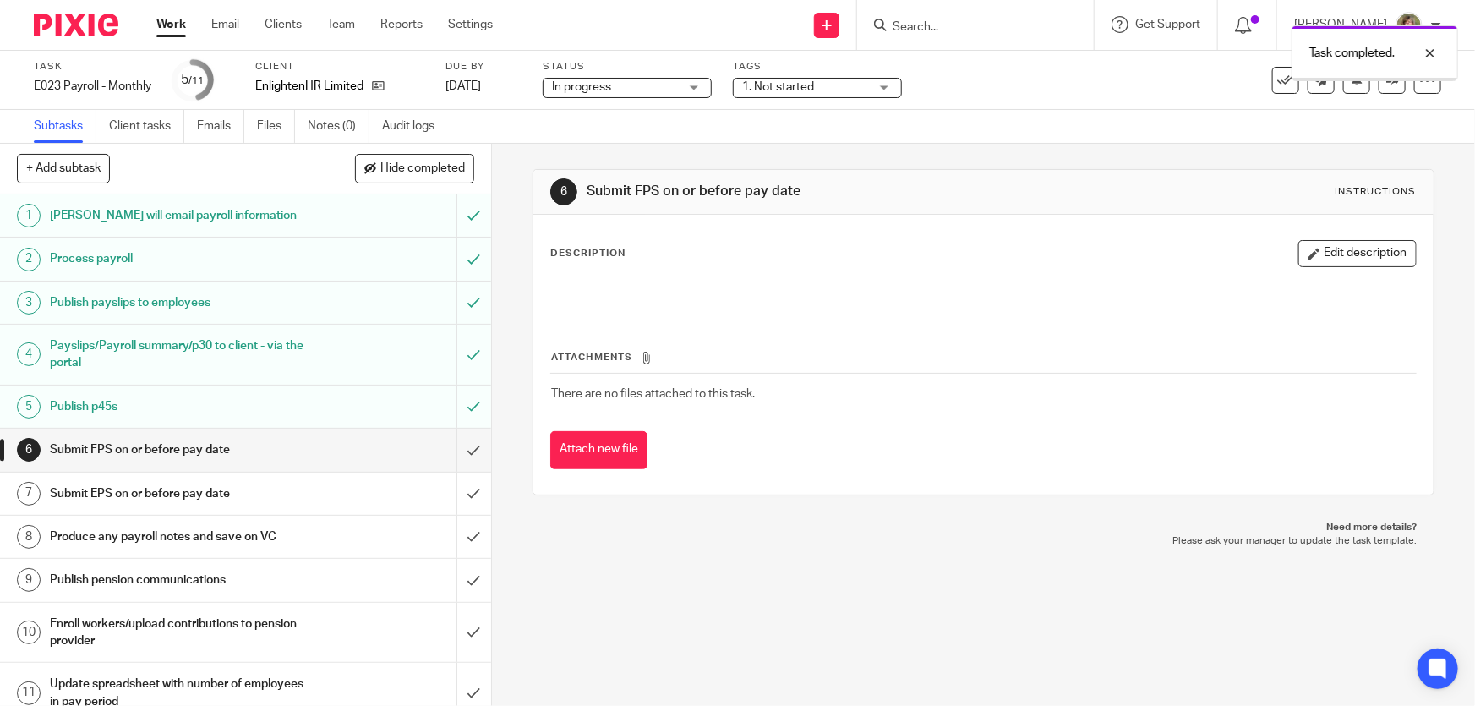
click at [171, 25] on link "Work" at bounding box center [171, 24] width 30 height 17
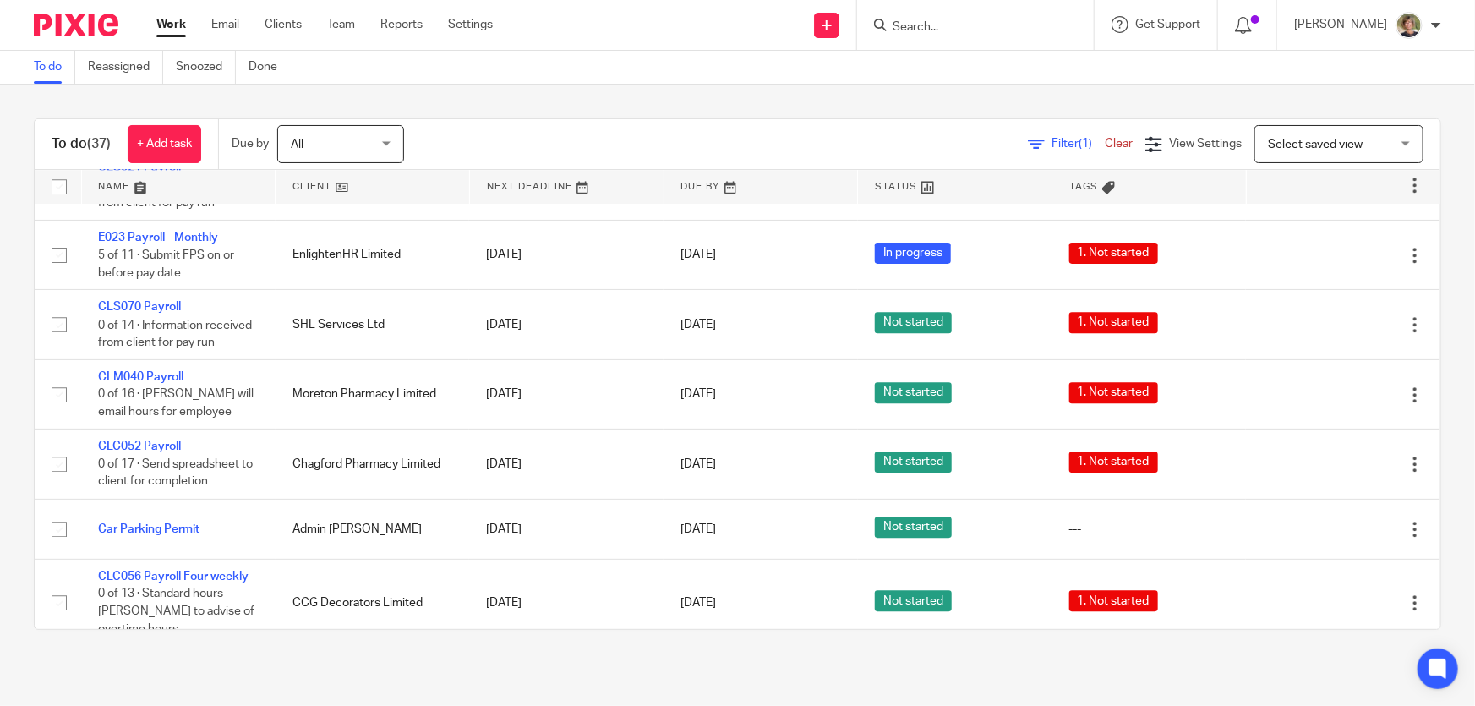
scroll to position [2382, 0]
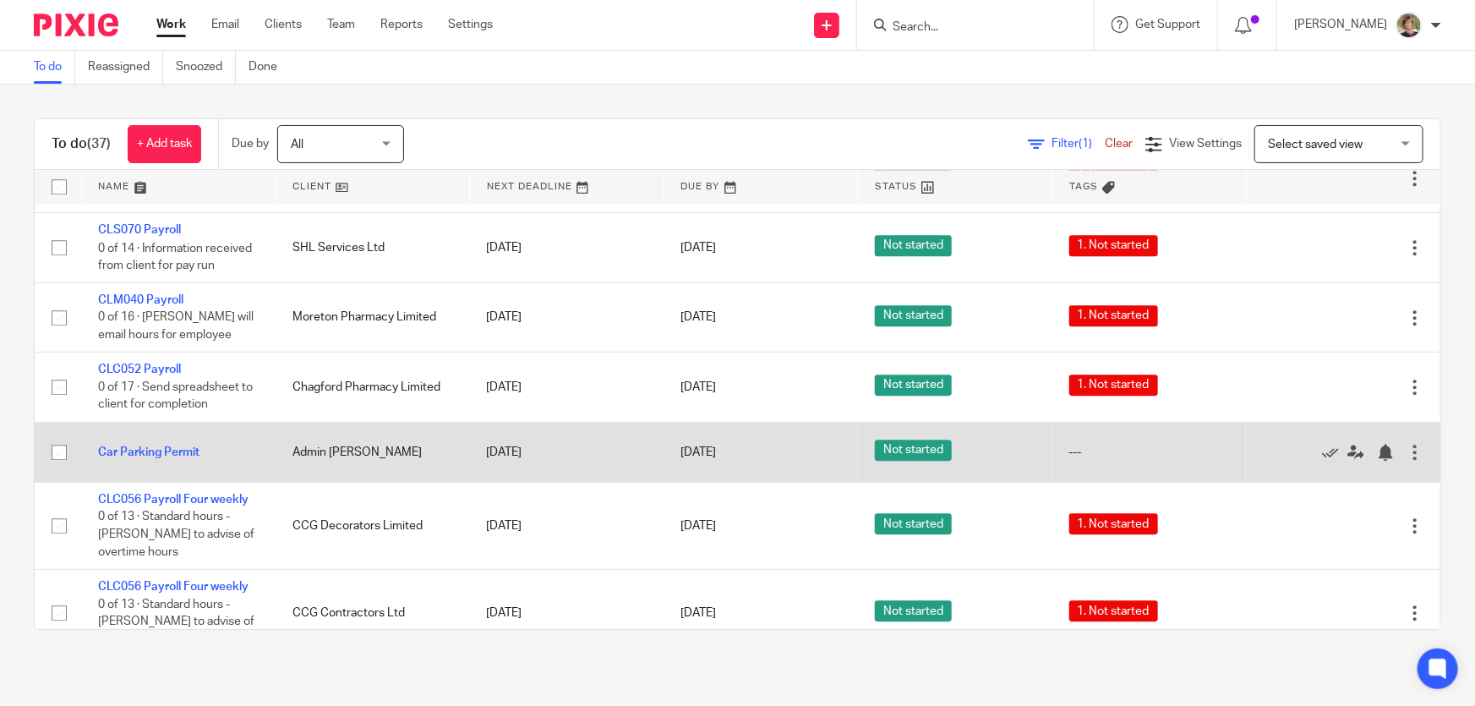
click at [63, 436] on input "checkbox" at bounding box center [59, 452] width 32 height 32
checkbox input "true"
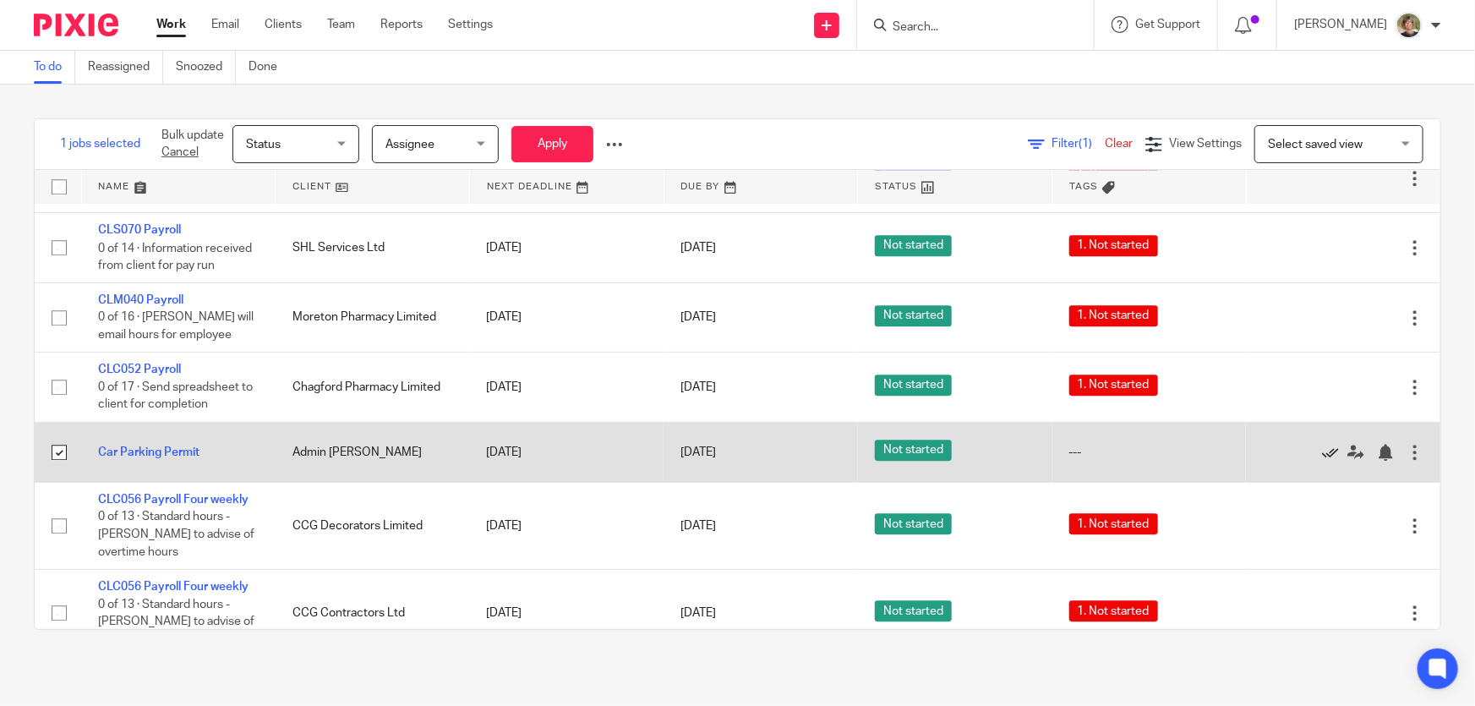
click at [1322, 444] on icon at bounding box center [1330, 452] width 17 height 17
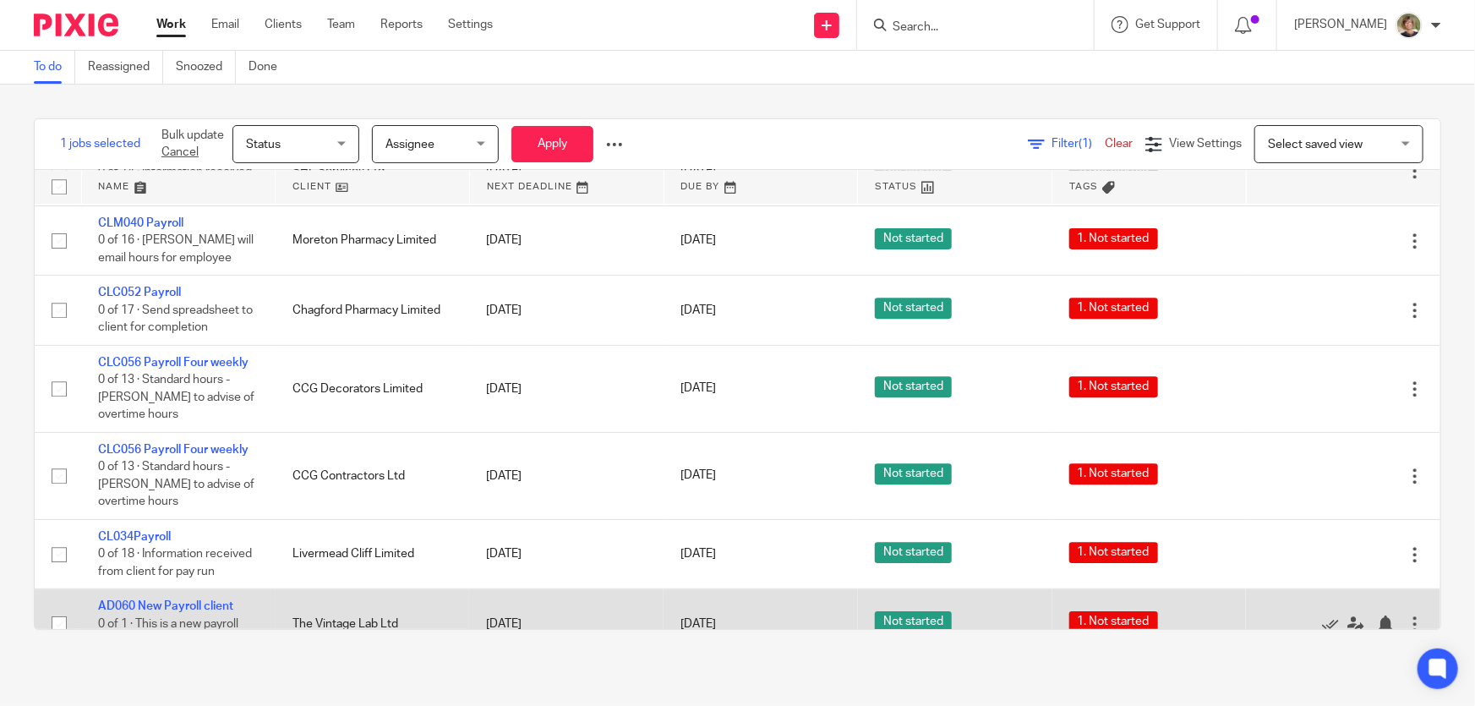
scroll to position [2689, 0]
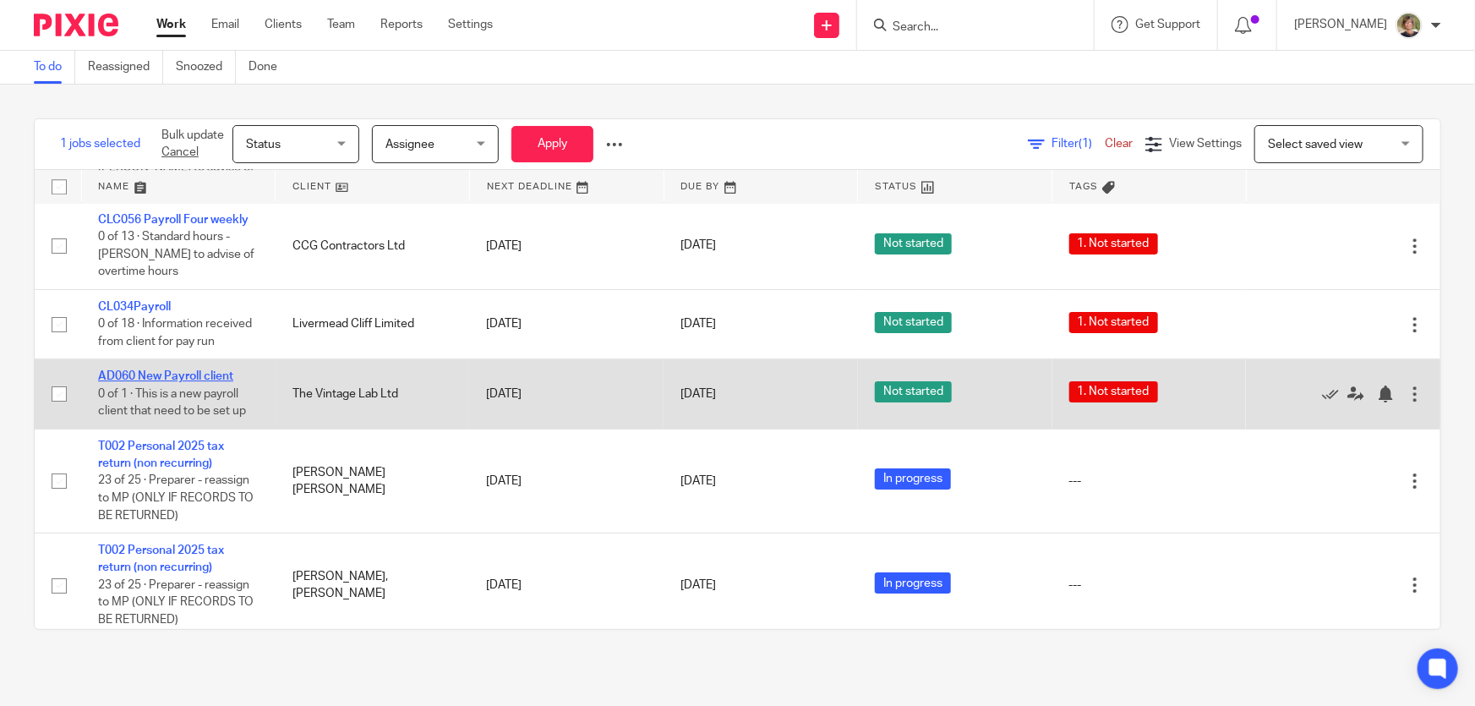
click at [177, 370] on link "AD060 New Payroll client" at bounding box center [165, 376] width 135 height 12
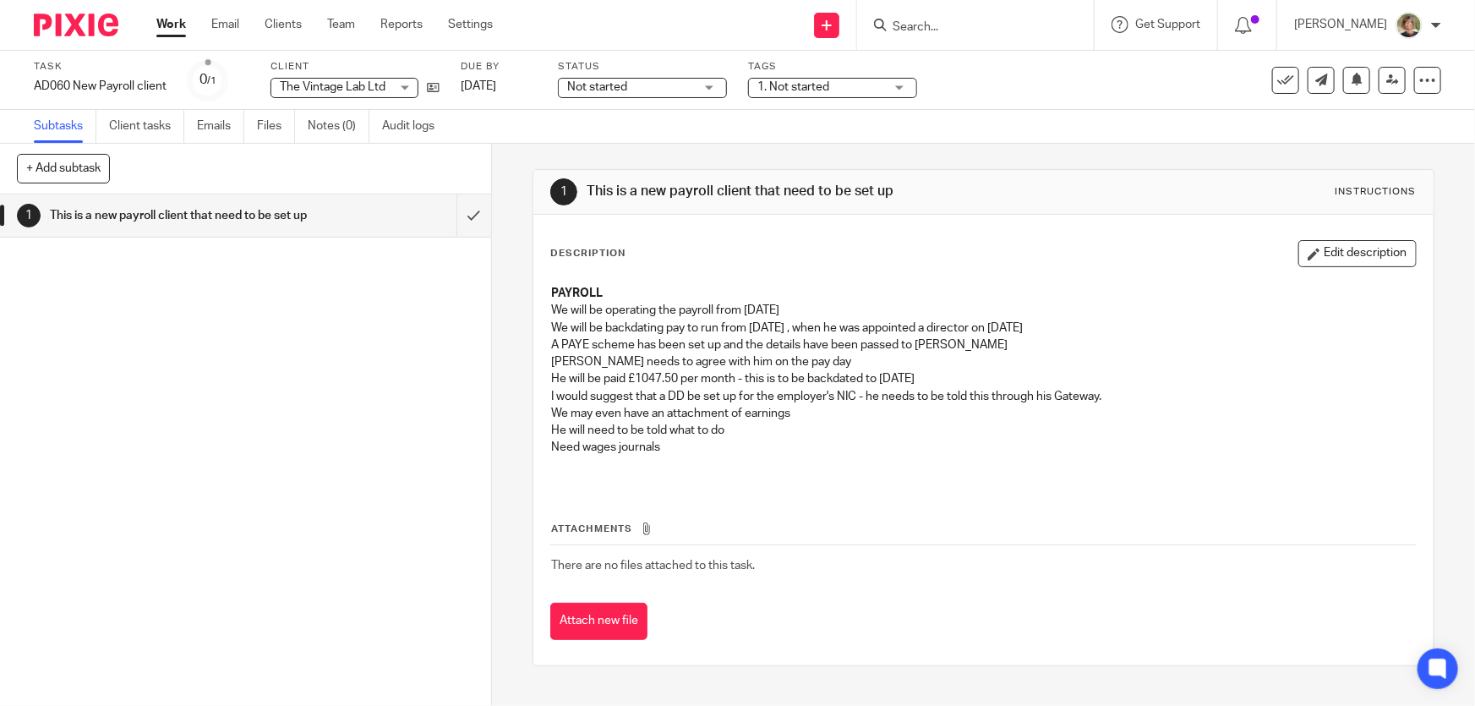
click at [710, 85] on div "Not started Not started" at bounding box center [642, 88] width 169 height 20
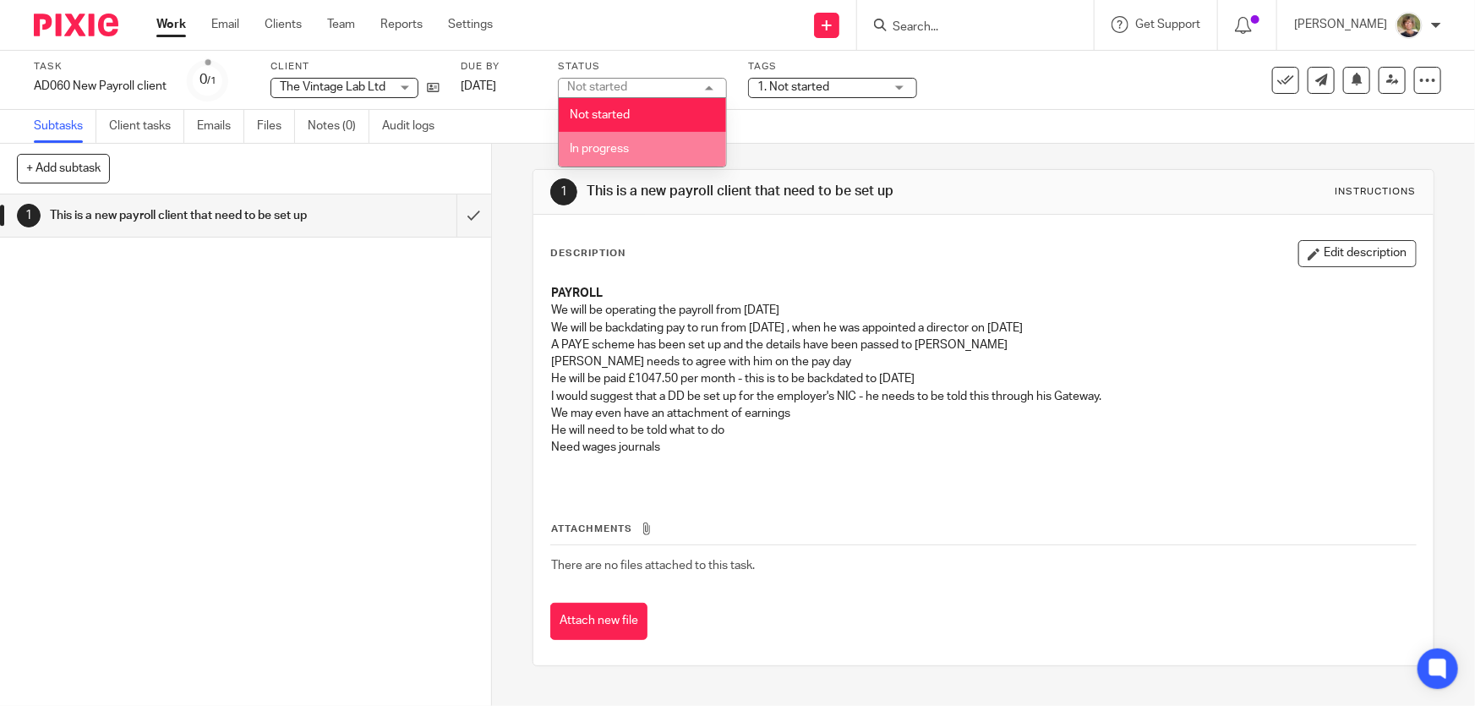
click at [602, 148] on span "In progress" at bounding box center [599, 149] width 59 height 12
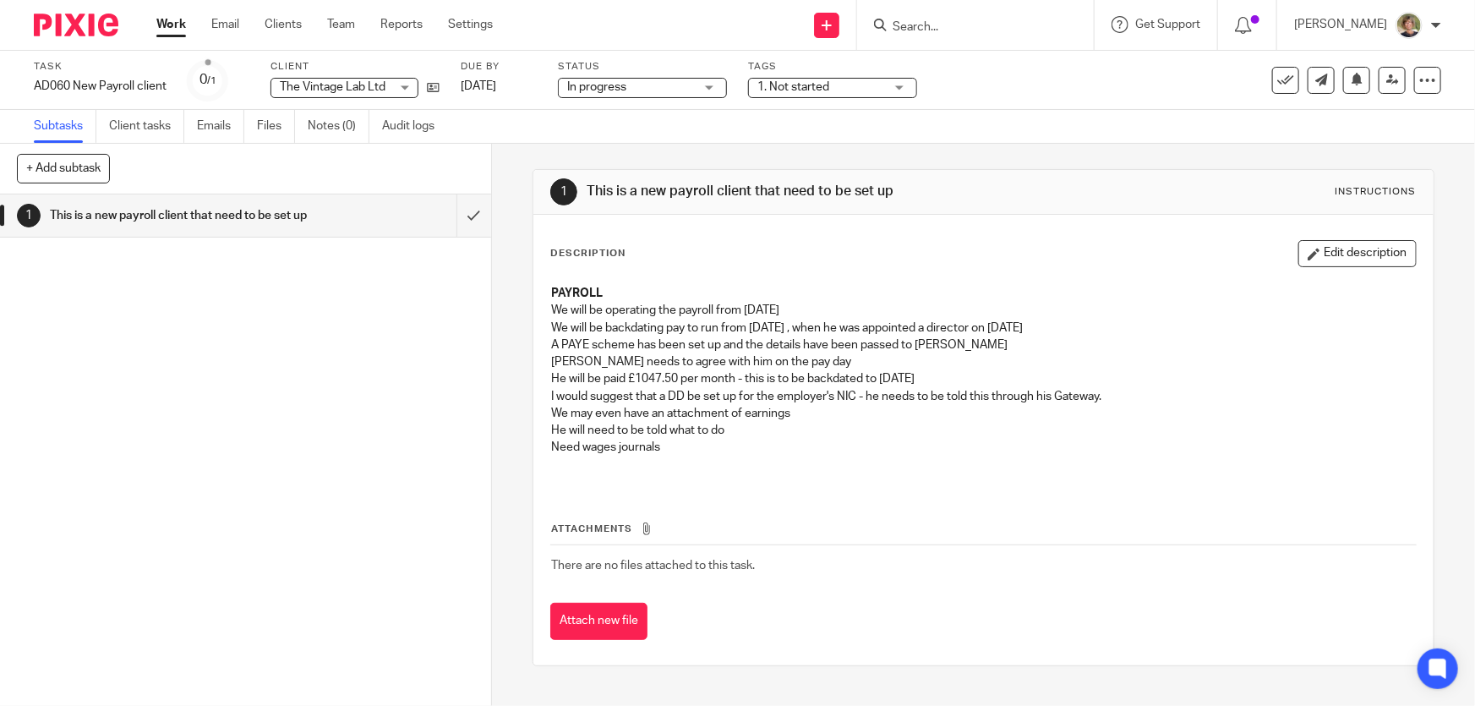
click at [170, 24] on link "Work" at bounding box center [171, 24] width 30 height 17
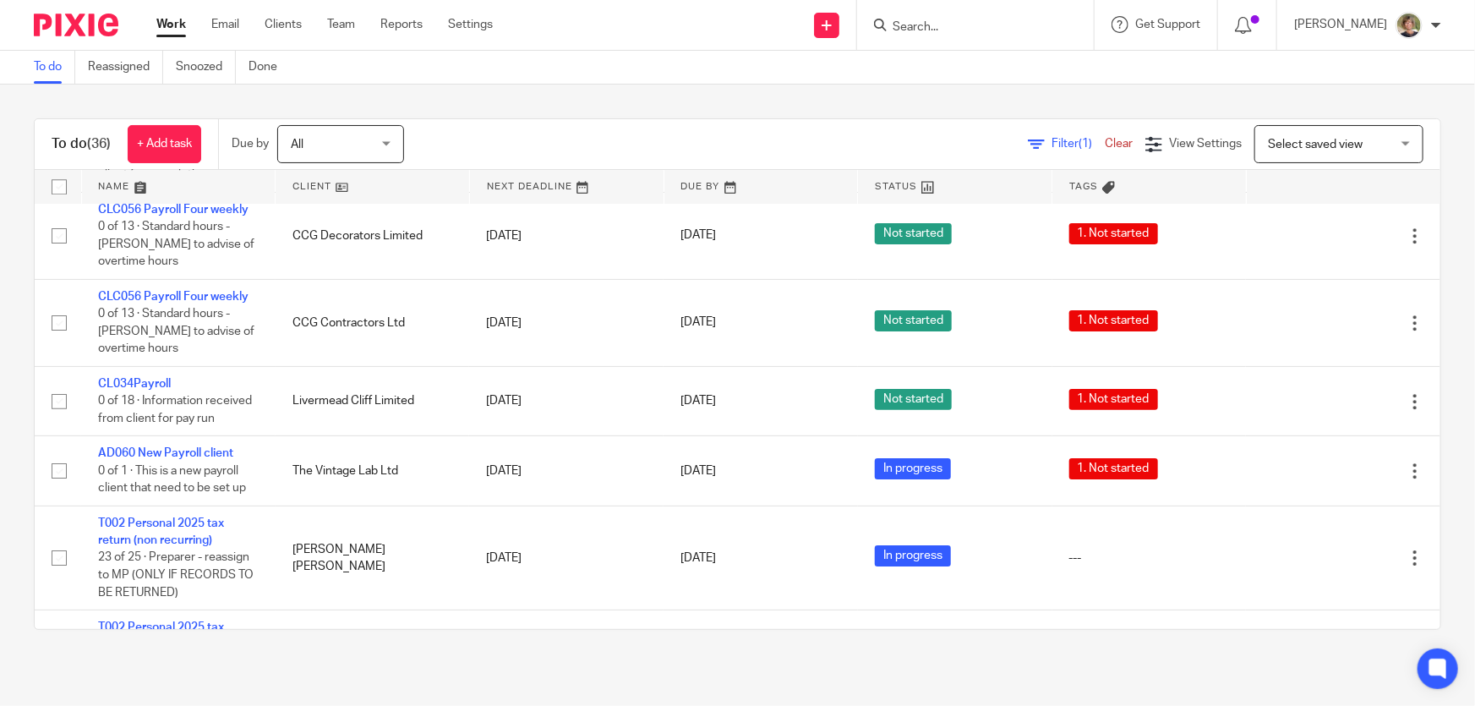
scroll to position [2771, 0]
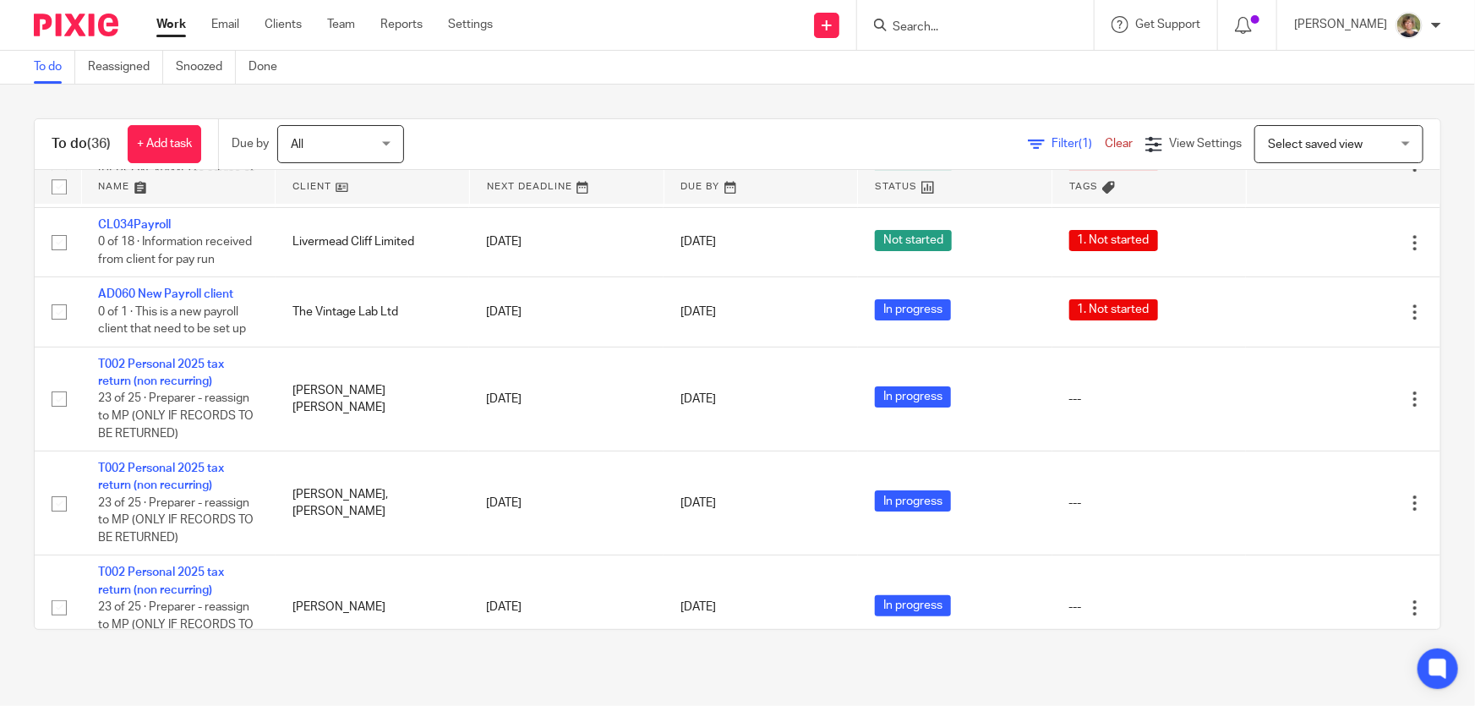
click at [167, 20] on link "Work" at bounding box center [171, 24] width 30 height 17
